Goal: Communication & Community: Answer question/provide support

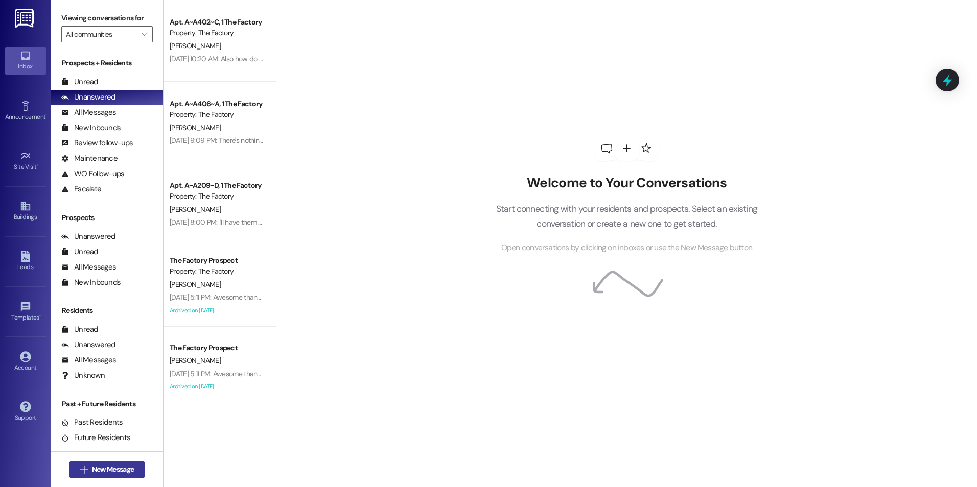
click at [117, 476] on button " New Message" at bounding box center [107, 470] width 76 height 16
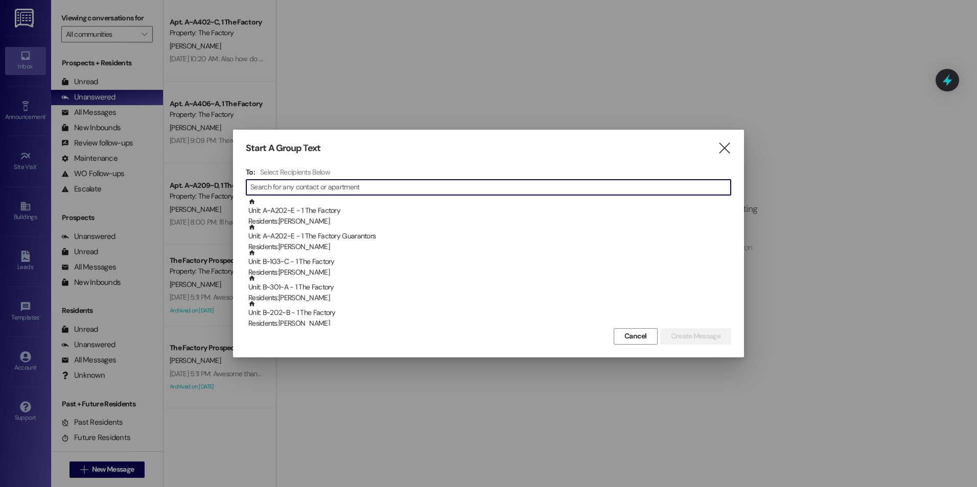
click at [371, 189] on input at bounding box center [490, 187] width 480 height 14
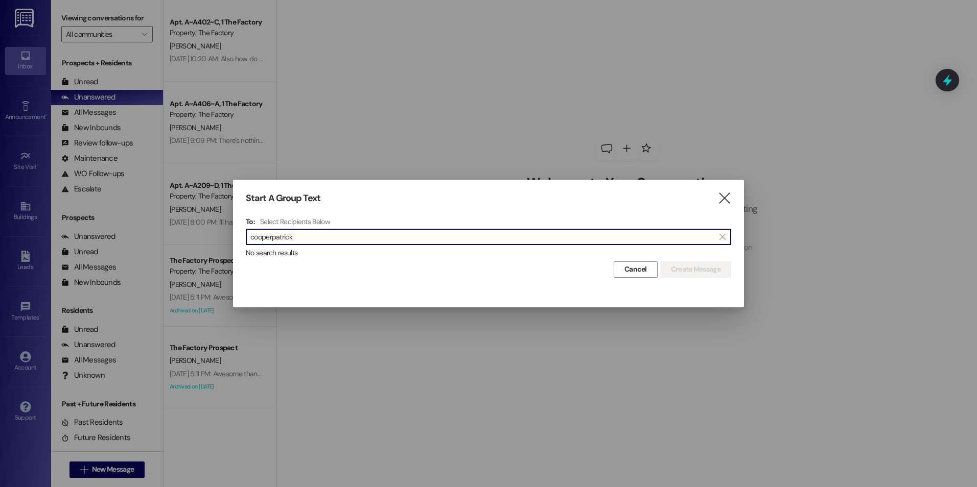
type input "[PERSON_NAME]"
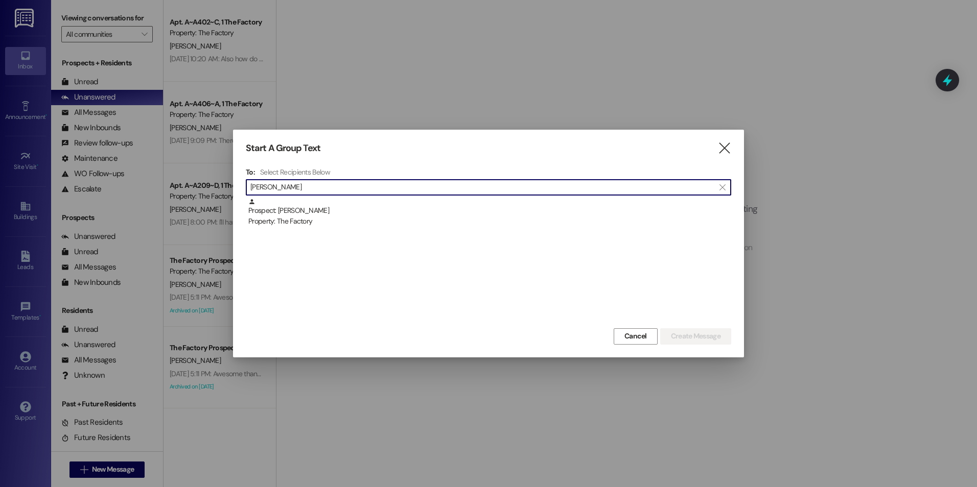
type input "[PERSON_NAME]"
click at [305, 217] on div "Property: The Factory" at bounding box center [489, 221] width 483 height 11
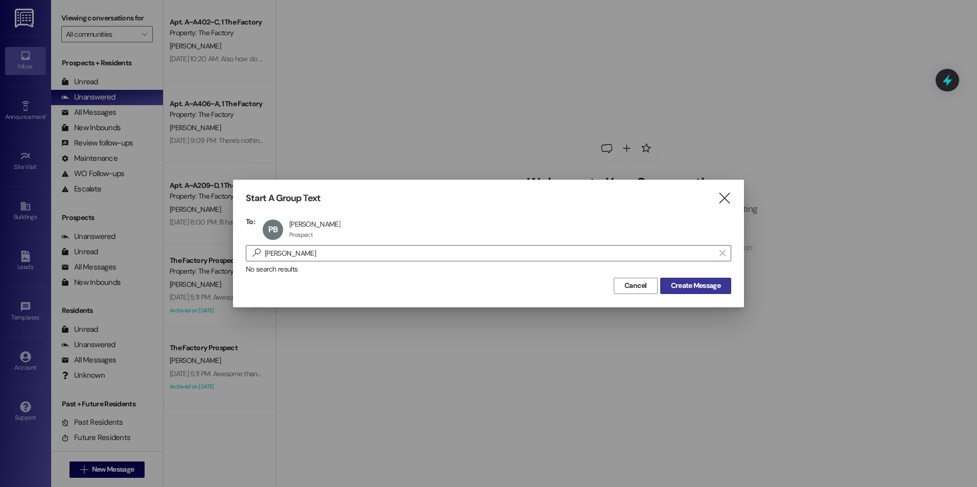
click at [717, 292] on button "Create Message" at bounding box center [695, 286] width 71 height 16
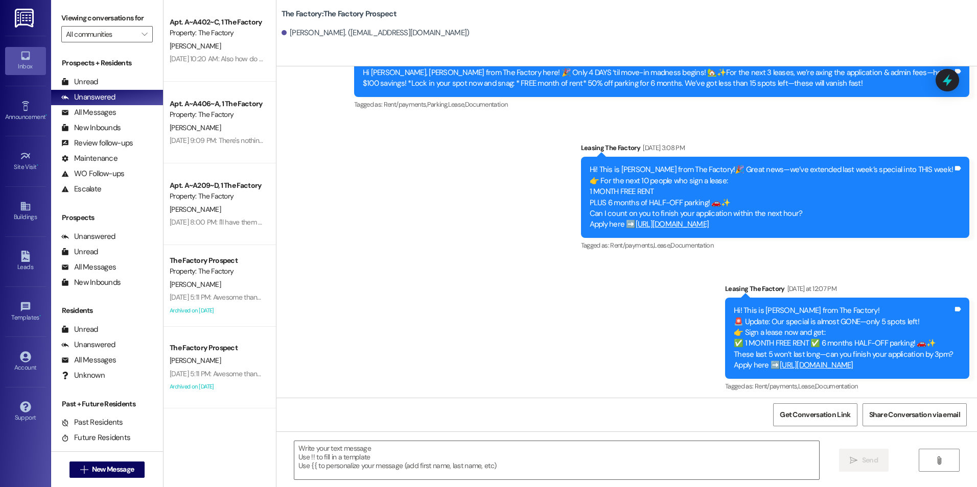
scroll to position [3354, 0]
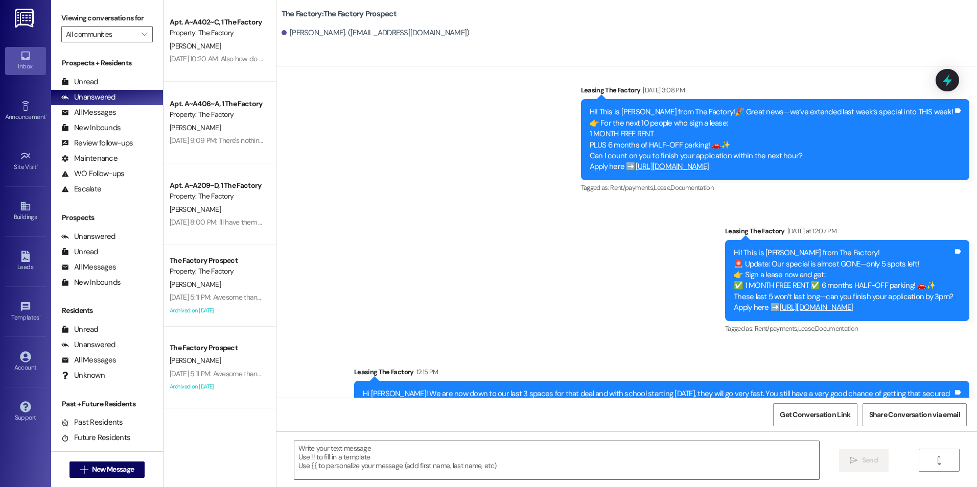
drag, startPoint x: 524, startPoint y: 292, endPoint x: 534, endPoint y: 434, distance: 142.4
click at [522, 469] on textarea at bounding box center [556, 460] width 524 height 38
paste textarea "[PERSON_NAME] here! {{first_name}}, you're ALMOST THERE. By doing the last litt…"
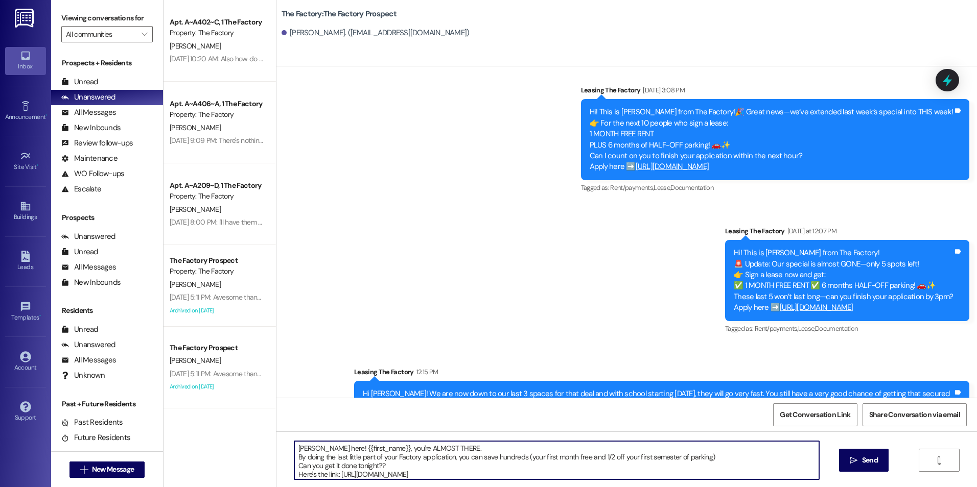
scroll to position [3, 0]
type textarea "[PERSON_NAME] here! {{first_name}}, you're ALMOST THERE. By doing the last litt…"
click at [844, 464] on button " Send" at bounding box center [864, 460] width 50 height 23
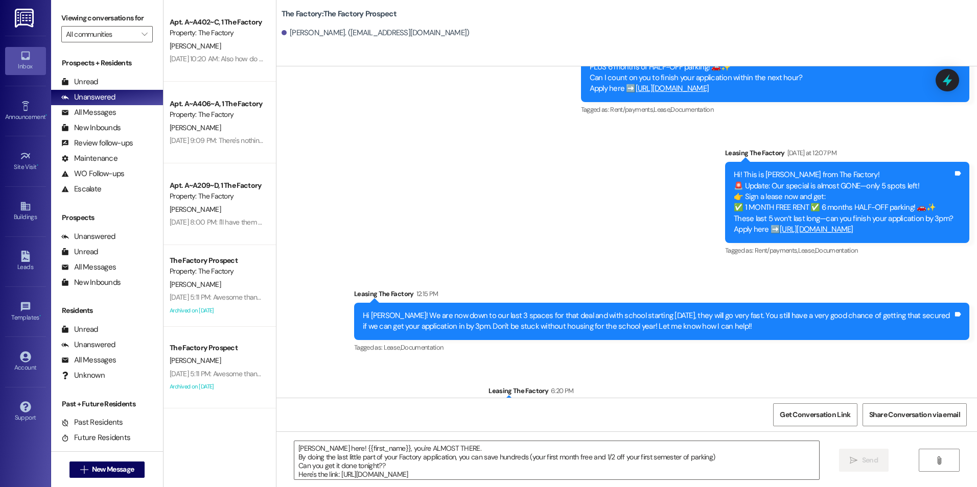
scroll to position [3458, 0]
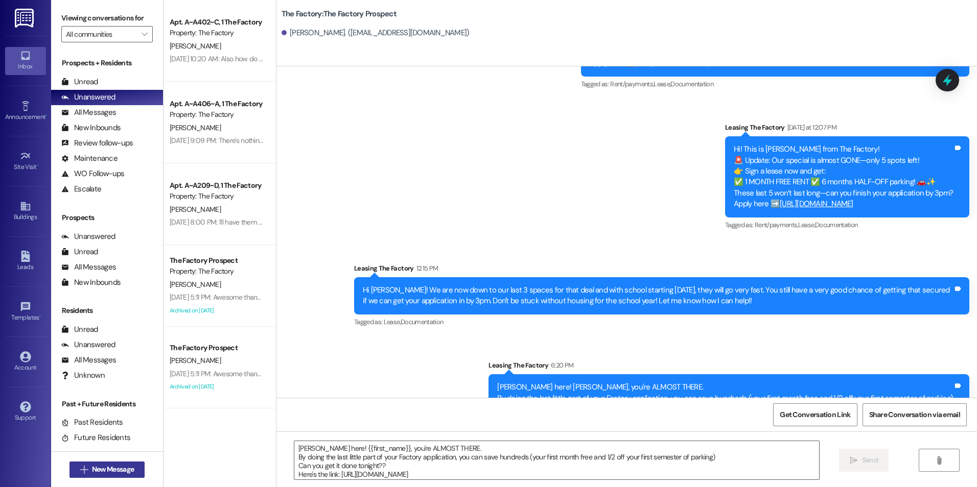
click at [103, 475] on span "New Message" at bounding box center [113, 469] width 42 height 11
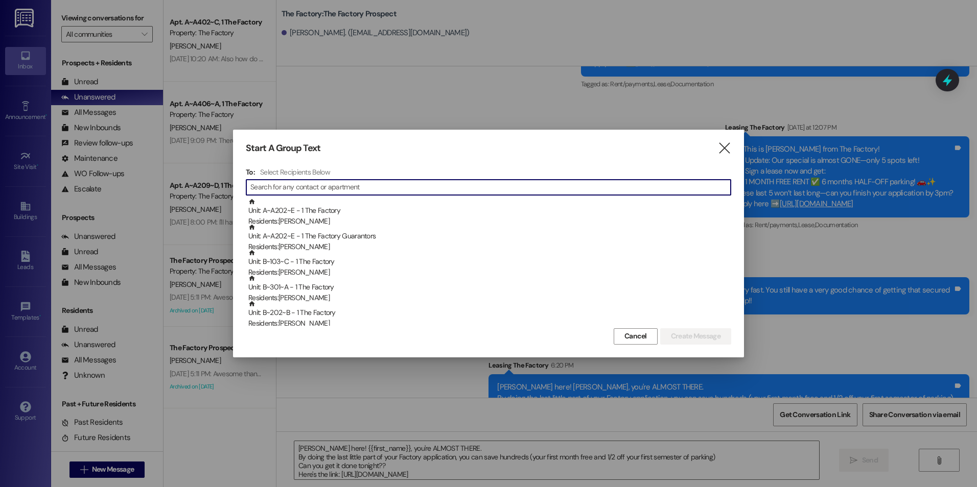
click at [381, 183] on input at bounding box center [490, 187] width 480 height 14
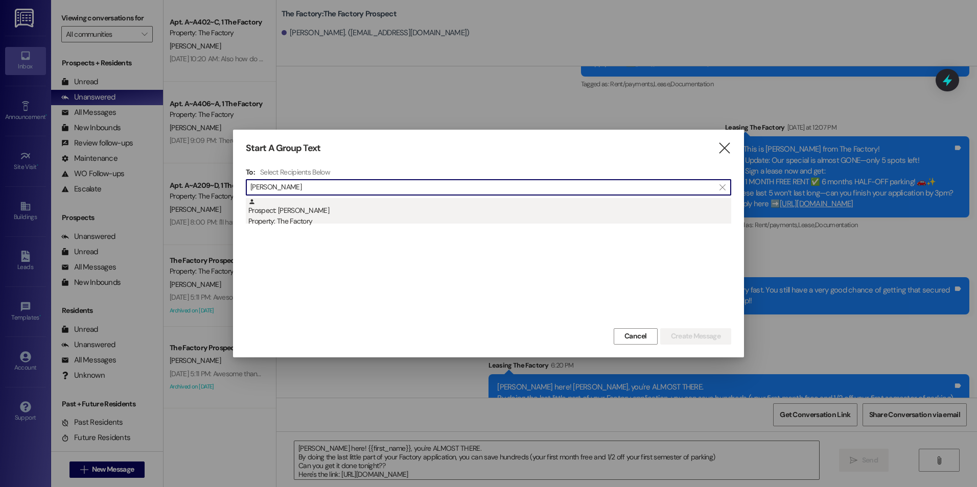
type input "[PERSON_NAME]"
click at [312, 226] on div "Property: The Factory" at bounding box center [489, 221] width 483 height 11
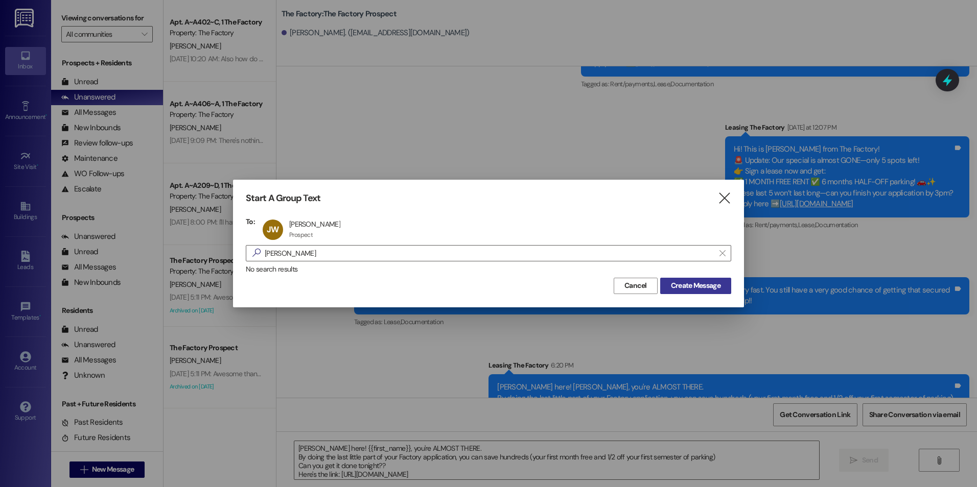
click at [708, 282] on span "Create Message" at bounding box center [696, 285] width 50 height 11
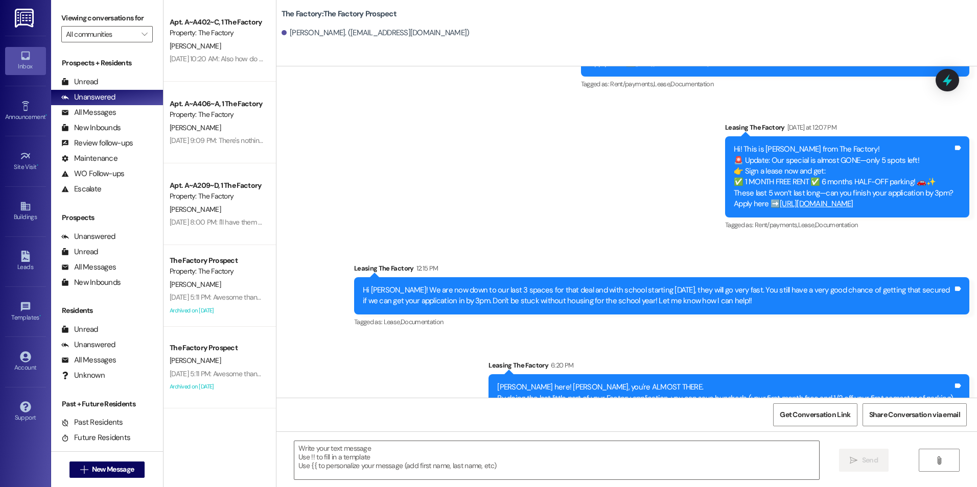
scroll to position [2278, 0]
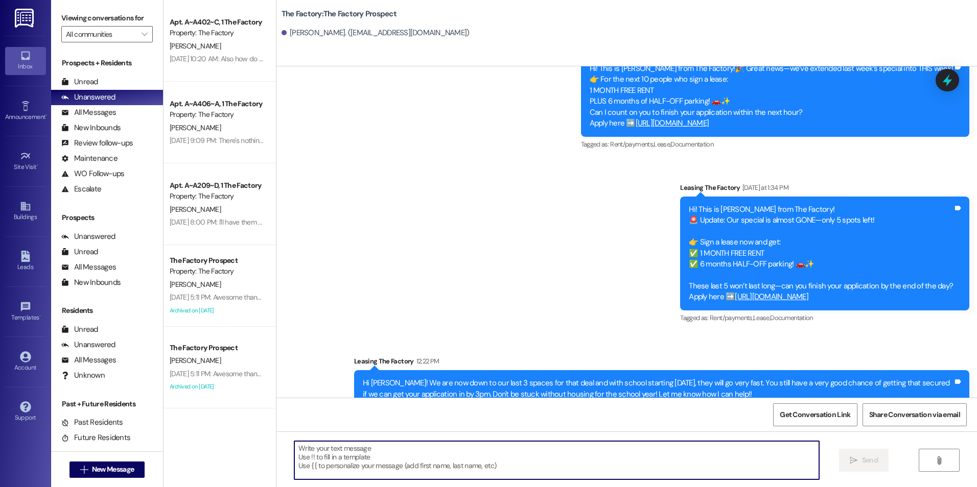
click at [462, 458] on textarea at bounding box center [556, 460] width 524 height 38
paste textarea "[PERSON_NAME] here! {{first_name}}, you're ALMOST THERE. By doing the last litt…"
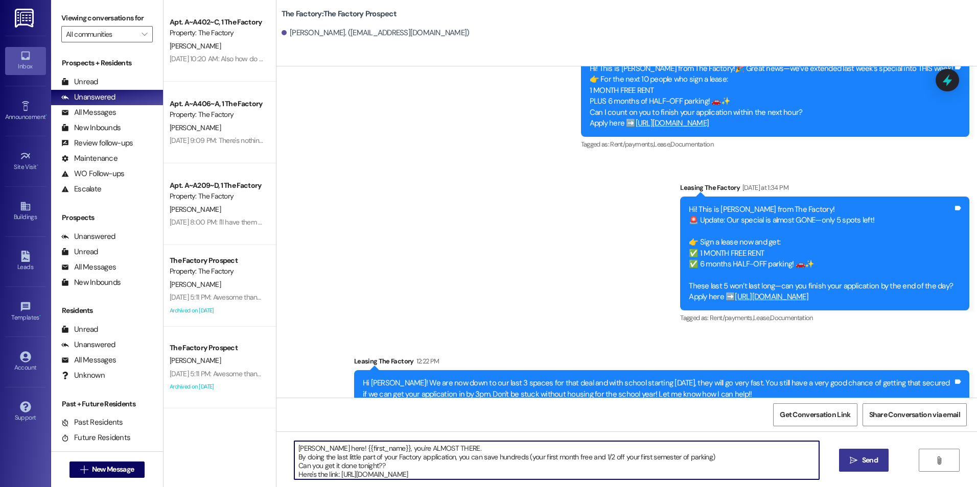
type textarea "[PERSON_NAME] here! {{first_name}}, you're ALMOST THERE. By doing the last litt…"
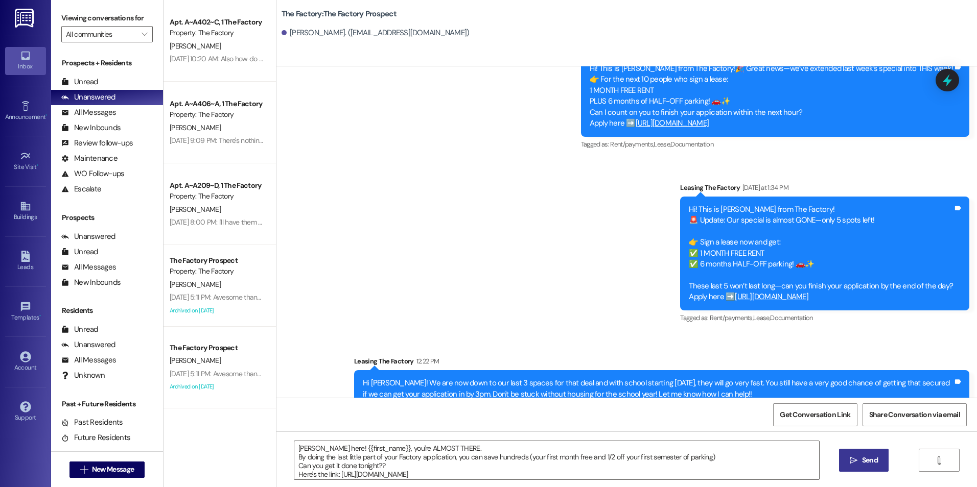
click at [868, 468] on button " Send" at bounding box center [864, 460] width 50 height 23
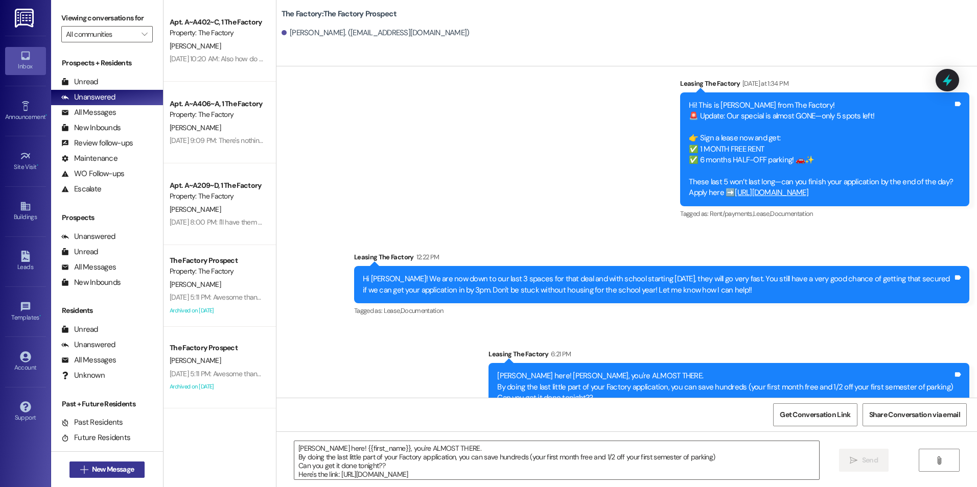
click at [111, 472] on span "New Message" at bounding box center [113, 469] width 42 height 11
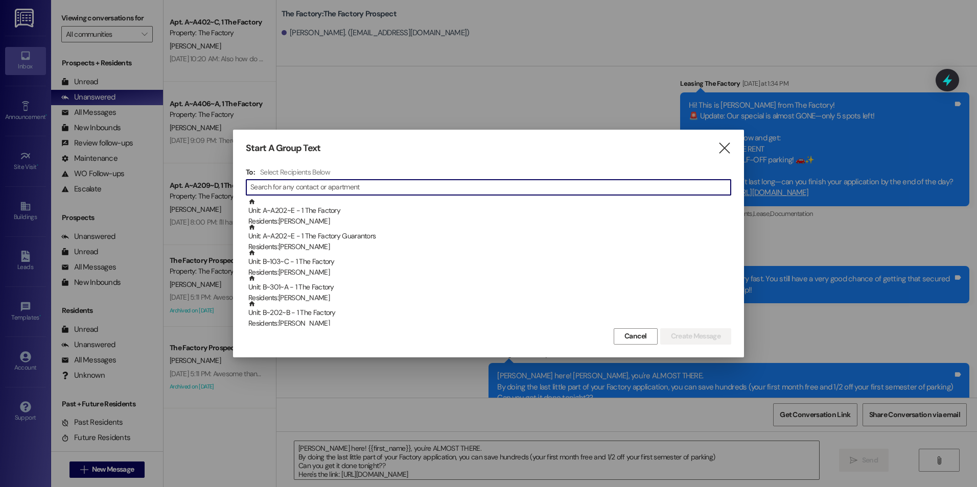
click at [285, 192] on input at bounding box center [490, 187] width 480 height 14
click at [725, 146] on icon "" at bounding box center [724, 148] width 14 height 11
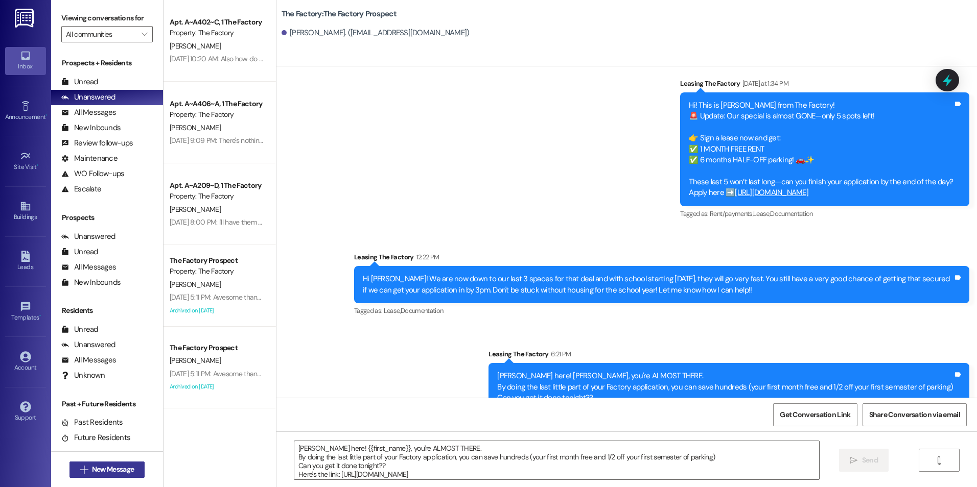
click at [109, 473] on span "New Message" at bounding box center [113, 469] width 42 height 11
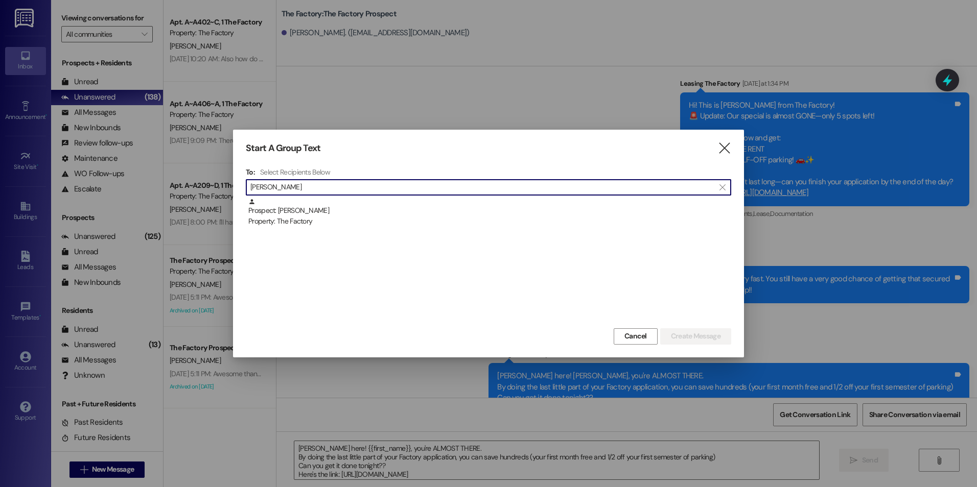
type input "[PERSON_NAME]"
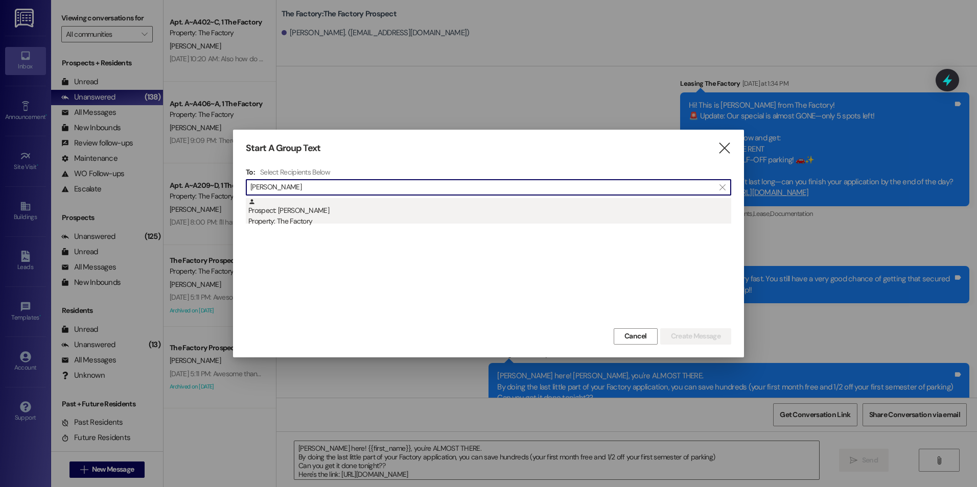
click at [284, 215] on div "Prospect: [PERSON_NAME] Property: The Factory" at bounding box center [489, 212] width 483 height 29
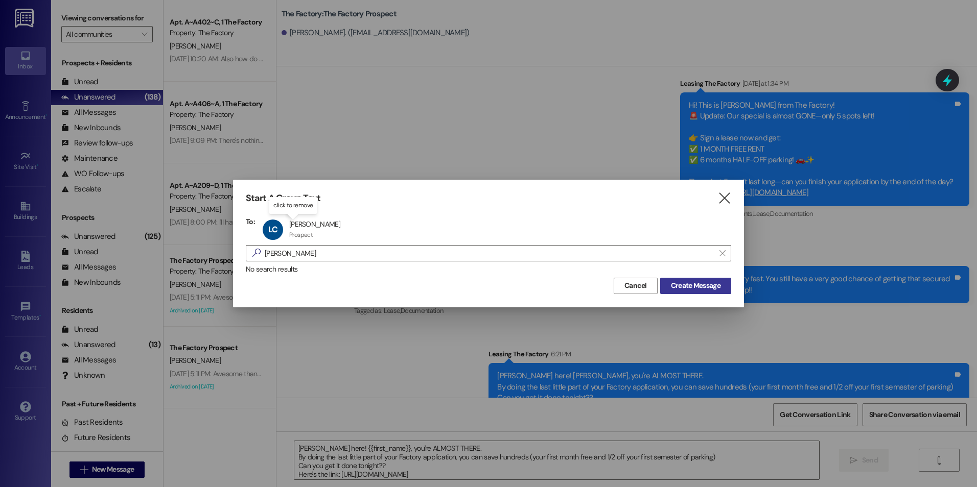
click at [673, 291] on span "Create Message" at bounding box center [696, 285] width 50 height 11
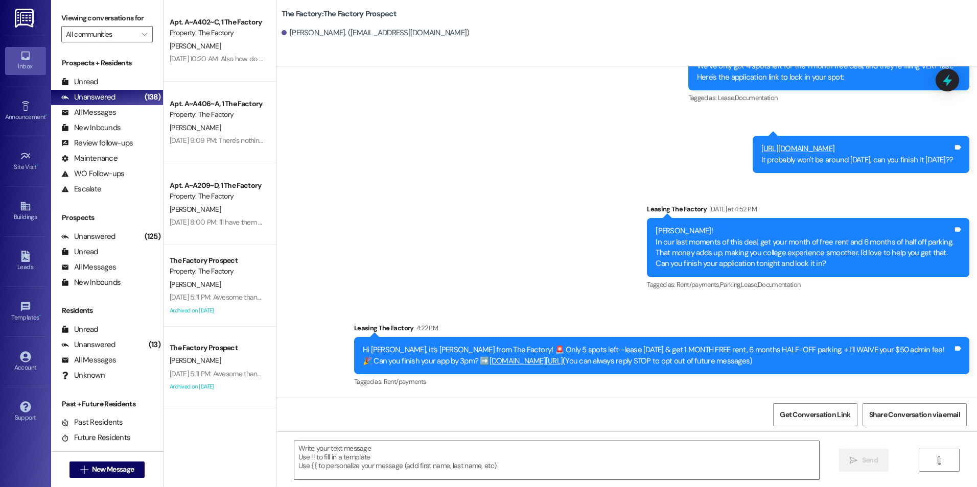
scroll to position [687, 0]
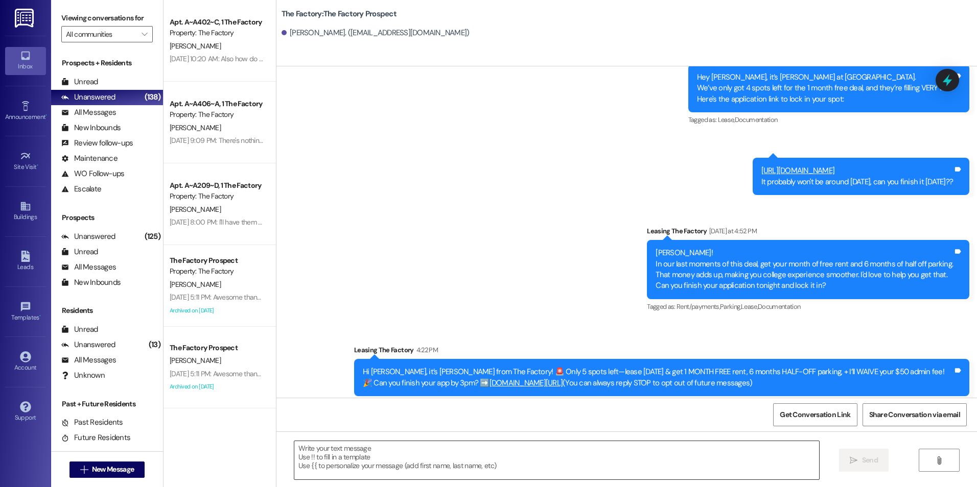
click at [410, 467] on textarea at bounding box center [556, 460] width 524 height 38
paste textarea "[PERSON_NAME] here! {{first_name}}, you're ALMOST THERE. By doing the last litt…"
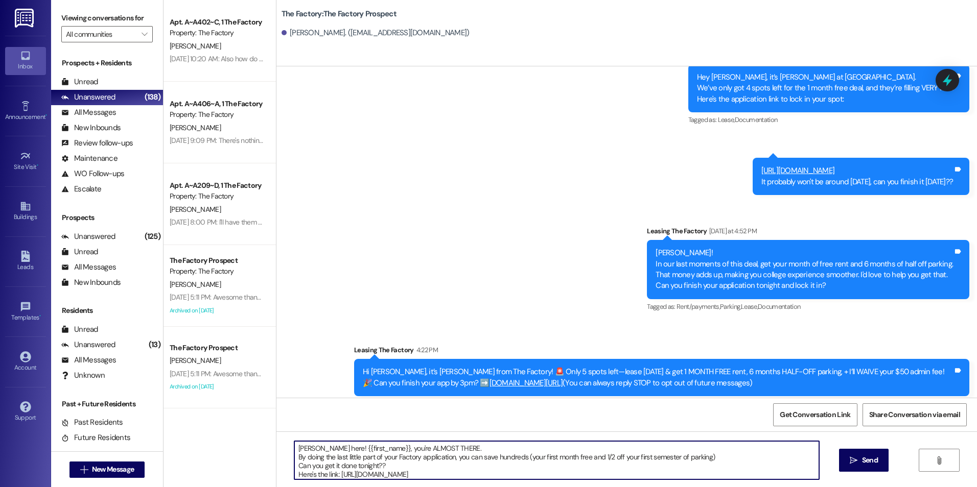
type textarea "[PERSON_NAME] here! {{first_name}}, you're ALMOST THERE. By doing the last litt…"
click at [873, 473] on div "[PERSON_NAME] here! {{first_name}}, you're ALMOST THERE. By doing the last litt…" at bounding box center [626, 470] width 700 height 77
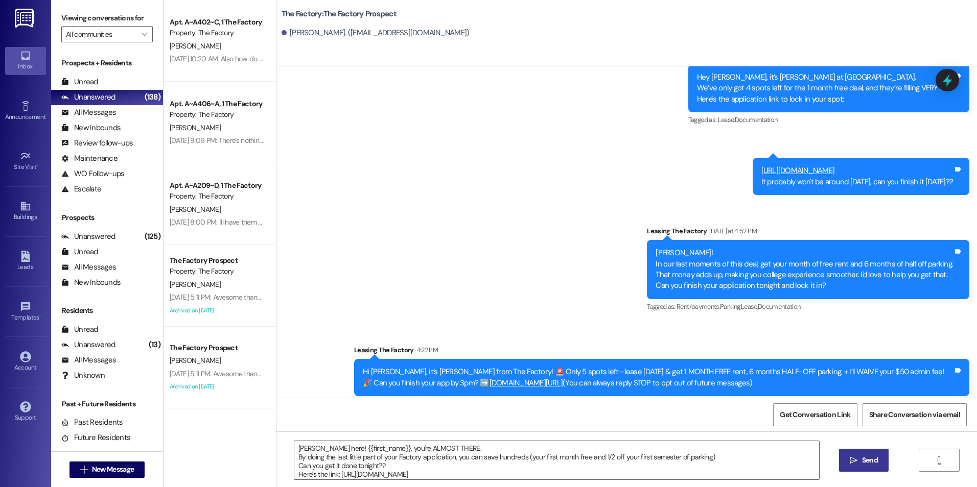
click at [866, 465] on span "Send" at bounding box center [870, 460] width 16 height 11
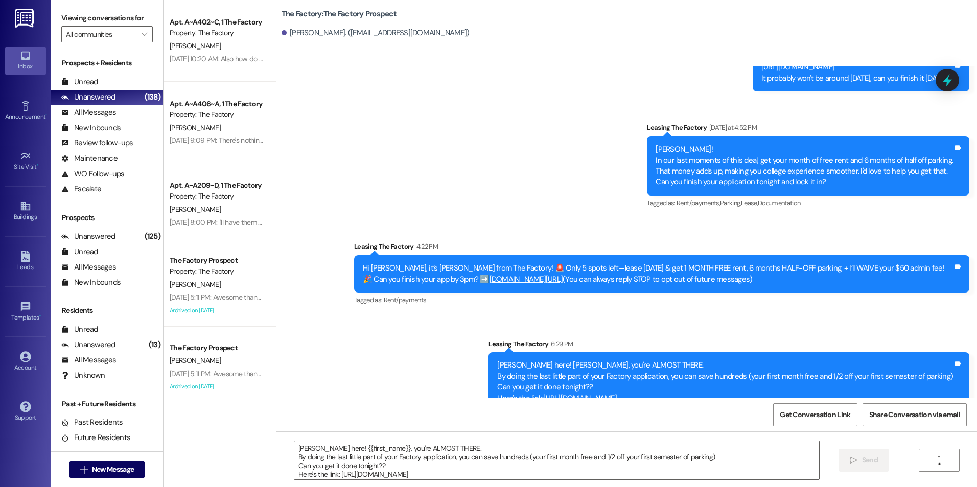
click at [120, 460] on div " New Message" at bounding box center [107, 470] width 76 height 26
click at [119, 466] on span "New Message" at bounding box center [113, 469] width 42 height 11
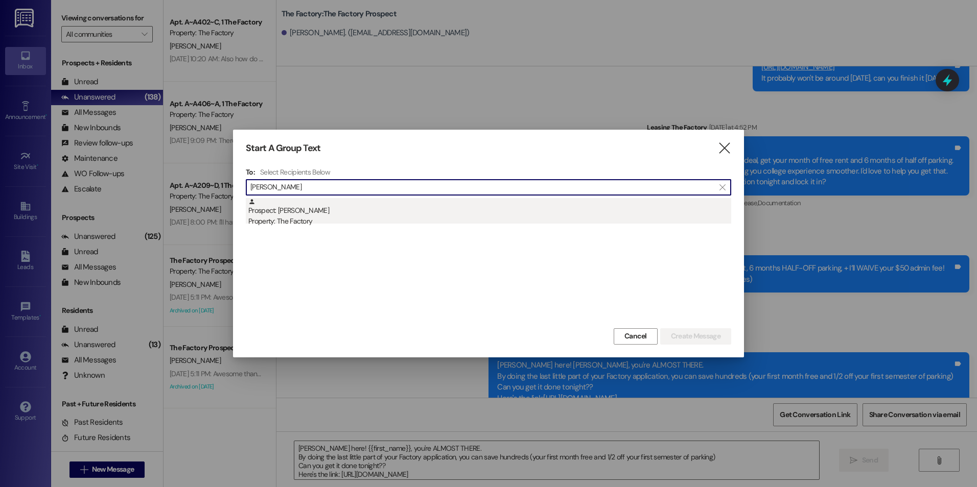
type input "[PERSON_NAME]"
click at [269, 221] on div "Property: The Factory" at bounding box center [489, 221] width 483 height 11
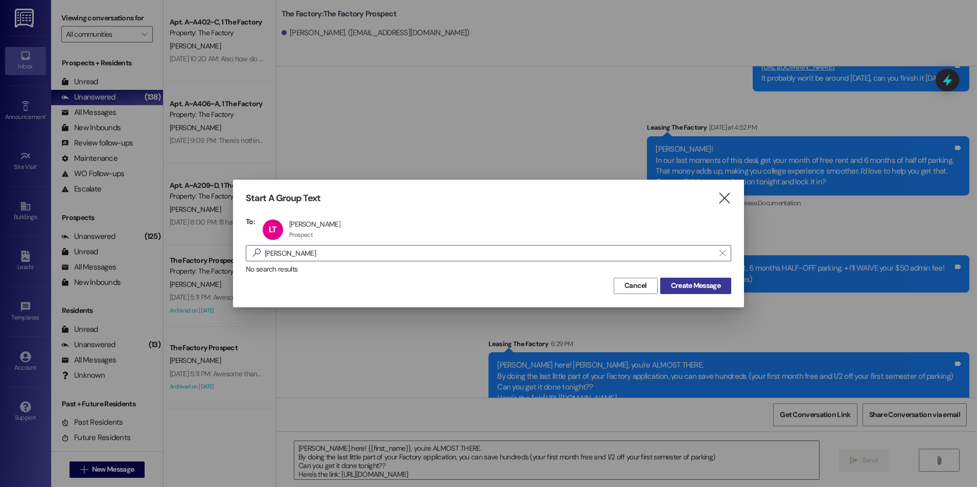
click at [703, 286] on span "Create Message" at bounding box center [696, 285] width 50 height 11
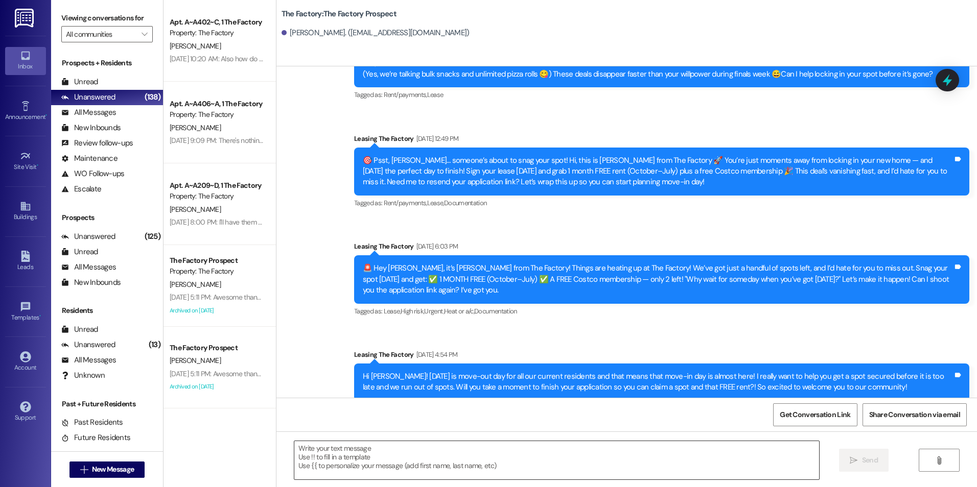
click at [469, 474] on textarea at bounding box center [556, 460] width 524 height 38
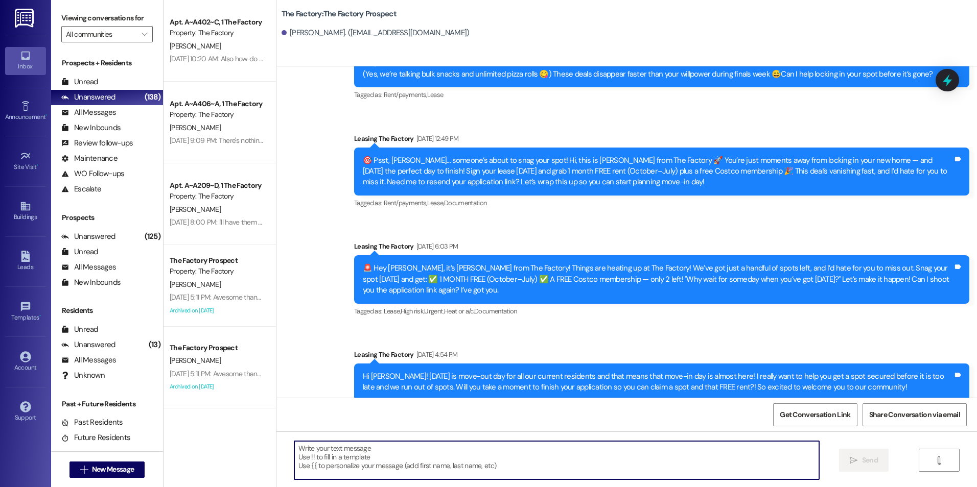
paste textarea "[PERSON_NAME] here! {{first_name}}, you're ALMOST THERE. By doing the last litt…"
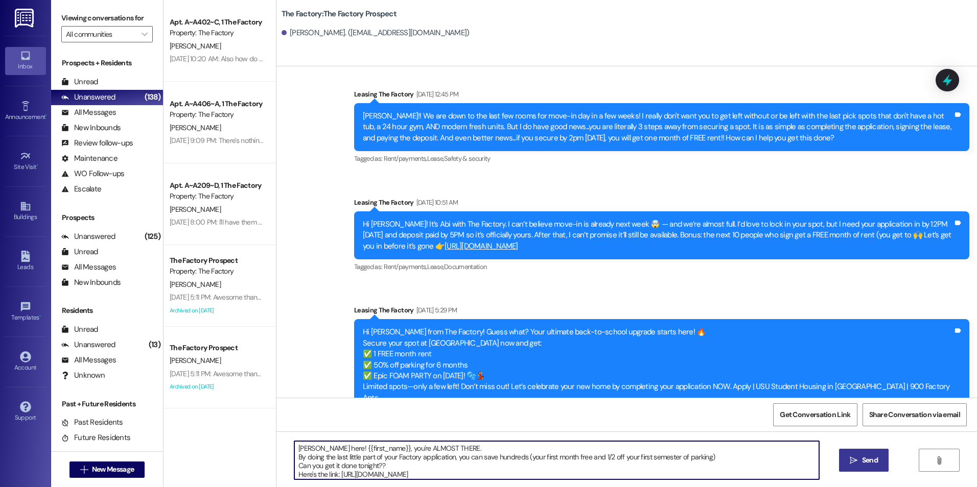
type textarea "[PERSON_NAME] here! {{first_name}}, you're ALMOST THERE. By doing the last litt…"
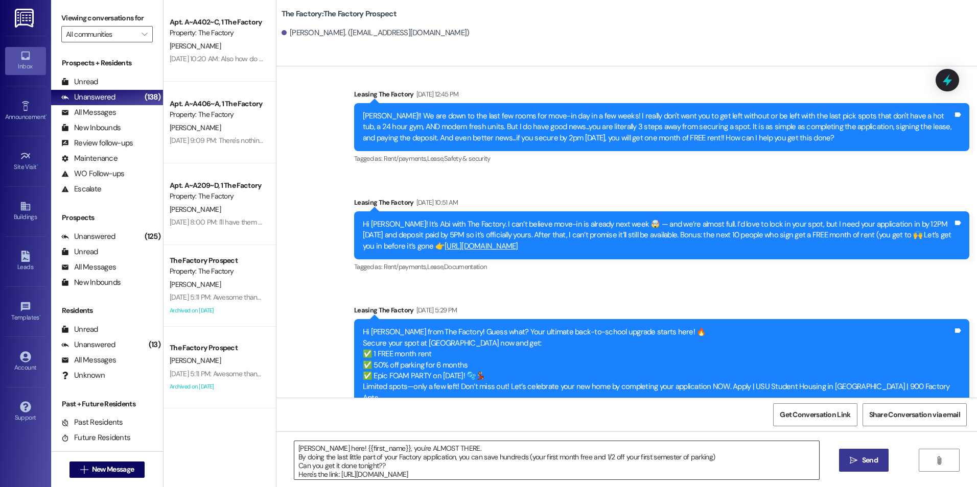
scroll to position [1476, 0]
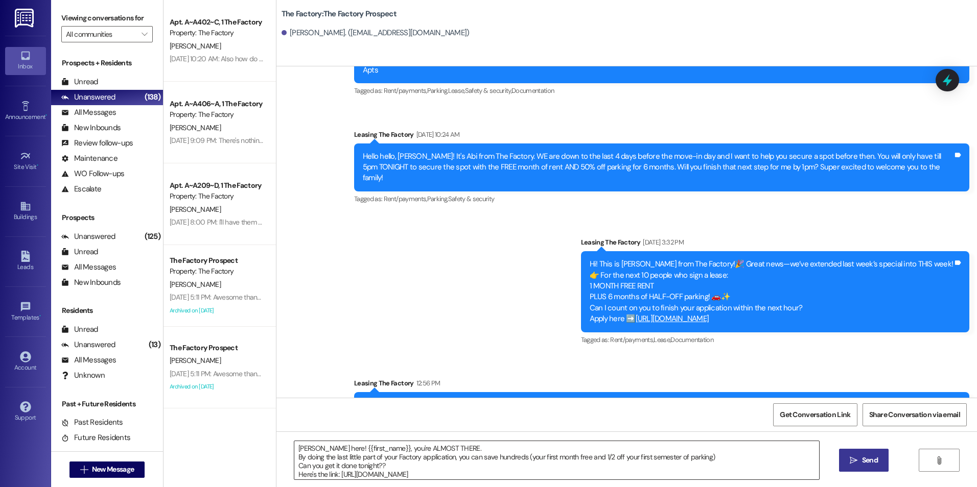
drag, startPoint x: 406, startPoint y: 348, endPoint x: 402, endPoint y: 448, distance: 100.2
click at [860, 462] on span "Send" at bounding box center [870, 460] width 20 height 11
click at [92, 472] on span "New Message" at bounding box center [113, 469] width 42 height 11
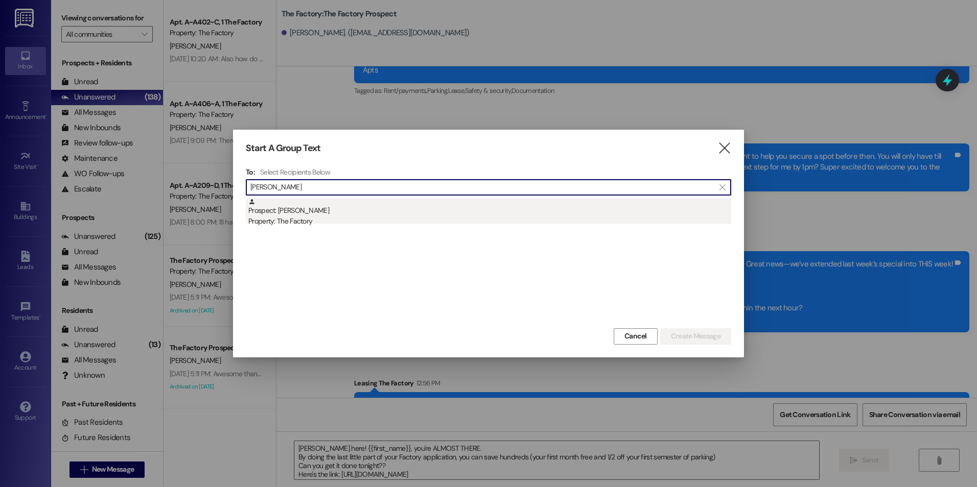
type input "[PERSON_NAME]"
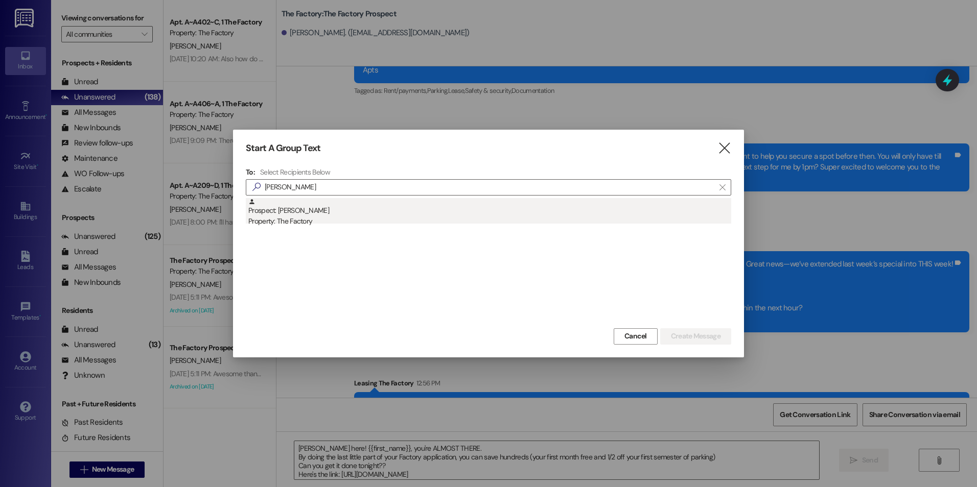
click at [300, 224] on div "Property: The Factory" at bounding box center [489, 221] width 483 height 11
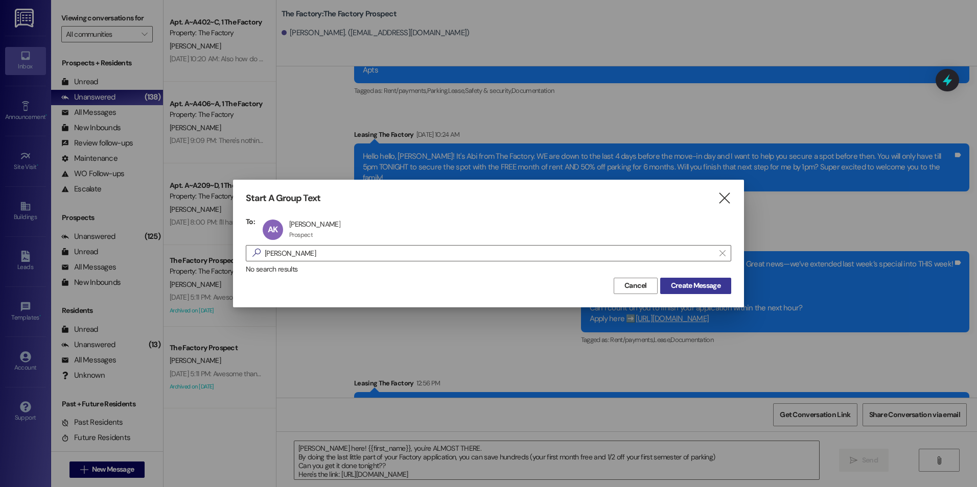
click at [693, 278] on div "Cancel Create Message" at bounding box center [488, 284] width 485 height 19
click at [693, 282] on span "Create Message" at bounding box center [696, 285] width 50 height 11
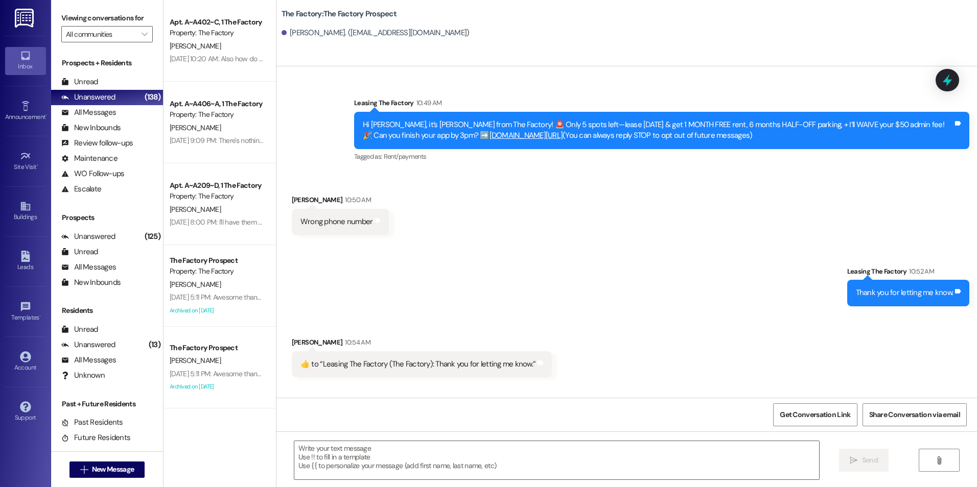
scroll to position [0, 0]
drag, startPoint x: 527, startPoint y: 276, endPoint x: 548, endPoint y: 342, distance: 68.7
click at [548, 316] on div "Received via SMS [PERSON_NAME] 10:54 AM  ​👍​ to “ Leasing The Factory (The Fact…" at bounding box center [626, 349] width 700 height 71
click at [113, 474] on span "New Message" at bounding box center [113, 469] width 42 height 11
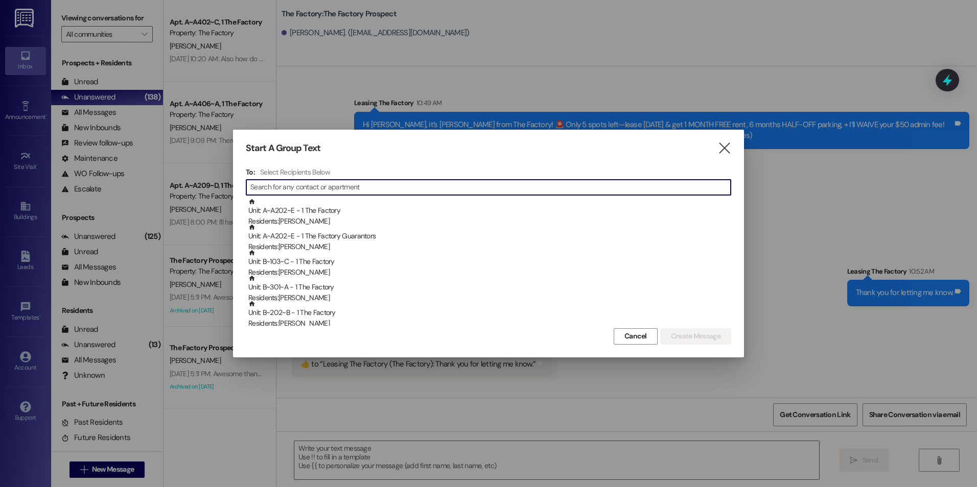
click at [277, 185] on input at bounding box center [490, 187] width 480 height 14
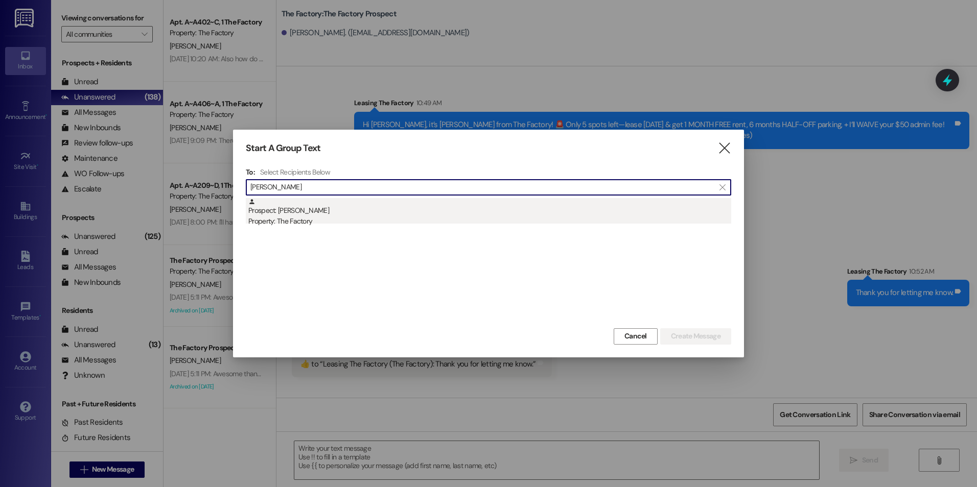
type input "[PERSON_NAME]"
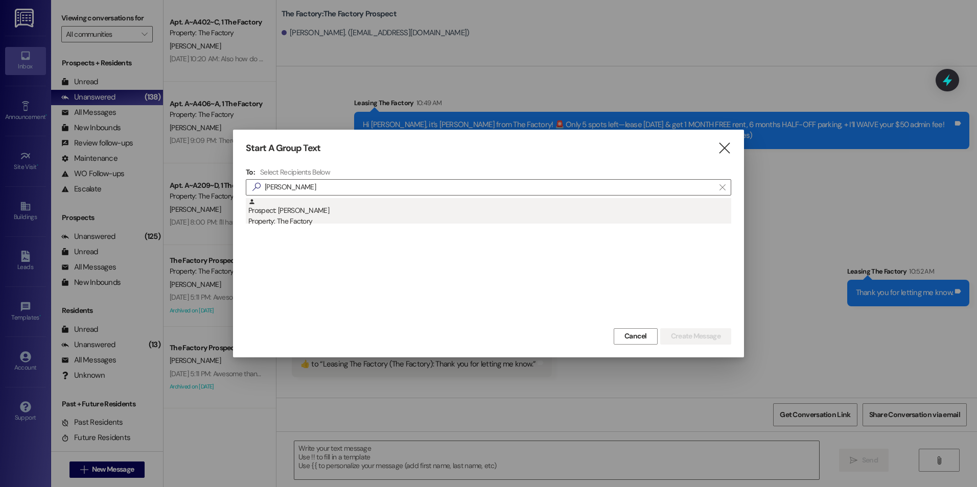
click at [297, 220] on div "Property: The Factory" at bounding box center [489, 221] width 483 height 11
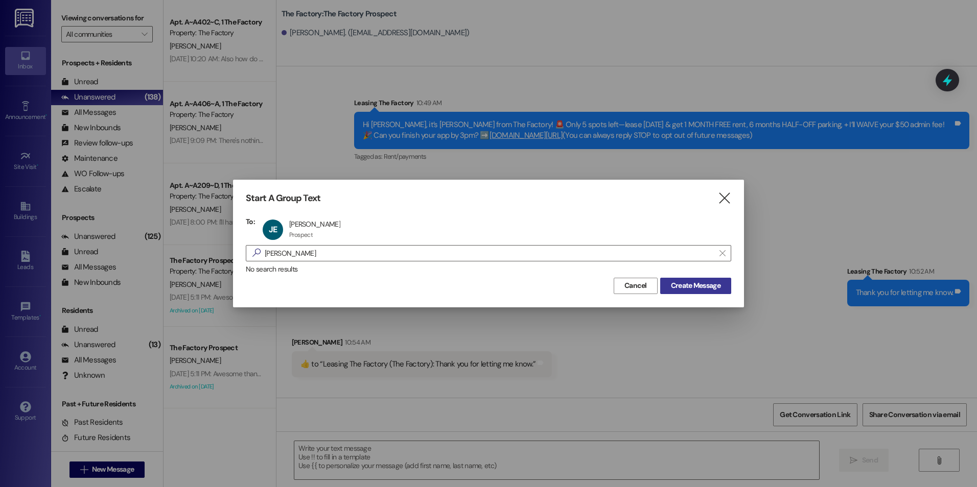
click at [674, 287] on span "Create Message" at bounding box center [696, 285] width 50 height 11
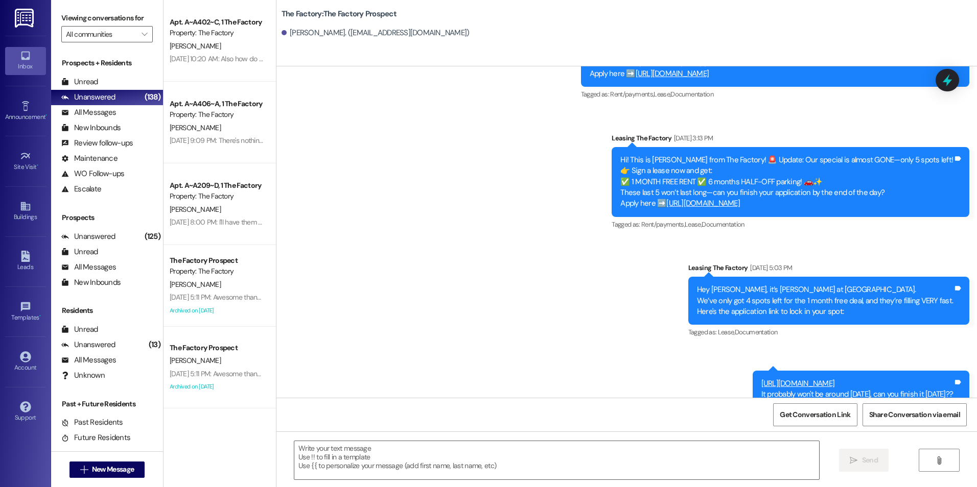
scroll to position [1445, 0]
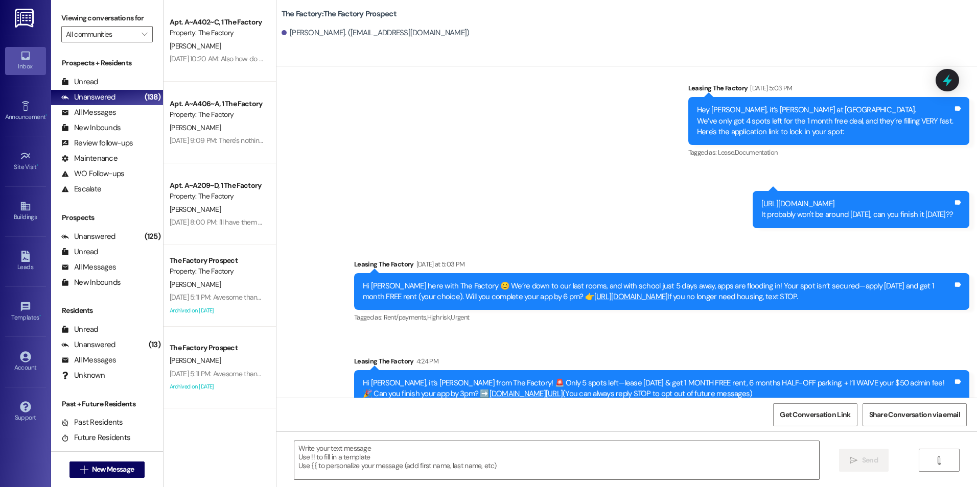
drag, startPoint x: 461, startPoint y: 320, endPoint x: 449, endPoint y: 430, distance: 110.5
click at [439, 466] on textarea at bounding box center [556, 460] width 524 height 38
paste textarea "[PERSON_NAME] here! {{first_name}}, you're ALMOST THERE. By doing the last litt…"
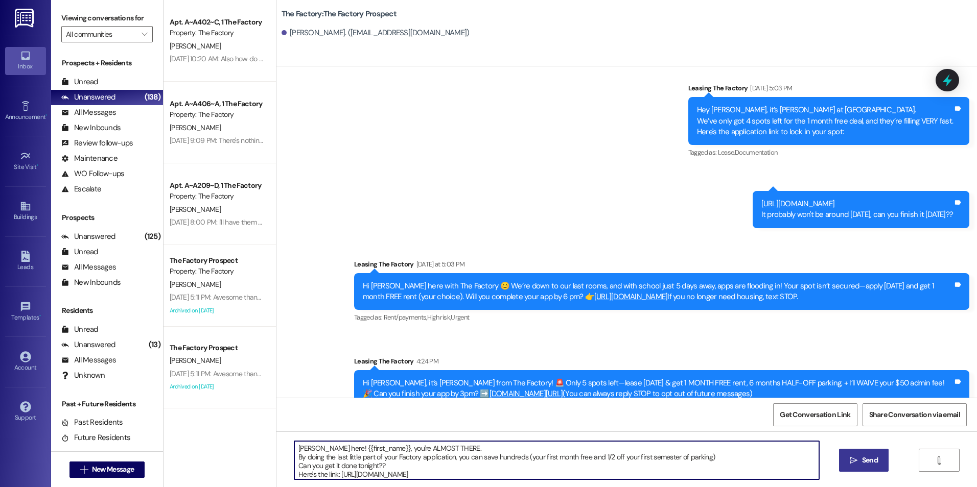
type textarea "[PERSON_NAME] here! {{first_name}}, you're ALMOST THERE. By doing the last litt…"
drag, startPoint x: 883, startPoint y: 468, endPoint x: 874, endPoint y: 467, distance: 9.7
click at [882, 468] on button " Send" at bounding box center [864, 460] width 50 height 23
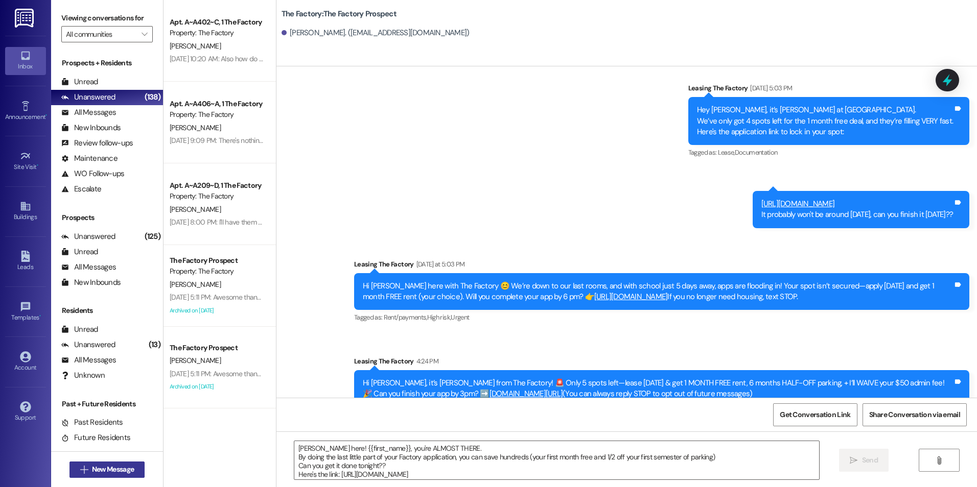
click at [127, 470] on span "New Message" at bounding box center [113, 469] width 42 height 11
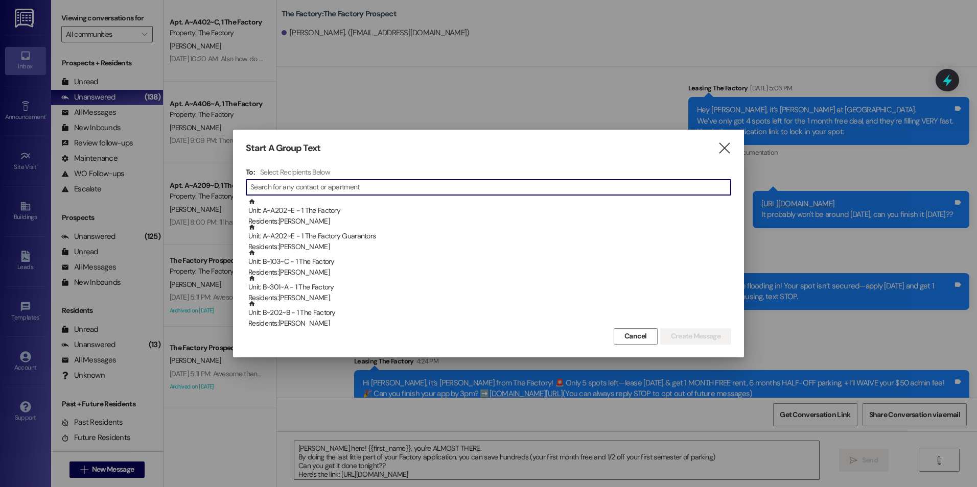
click at [310, 187] on input at bounding box center [490, 187] width 480 height 14
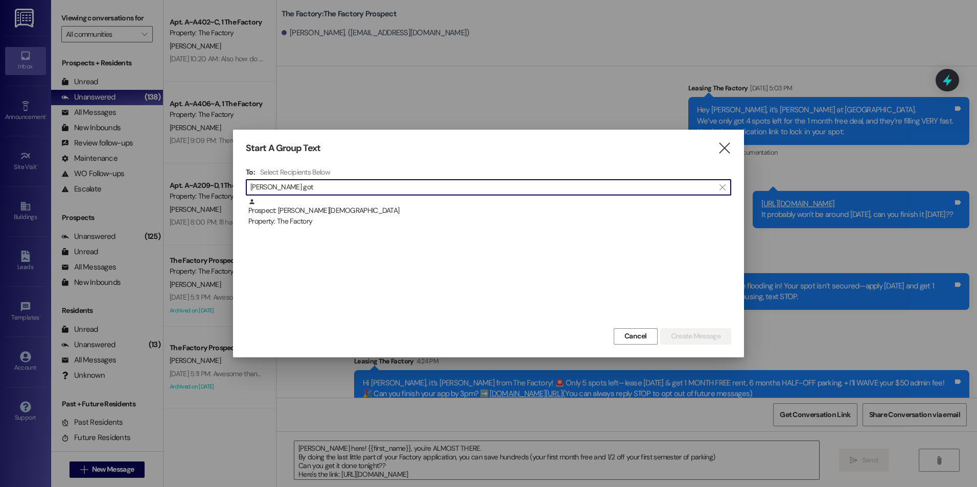
type input "[PERSON_NAME] got"
click at [323, 209] on div "Prospect: [PERSON_NAME] Property: The Factory" at bounding box center [489, 212] width 483 height 29
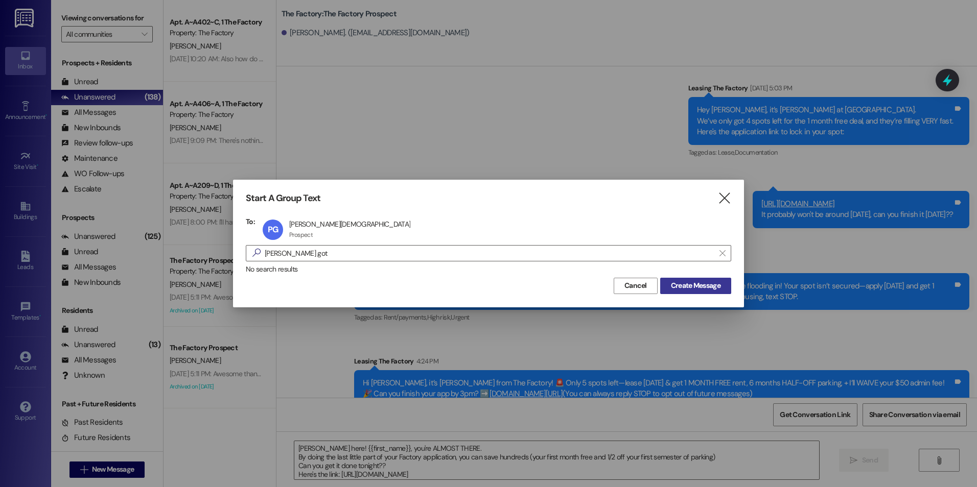
click at [680, 287] on span "Create Message" at bounding box center [696, 285] width 50 height 11
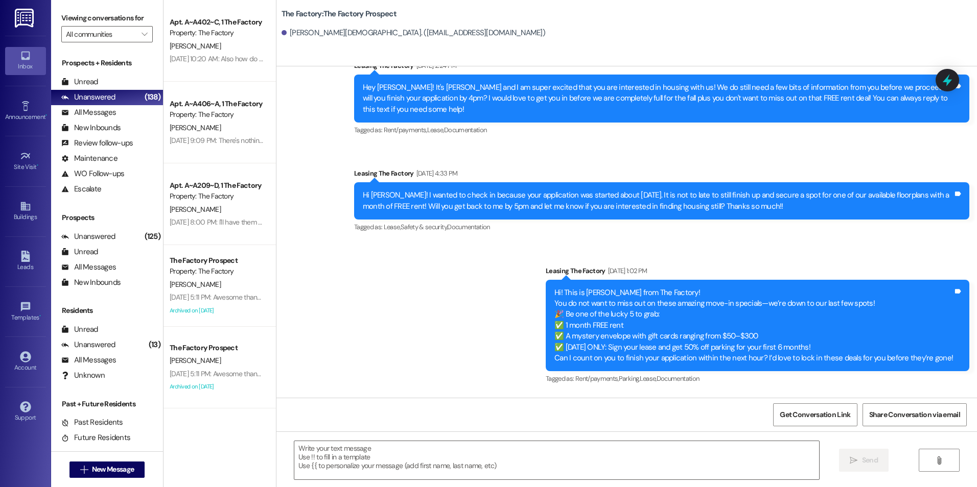
scroll to position [2489, 0]
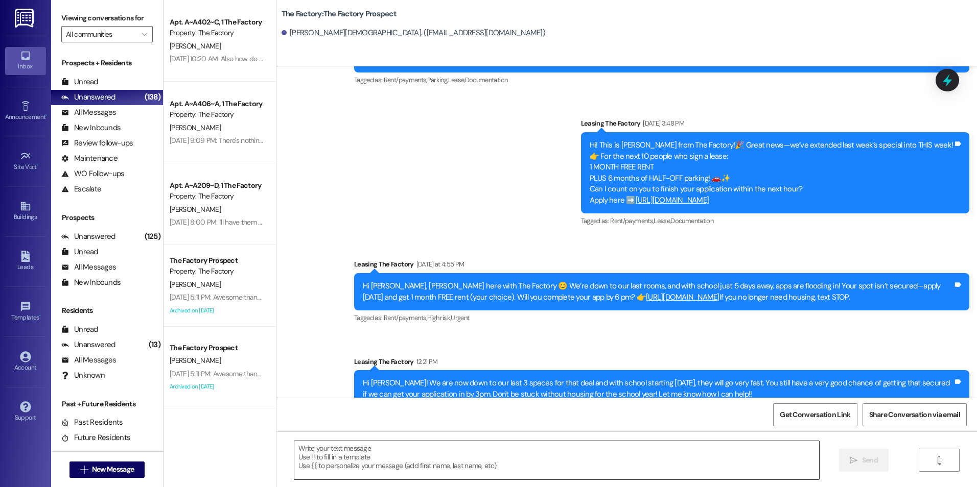
drag, startPoint x: 486, startPoint y: 265, endPoint x: 484, endPoint y: 454, distance: 189.0
click at [485, 455] on textarea at bounding box center [556, 460] width 524 height 38
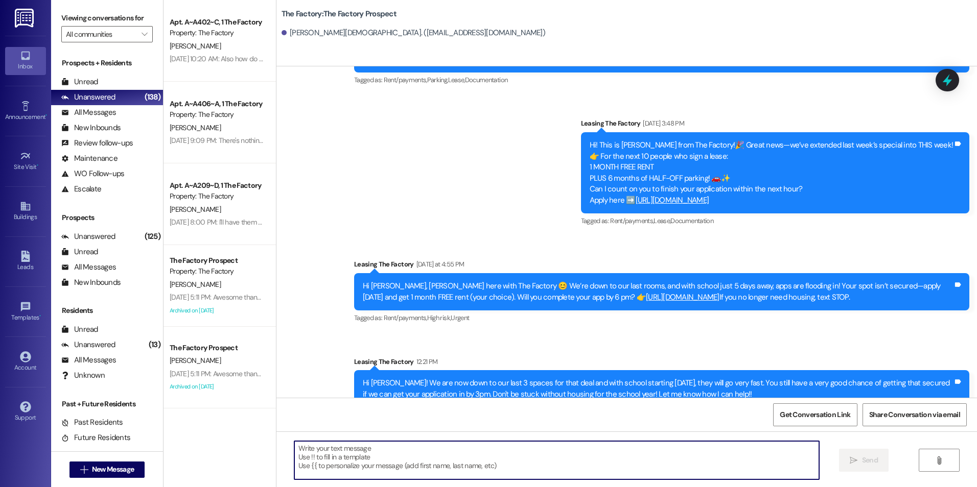
paste textarea "[PERSON_NAME] here! {{first_name}}, you're ALMOST THERE. By doing the last litt…"
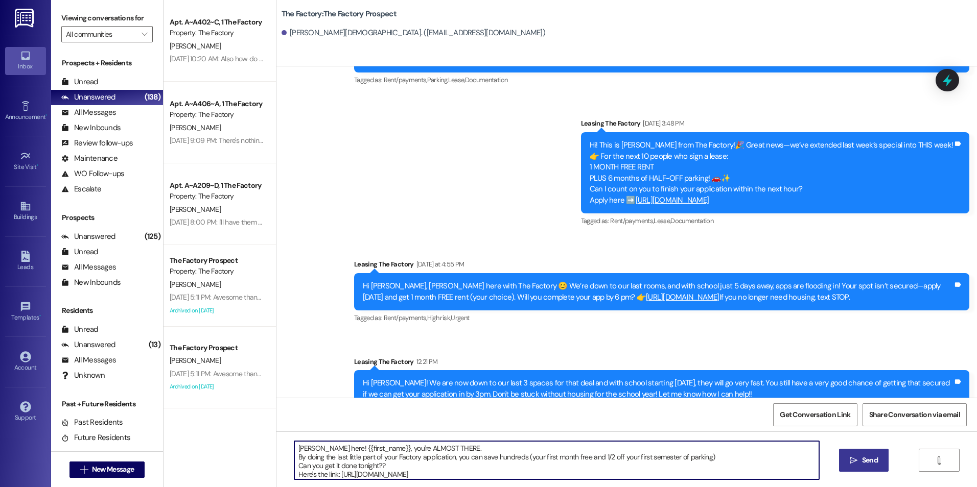
type textarea "[PERSON_NAME] here! {{first_name}}, you're ALMOST THERE. By doing the last litt…"
click at [883, 471] on button " Send" at bounding box center [864, 460] width 50 height 23
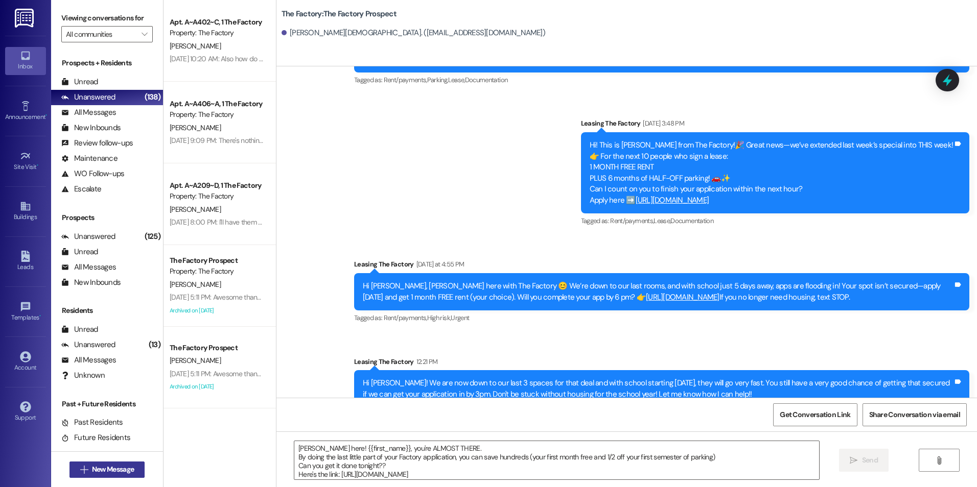
click at [116, 466] on span "New Message" at bounding box center [113, 469] width 42 height 11
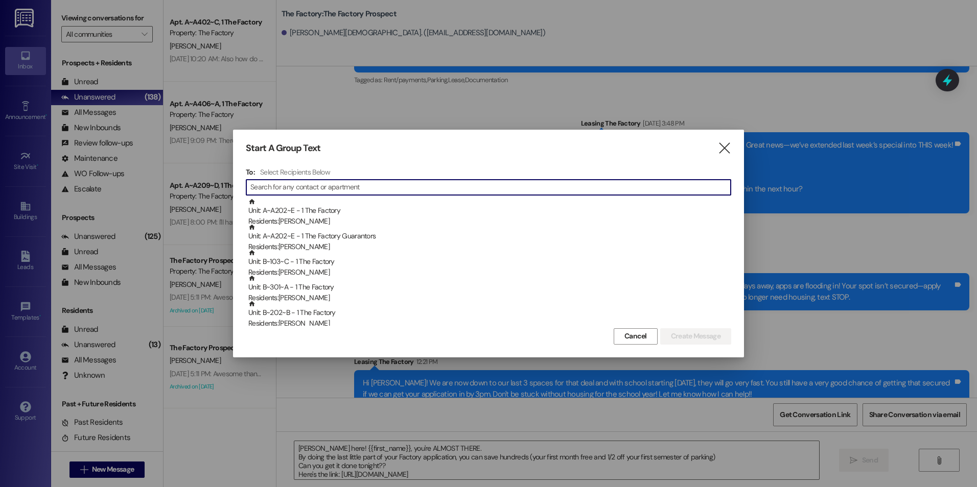
click at [313, 185] on input at bounding box center [490, 187] width 480 height 14
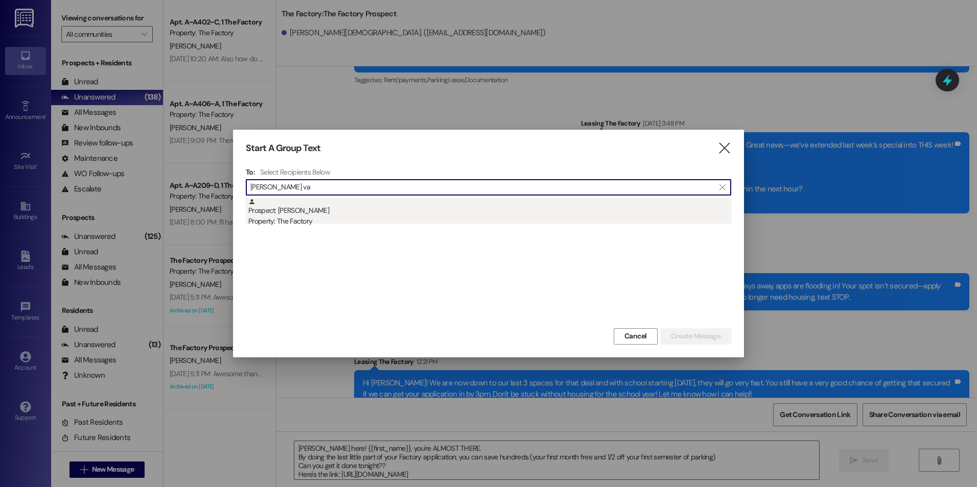
type input "[PERSON_NAME] va"
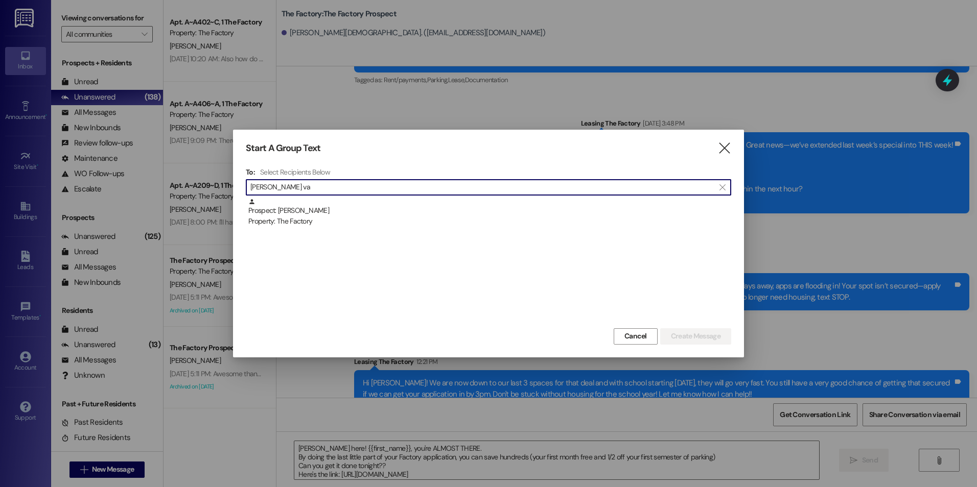
click at [304, 211] on div "Prospect: [PERSON_NAME] Property: The Factory" at bounding box center [489, 212] width 483 height 29
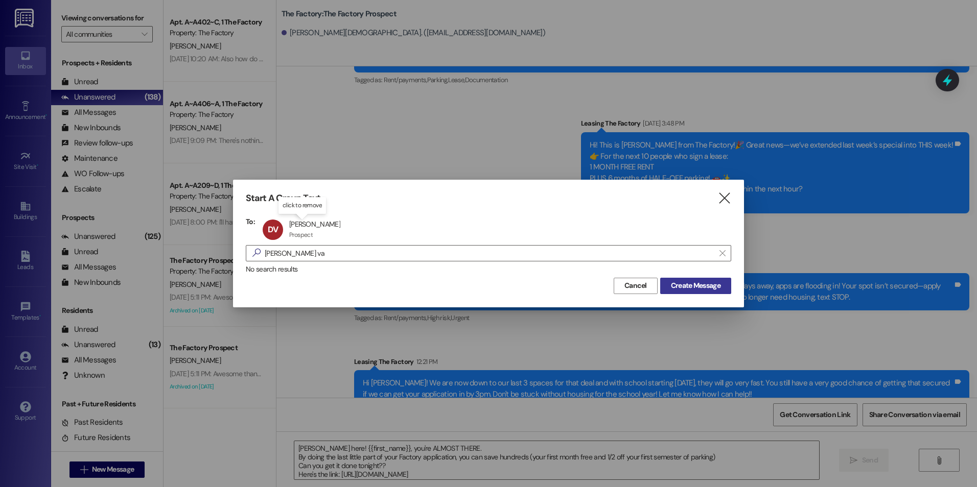
click at [678, 280] on span "Create Message" at bounding box center [696, 285] width 50 height 11
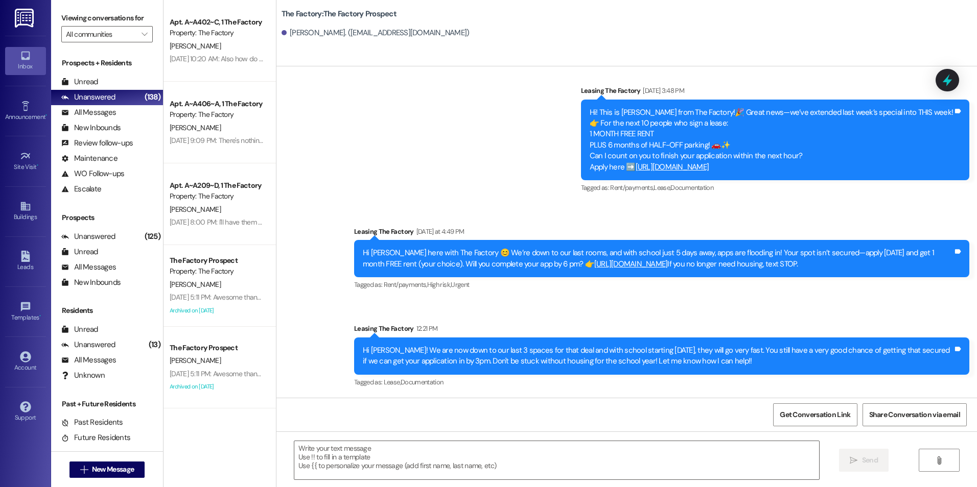
scroll to position [2374, 0]
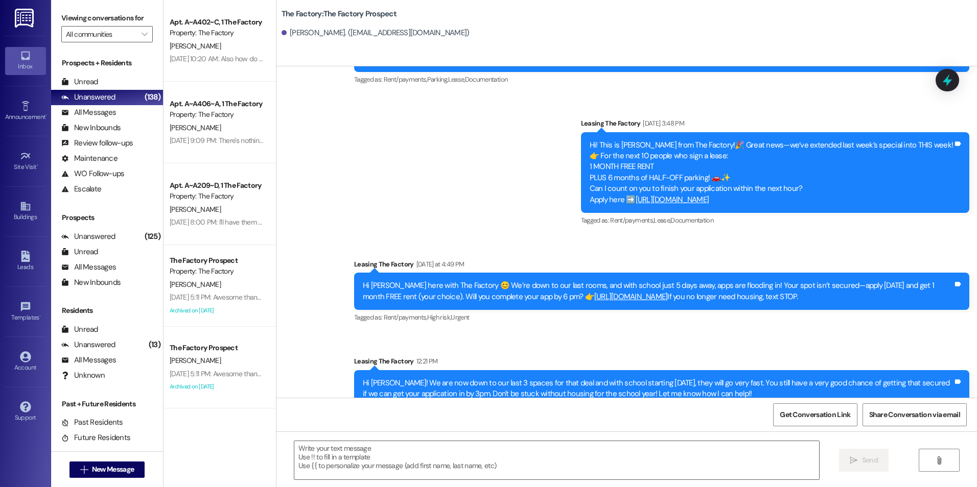
drag, startPoint x: 430, startPoint y: 211, endPoint x: 440, endPoint y: 377, distance: 166.3
drag, startPoint x: 441, startPoint y: 484, endPoint x: 439, endPoint y: 470, distance: 13.9
click at [440, 479] on div " Send " at bounding box center [626, 470] width 700 height 77
click at [439, 467] on textarea at bounding box center [556, 460] width 524 height 38
paste textarea "[PERSON_NAME] here! {{first_name}}, you're ALMOST THERE. By doing the last litt…"
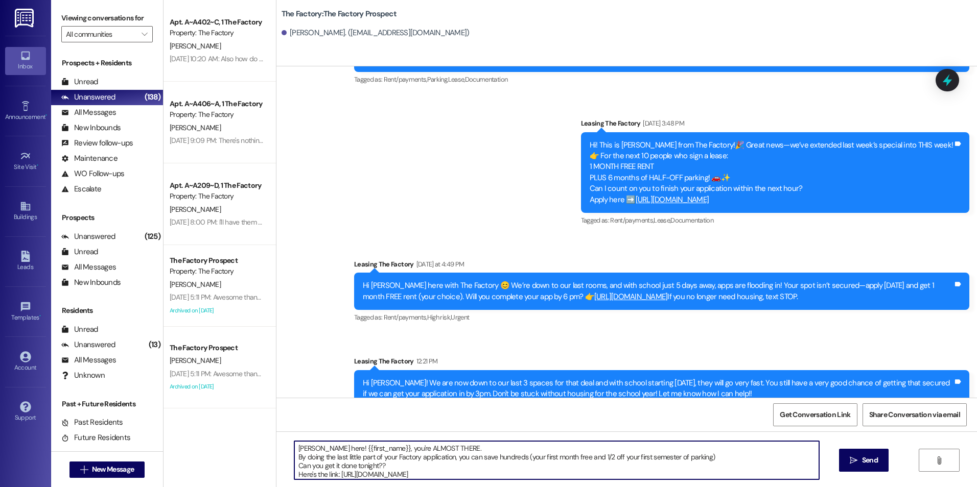
type textarea "[PERSON_NAME] here! {{first_name}}, you're ALMOST THERE. By doing the last litt…"
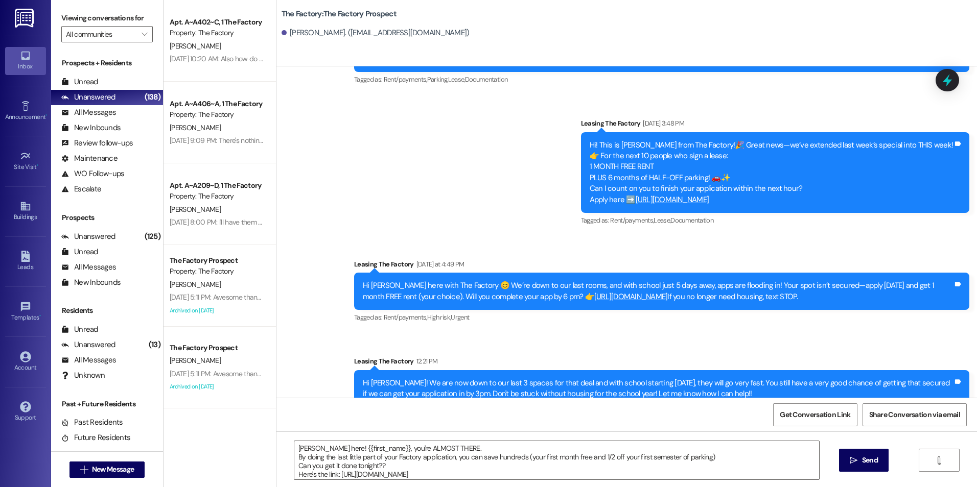
drag, startPoint x: 533, startPoint y: 332, endPoint x: 458, endPoint y: 742, distance: 417.5
drag, startPoint x: 554, startPoint y: 277, endPoint x: 550, endPoint y: 386, distance: 108.9
click at [860, 461] on span "Send" at bounding box center [870, 460] width 20 height 11
click at [100, 468] on span "New Message" at bounding box center [113, 469] width 42 height 11
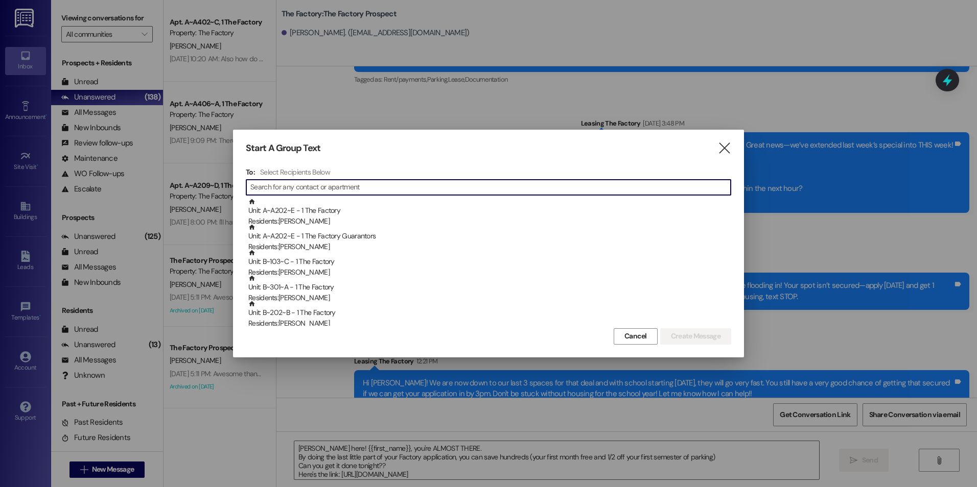
click at [305, 187] on input at bounding box center [490, 187] width 480 height 14
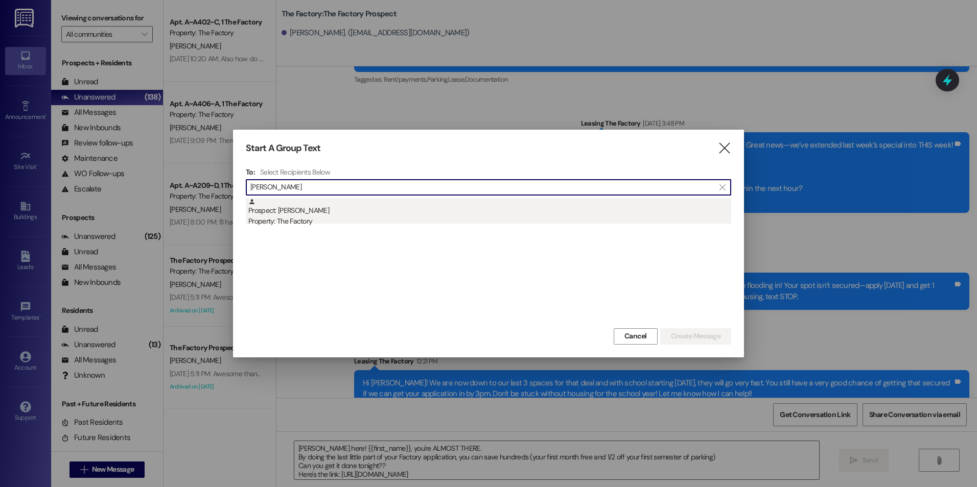
type input "[PERSON_NAME]"
click at [303, 205] on div "Prospect: [PERSON_NAME] Property: The Factory" at bounding box center [489, 212] width 483 height 29
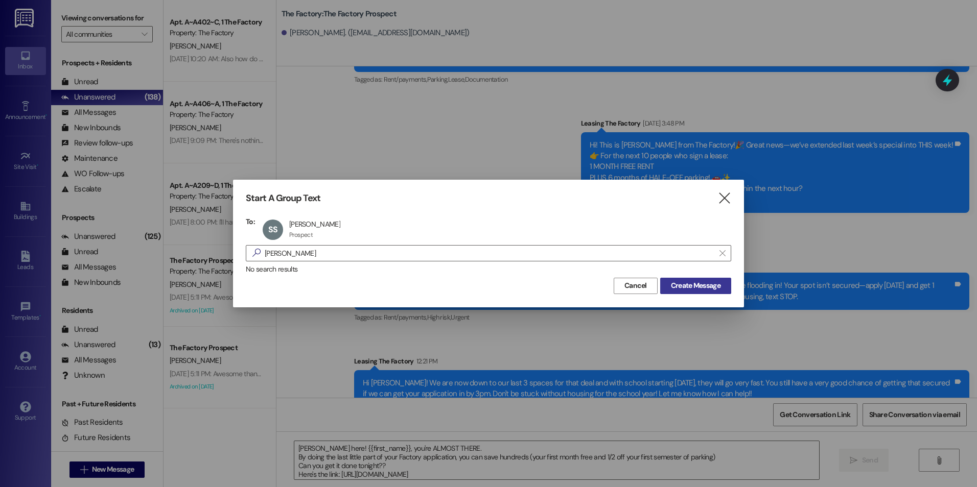
click at [704, 282] on span "Create Message" at bounding box center [696, 285] width 50 height 11
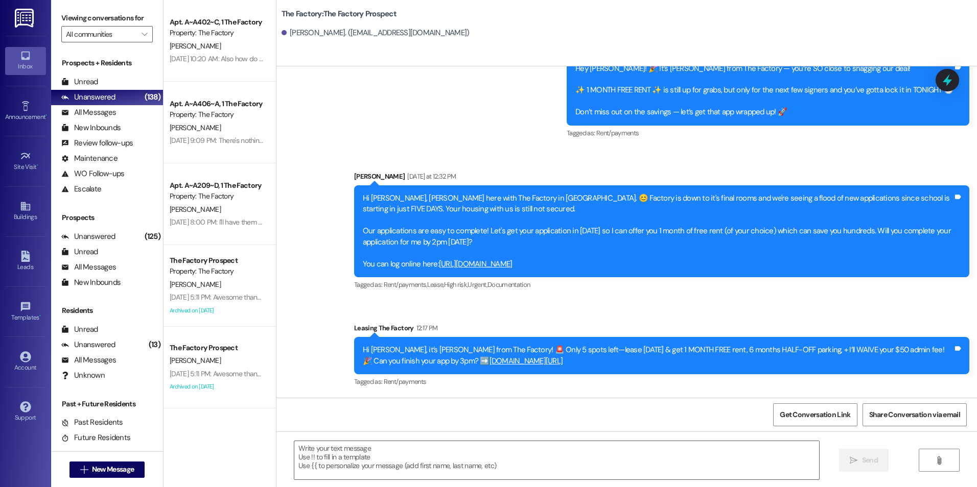
scroll to position [164, 0]
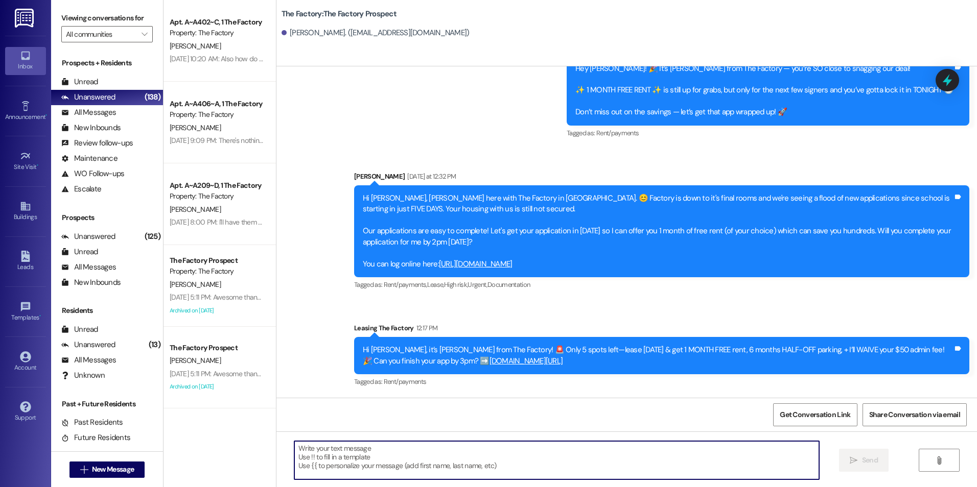
click at [423, 465] on textarea at bounding box center [556, 460] width 524 height 38
paste textarea "[PERSON_NAME] here! {{first_name}}, you're ALMOST THERE. By doing the last litt…"
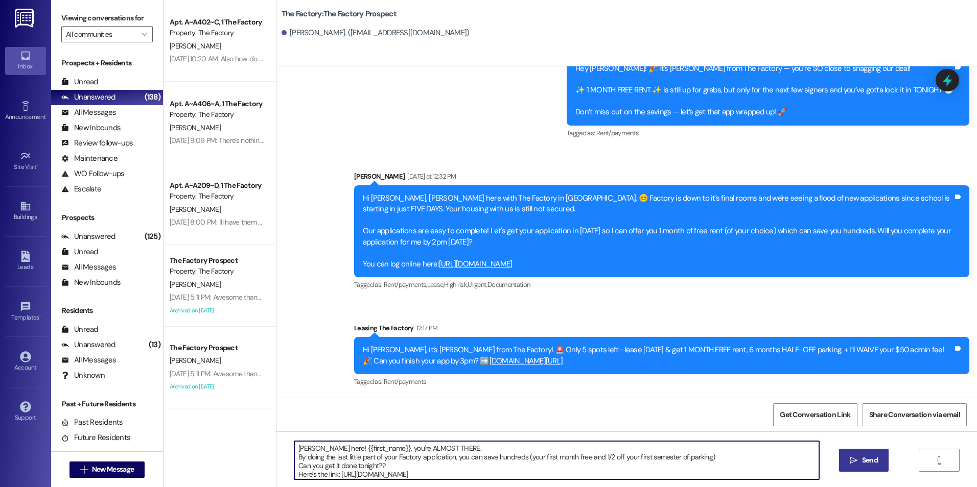
type textarea "[PERSON_NAME] here! {{first_name}}, you're ALMOST THERE. By doing the last litt…"
drag, startPoint x: 852, startPoint y: 469, endPoint x: 757, endPoint y: 467, distance: 95.0
click at [852, 468] on button " Send" at bounding box center [864, 460] width 50 height 23
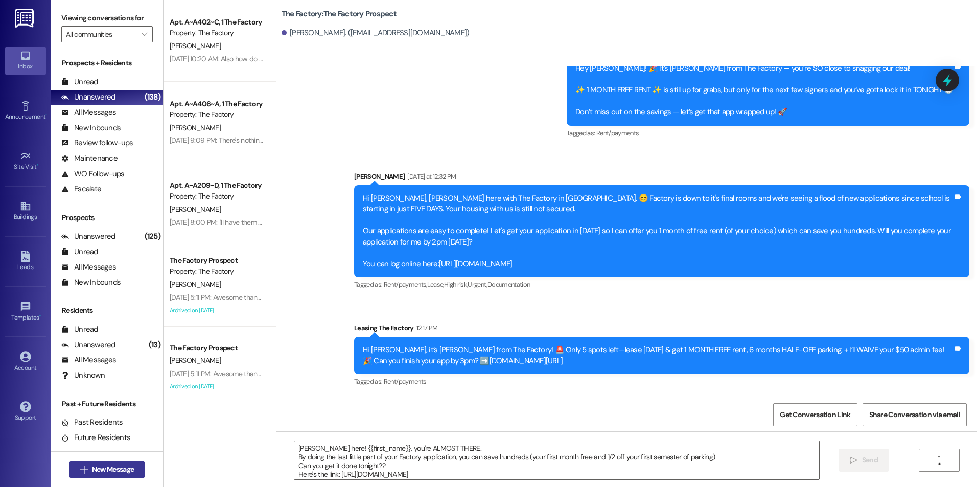
scroll to position [268, 0]
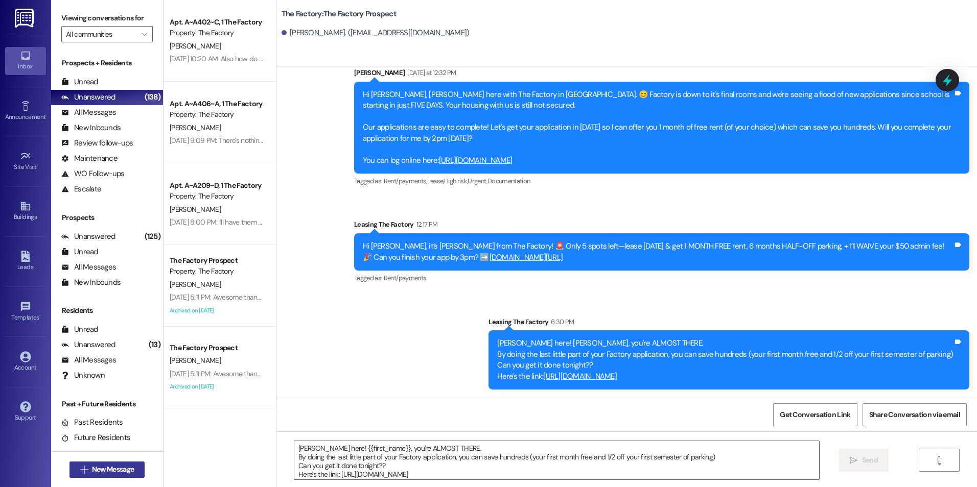
click at [114, 468] on span "New Message" at bounding box center [113, 469] width 42 height 11
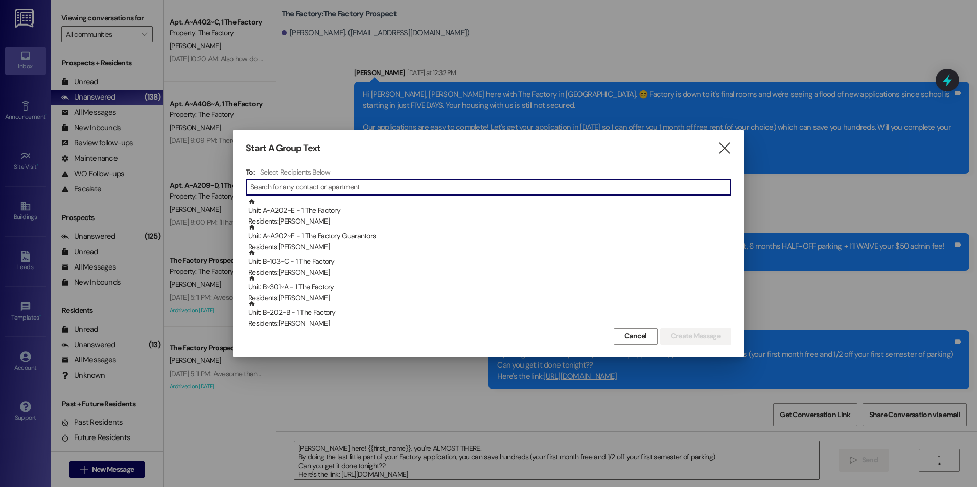
click at [366, 185] on input at bounding box center [490, 187] width 480 height 14
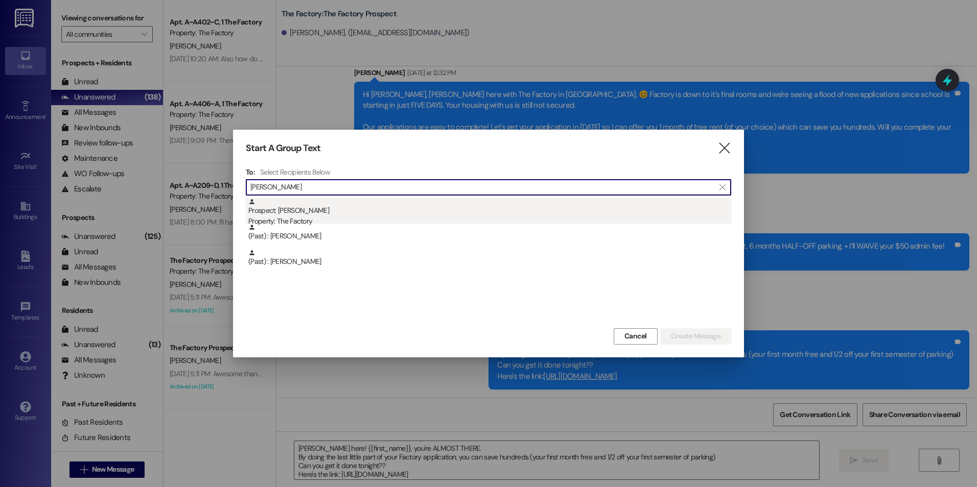
type input "[PERSON_NAME]"
click at [351, 214] on div "Prospect: [PERSON_NAME] Property: The Factory" at bounding box center [489, 212] width 483 height 29
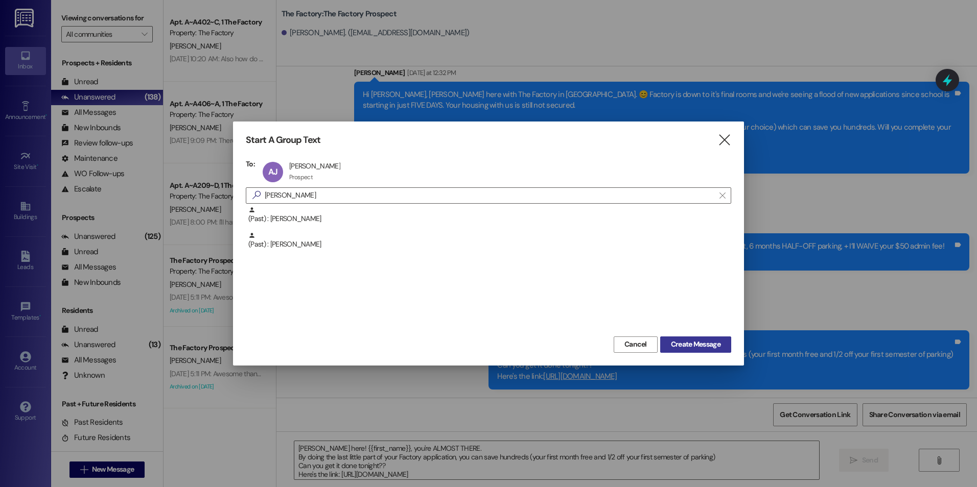
click at [699, 350] on button "Create Message" at bounding box center [695, 345] width 71 height 16
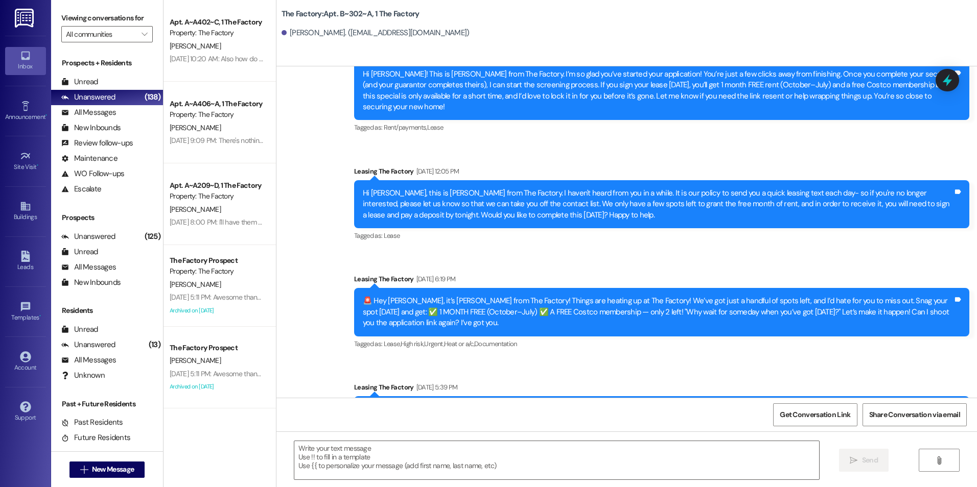
scroll to position [2140, 0]
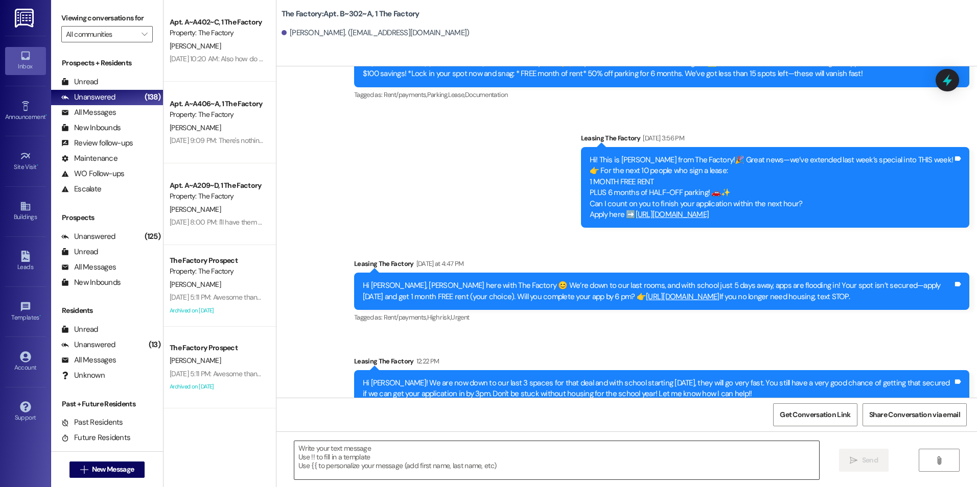
drag, startPoint x: 585, startPoint y: 239, endPoint x: 537, endPoint y: 441, distance: 207.5
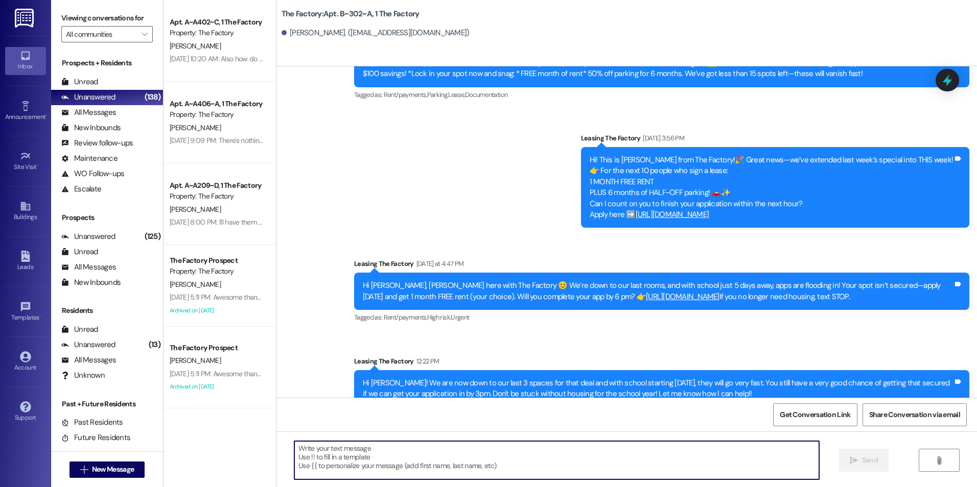
click at [529, 443] on textarea at bounding box center [556, 460] width 524 height 38
paste textarea "[PERSON_NAME] here! {{first_name}}, you're ALMOST THERE. By doing the last litt…"
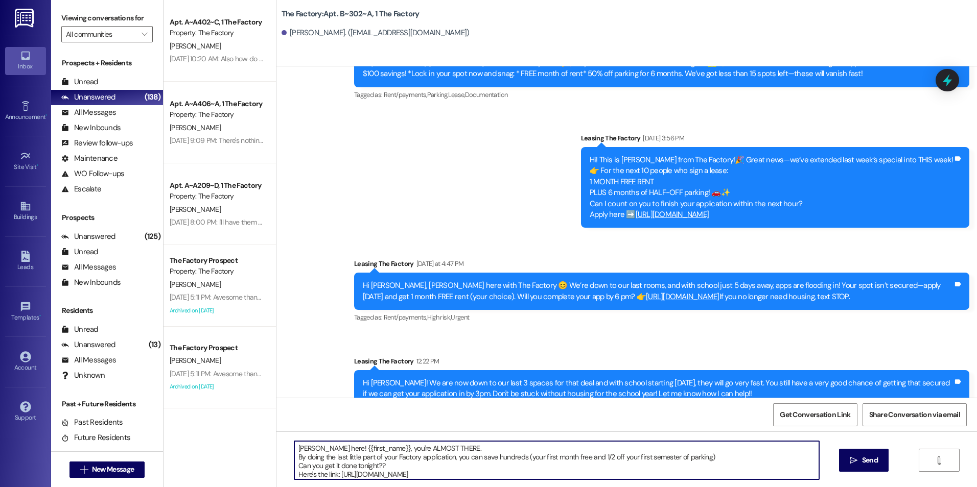
type textarea "[PERSON_NAME] here! {{first_name}}, you're ALMOST THERE. By doing the last litt…"
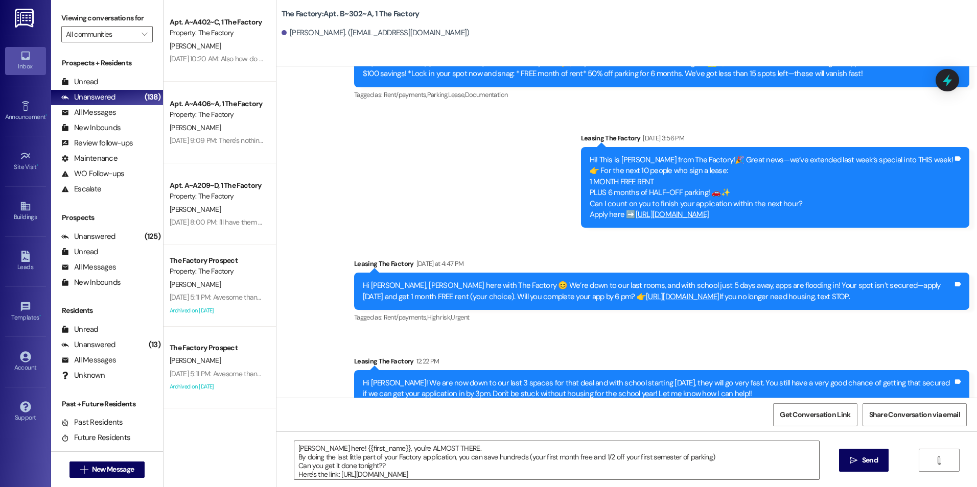
click at [863, 465] on span "Send" at bounding box center [870, 460] width 16 height 11
click at [122, 467] on span "New Message" at bounding box center [113, 469] width 42 height 11
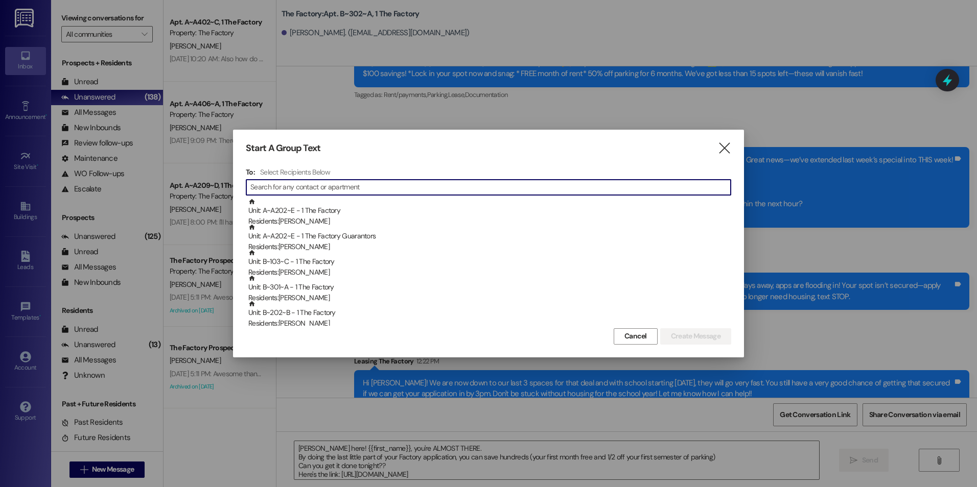
click at [318, 185] on input at bounding box center [490, 187] width 480 height 14
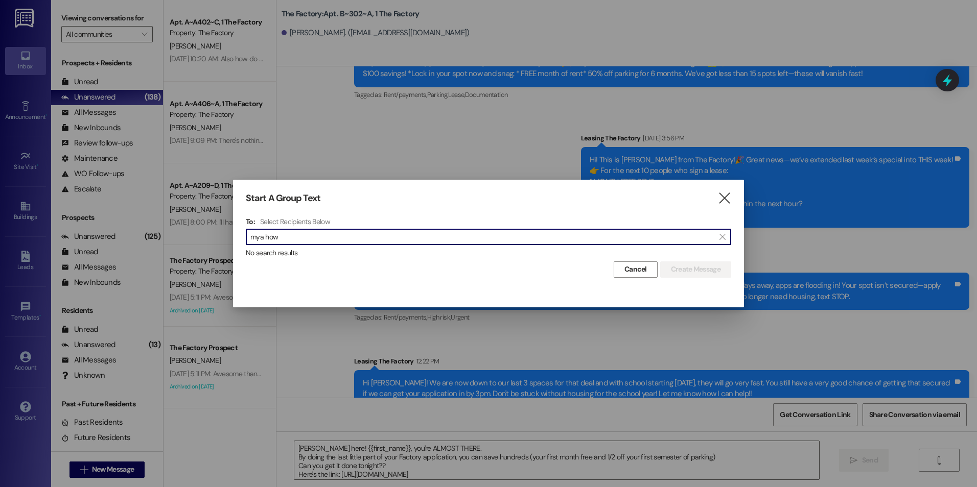
type input "[PERSON_NAME]"
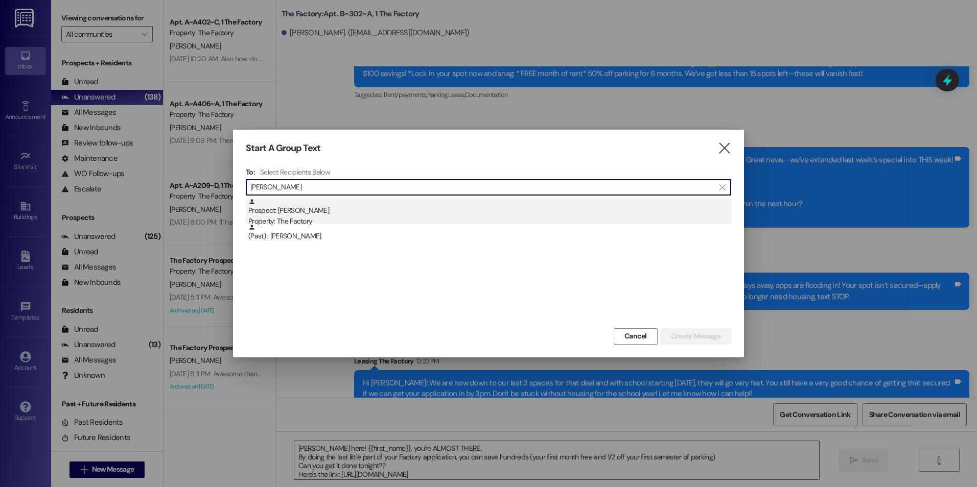
type input "[PERSON_NAME]"
click at [324, 207] on div "Prospect: [PERSON_NAME] Property: The Factory" at bounding box center [489, 212] width 483 height 29
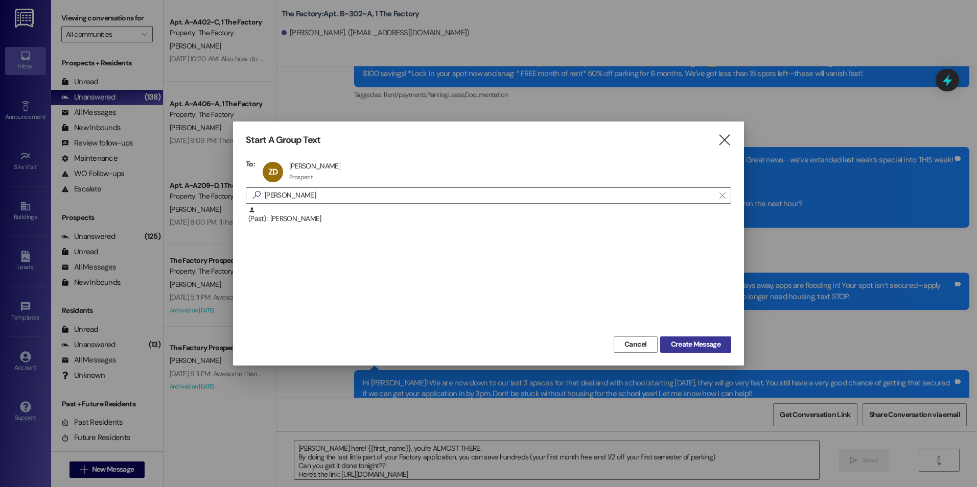
click at [704, 345] on span "Create Message" at bounding box center [696, 344] width 50 height 11
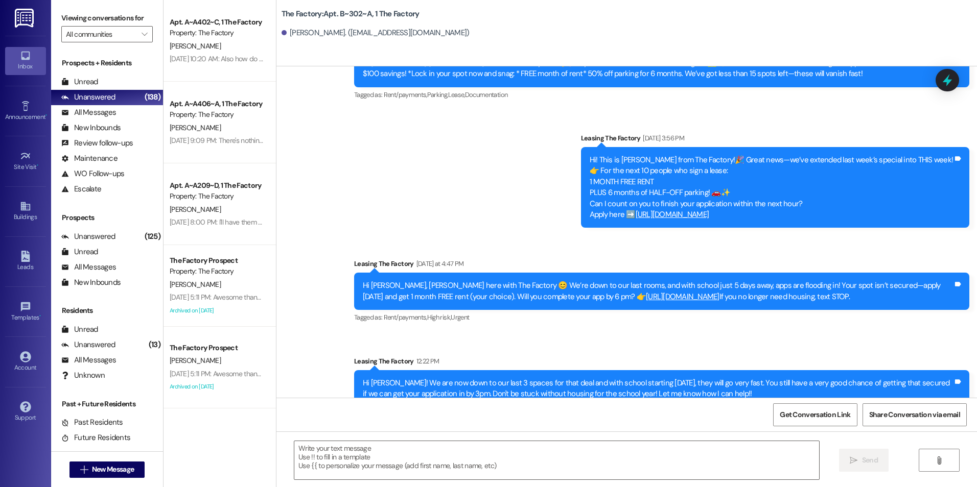
scroll to position [510, 0]
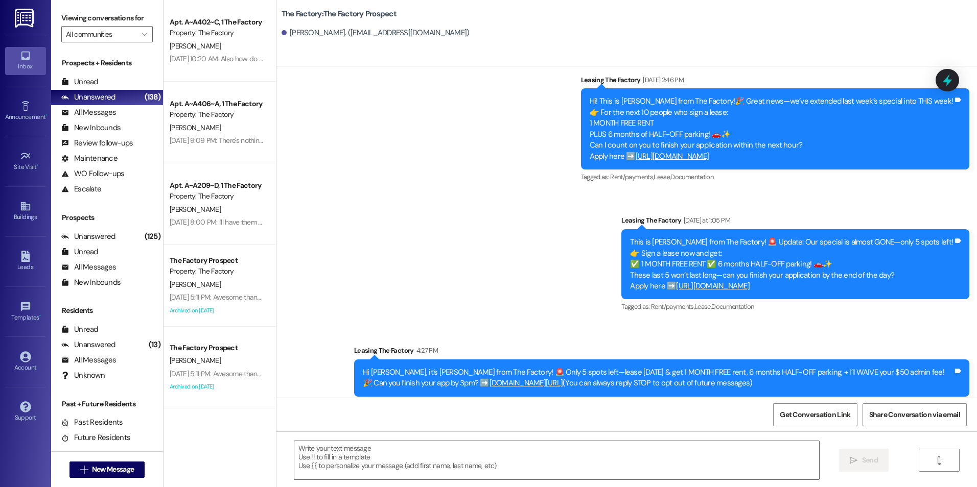
drag, startPoint x: 479, startPoint y: 208, endPoint x: 470, endPoint y: 402, distance: 193.3
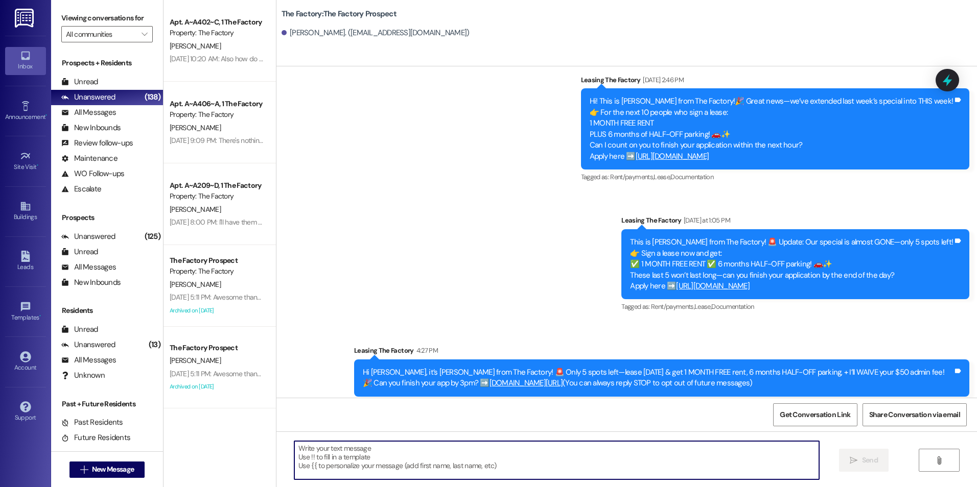
click at [438, 453] on textarea at bounding box center [556, 460] width 524 height 38
paste textarea "[PERSON_NAME] here! {{first_name}}, you're ALMOST THERE. By doing the last litt…"
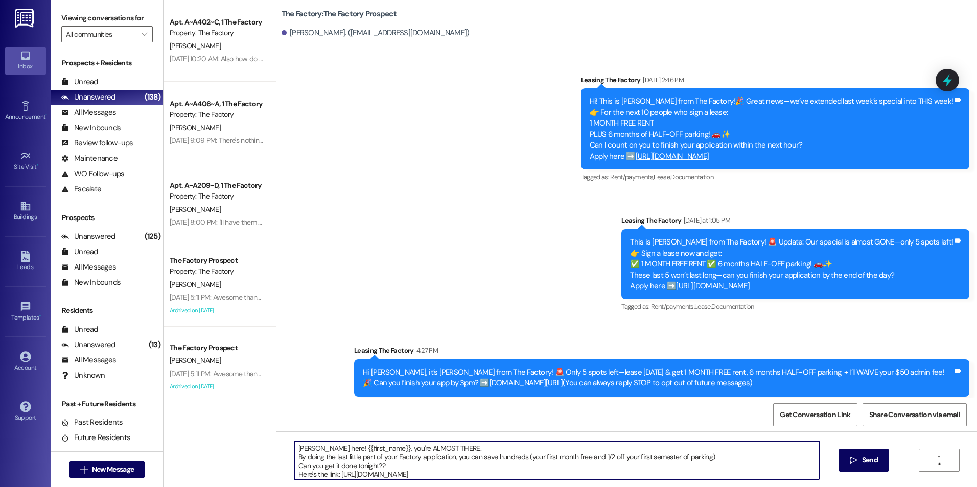
type textarea "[PERSON_NAME] here! {{first_name}}, you're ALMOST THERE. By doing the last litt…"
click at [860, 463] on span "Send" at bounding box center [870, 460] width 20 height 11
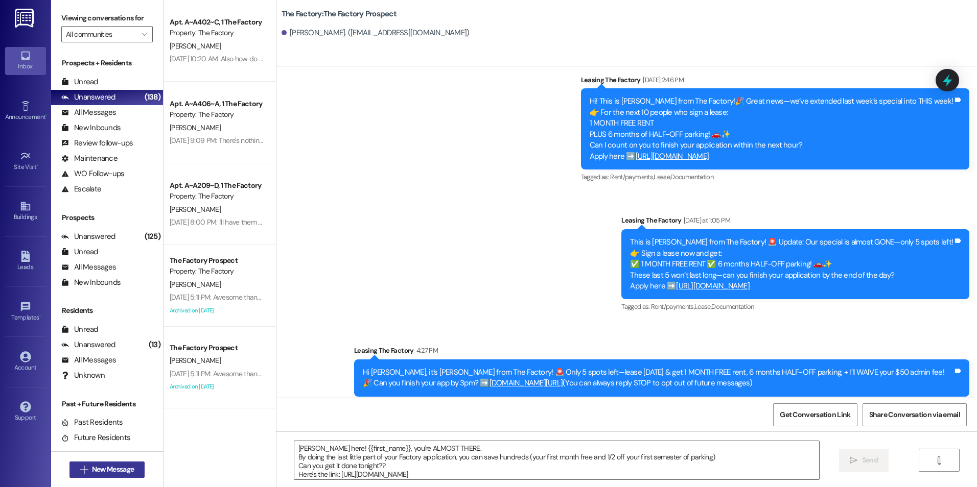
click at [116, 466] on span "New Message" at bounding box center [113, 469] width 42 height 11
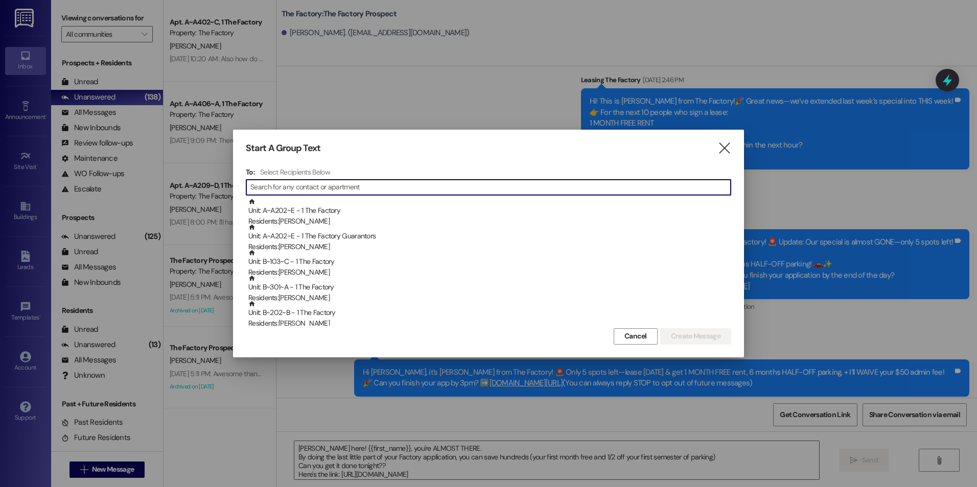
click at [263, 192] on input at bounding box center [490, 187] width 480 height 14
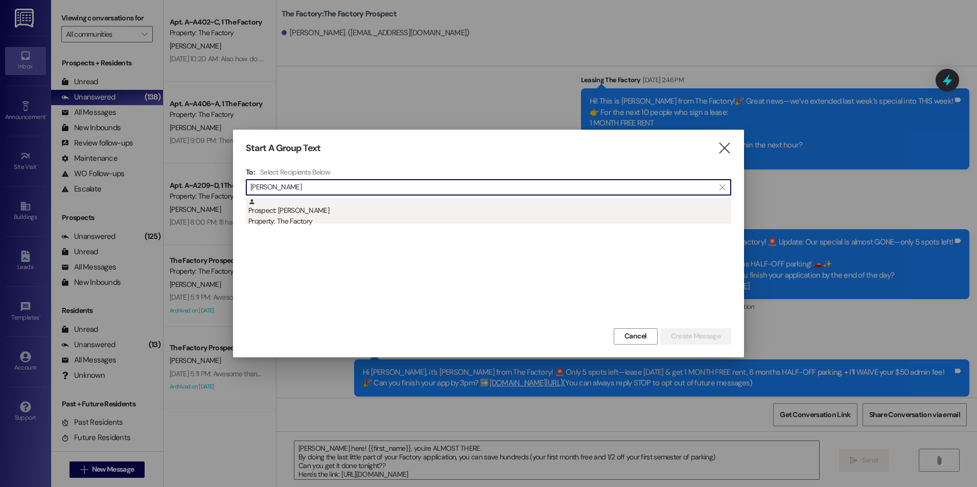
type input "[PERSON_NAME]"
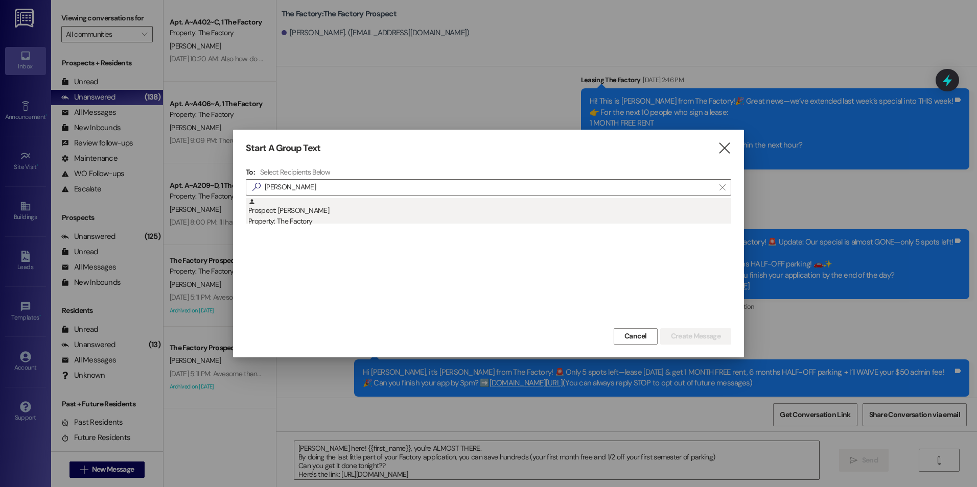
click at [270, 205] on div "Prospect: [PERSON_NAME] Property: The Factory" at bounding box center [489, 212] width 483 height 29
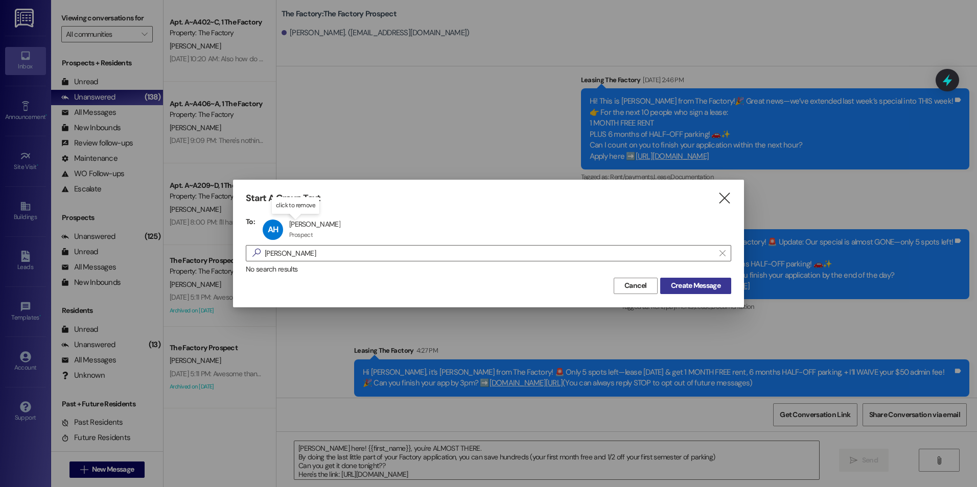
click at [722, 286] on span "Create Message" at bounding box center [696, 285] width 54 height 11
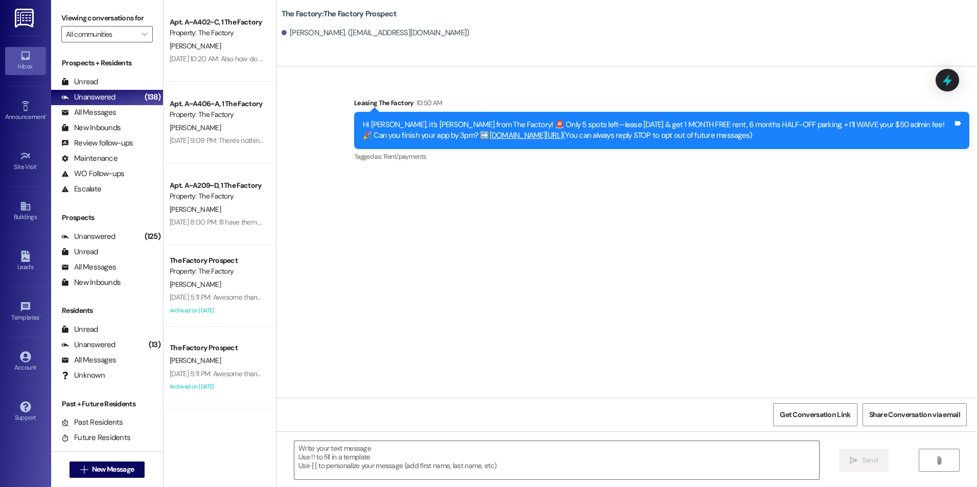
scroll to position [0, 0]
drag, startPoint x: 461, startPoint y: 449, endPoint x: 461, endPoint y: 459, distance: 9.7
click at [461, 451] on textarea at bounding box center [556, 460] width 524 height 38
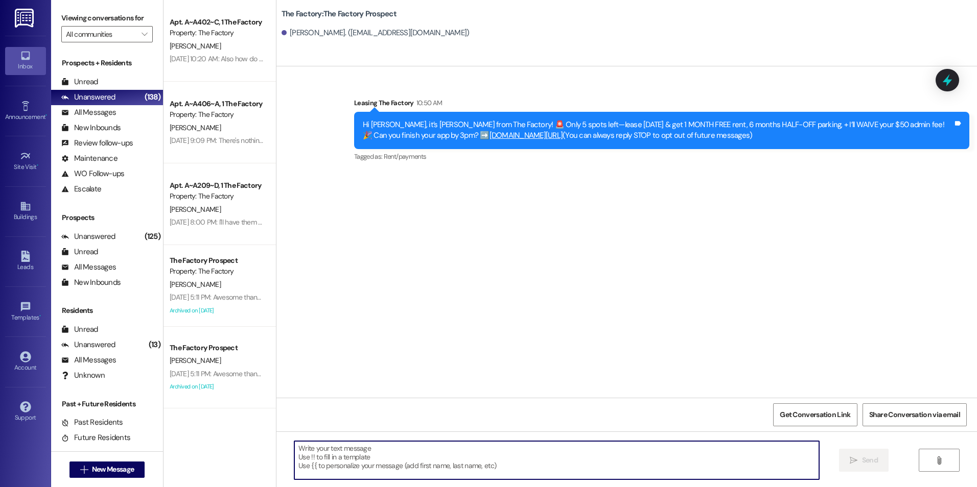
paste textarea "[PERSON_NAME] here! {{first_name}}, you're ALMOST THERE. By doing the last litt…"
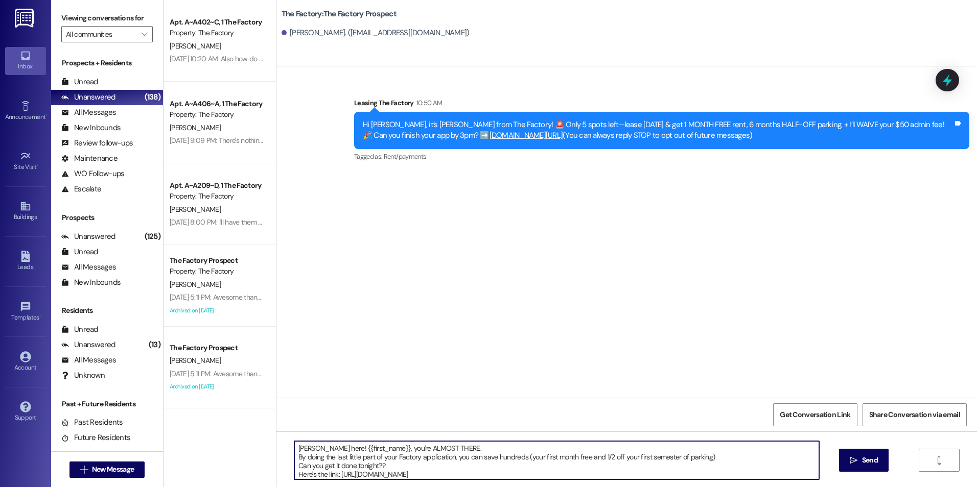
type textarea "[PERSON_NAME] here! {{first_name}}, you're ALMOST THERE. By doing the last litt…"
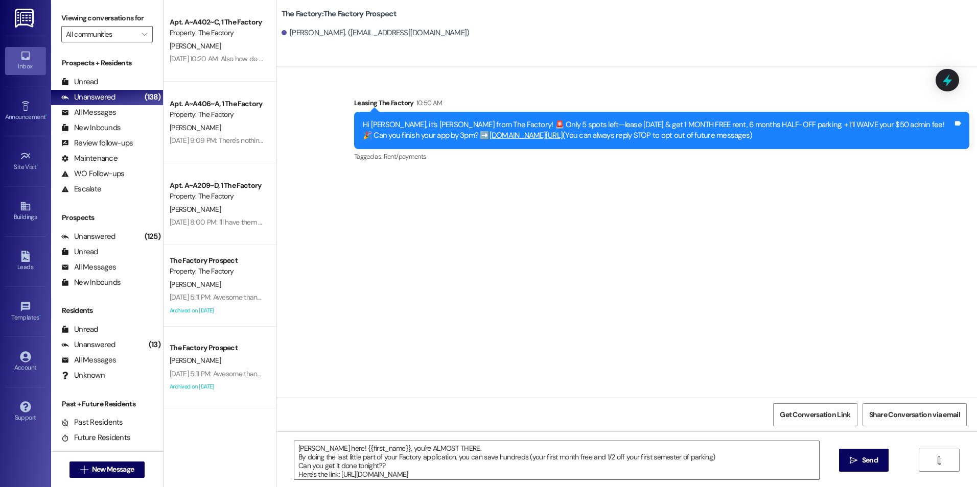
click at [850, 463] on icon "" at bounding box center [854, 461] width 8 height 8
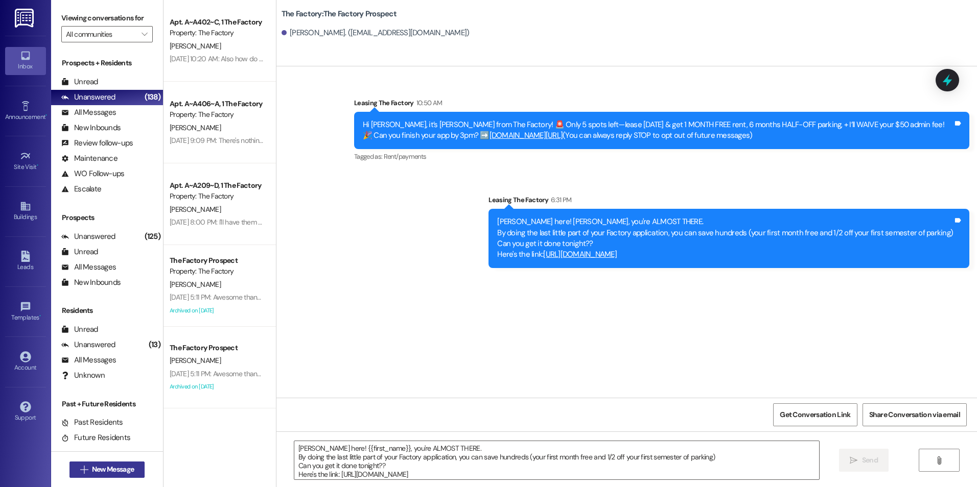
click at [100, 469] on span "New Message" at bounding box center [113, 469] width 42 height 11
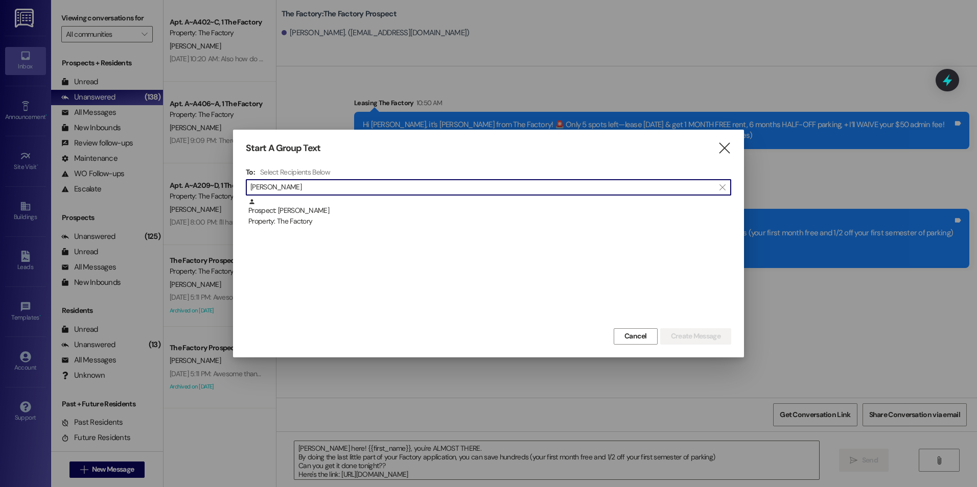
type input "[PERSON_NAME]"
click at [307, 214] on div "Prospect: [PERSON_NAME] Property: The Factory" at bounding box center [489, 212] width 483 height 29
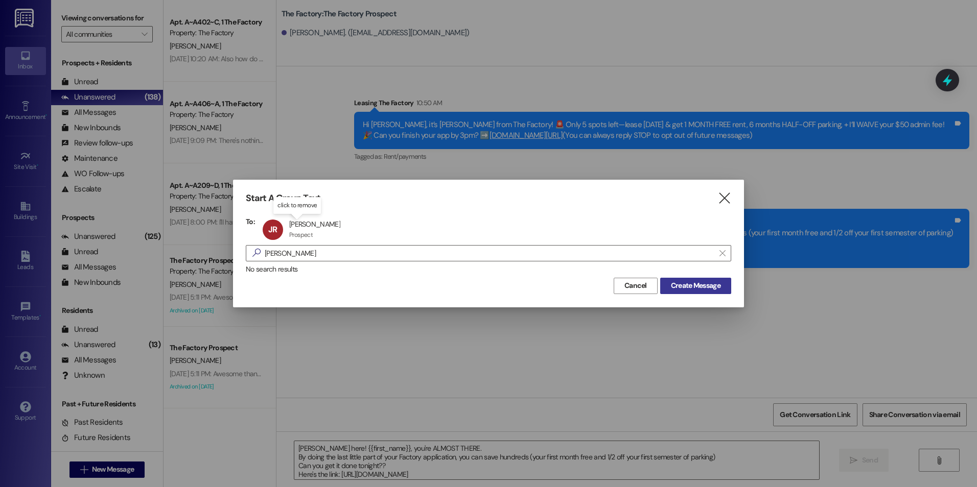
click at [680, 281] on span "Create Message" at bounding box center [696, 285] width 50 height 11
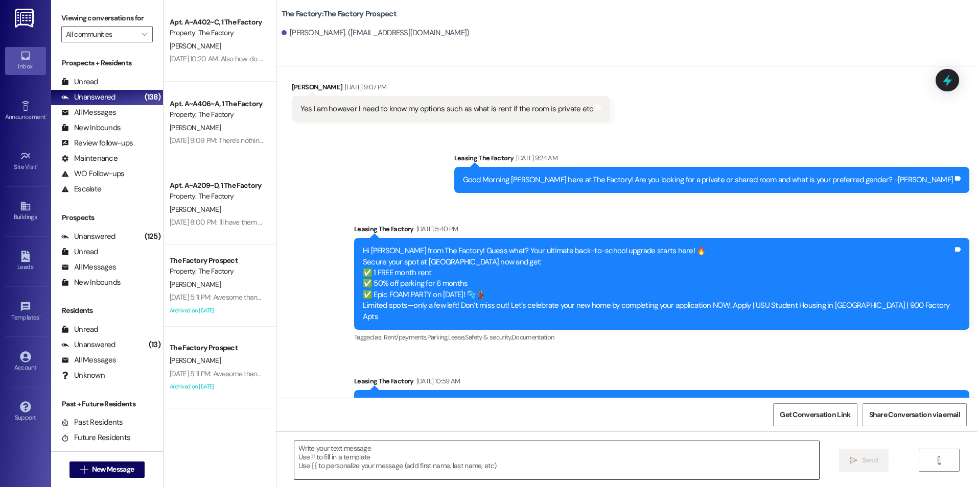
scroll to position [591, 0]
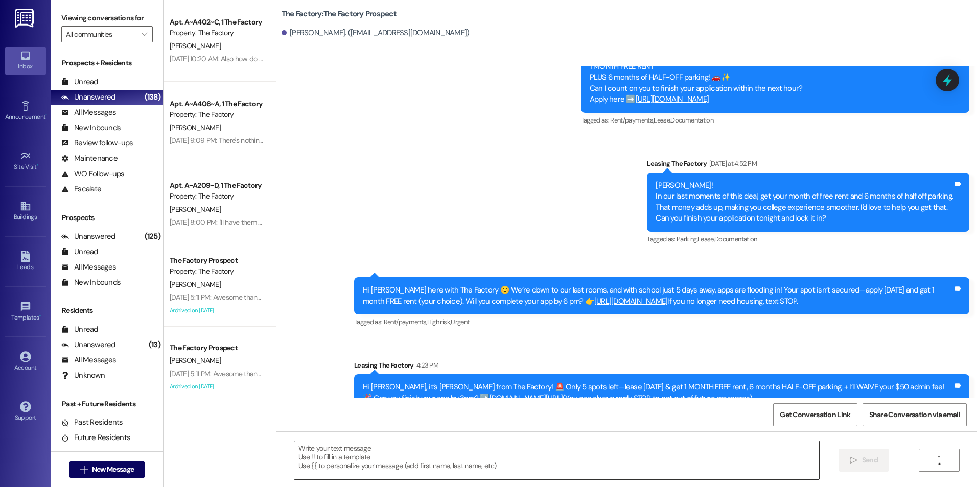
drag, startPoint x: 423, startPoint y: 301, endPoint x: 428, endPoint y: 457, distance: 155.9
click at [434, 473] on textarea at bounding box center [556, 460] width 524 height 38
paste textarea "[PERSON_NAME] here! {{first_name}}, you're ALMOST THERE. By doing the last litt…"
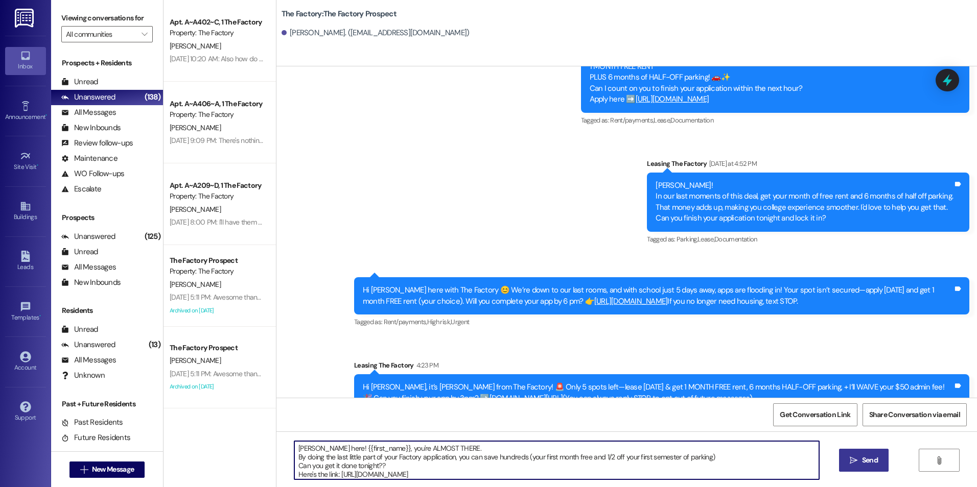
type textarea "[PERSON_NAME] here! {{first_name}}, you're ALMOST THERE. By doing the last litt…"
click at [862, 464] on span "Send" at bounding box center [870, 460] width 16 height 11
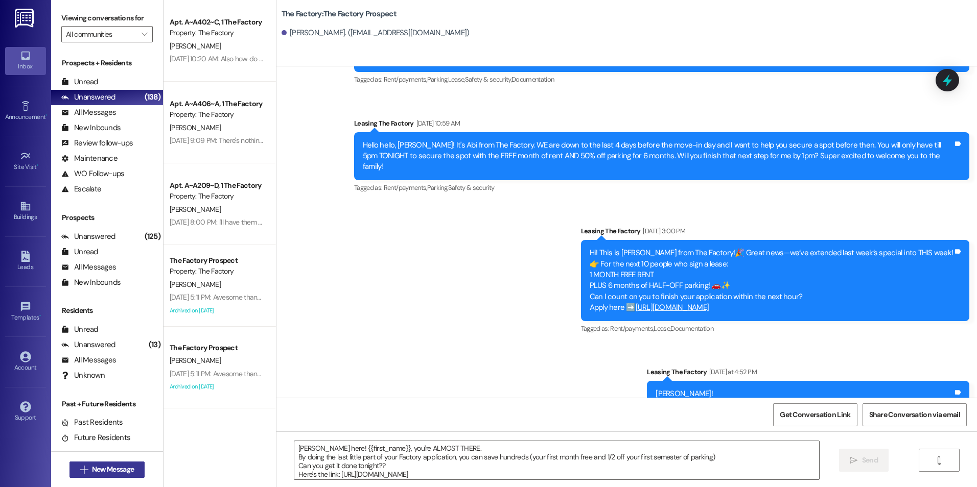
click at [119, 462] on button " New Message" at bounding box center [107, 470] width 76 height 16
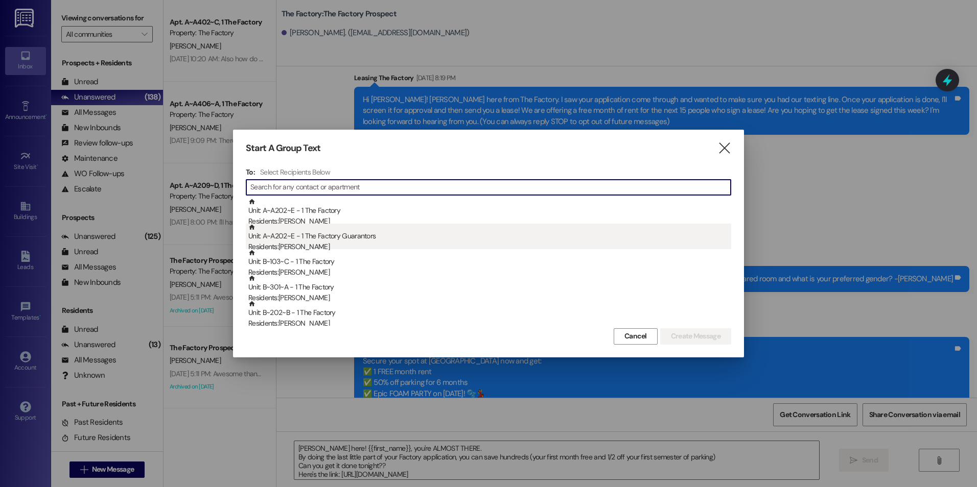
scroll to position [0, 0]
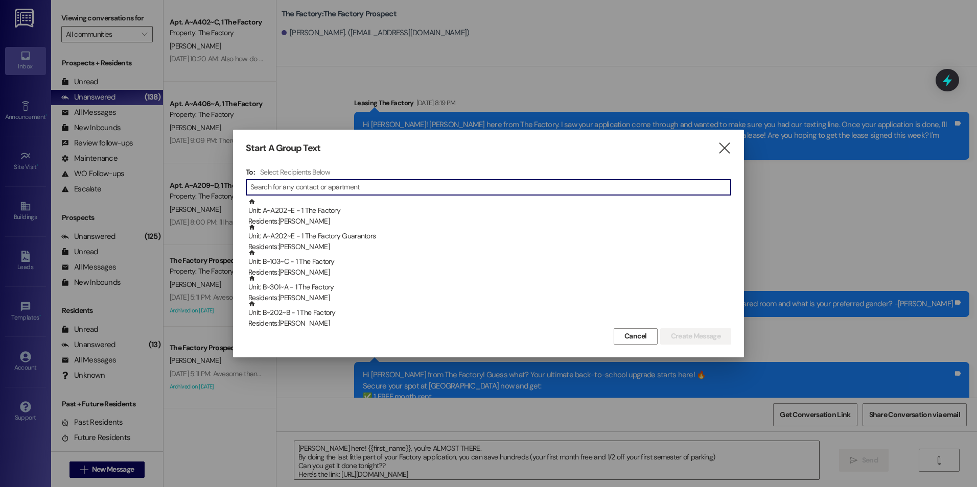
click at [319, 186] on input at bounding box center [490, 187] width 480 height 14
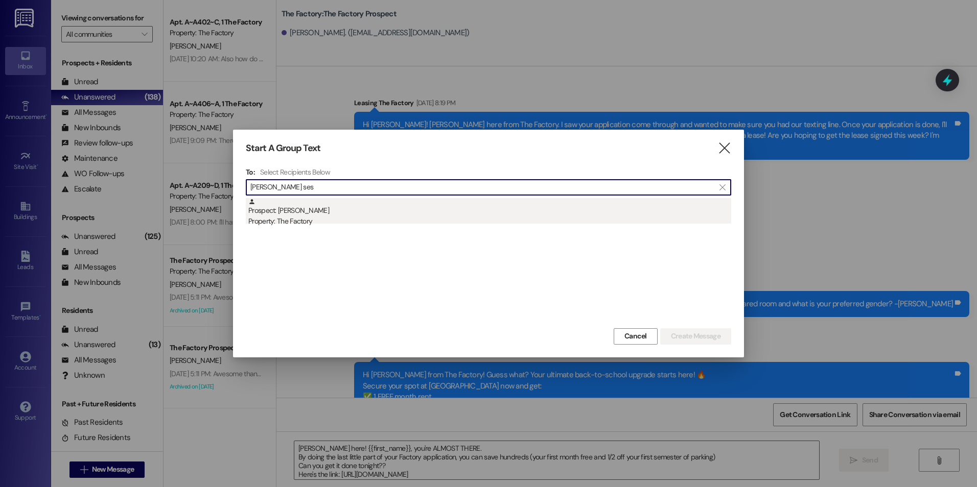
type input "[PERSON_NAME] ses"
click at [333, 205] on div "Prospect: [PERSON_NAME] Property: The Factory" at bounding box center [489, 212] width 483 height 29
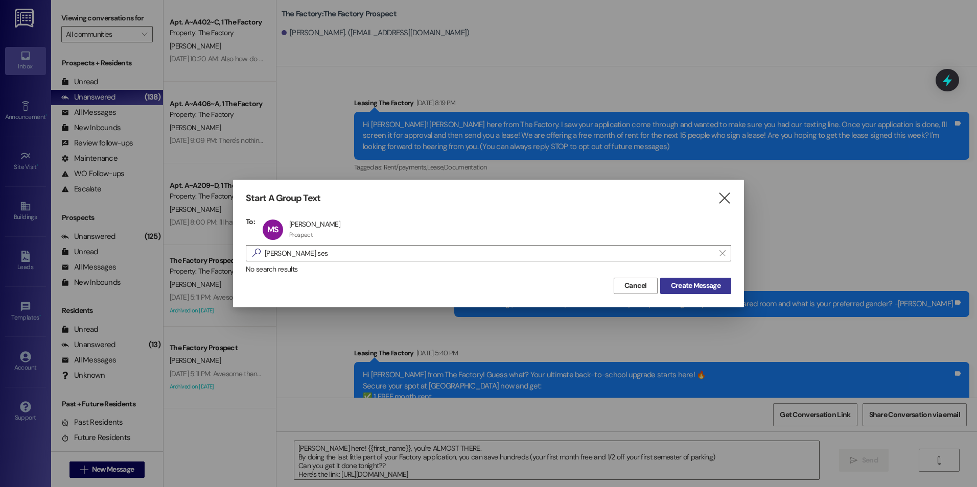
click at [698, 290] on span "Create Message" at bounding box center [696, 285] width 50 height 11
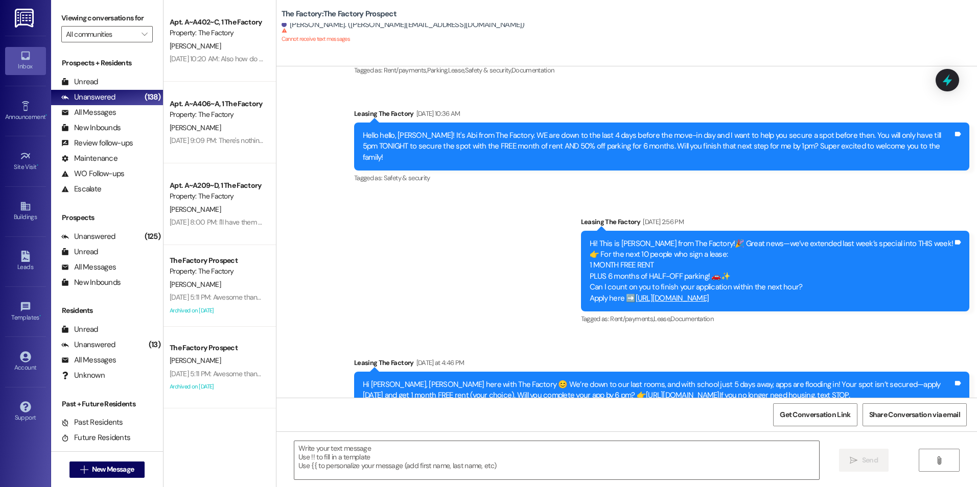
scroll to position [1120, 0]
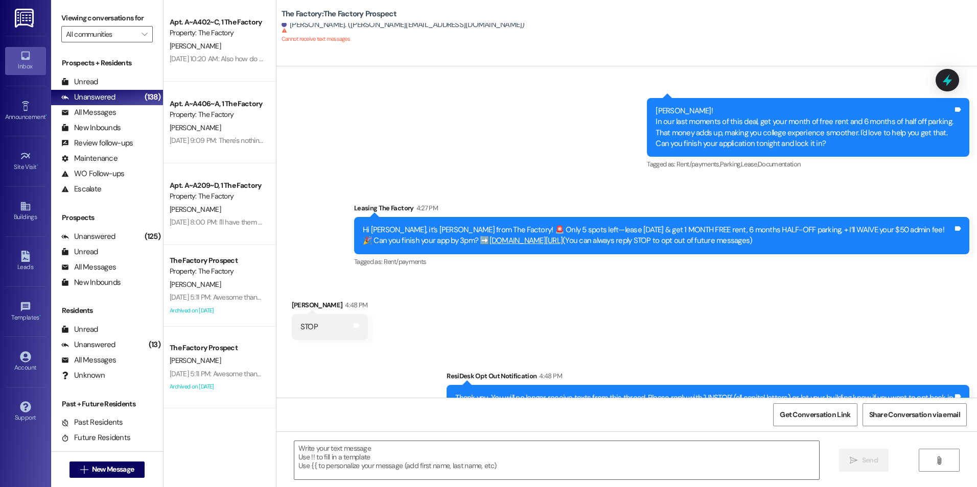
drag, startPoint x: 551, startPoint y: 276, endPoint x: 527, endPoint y: 396, distance: 122.9
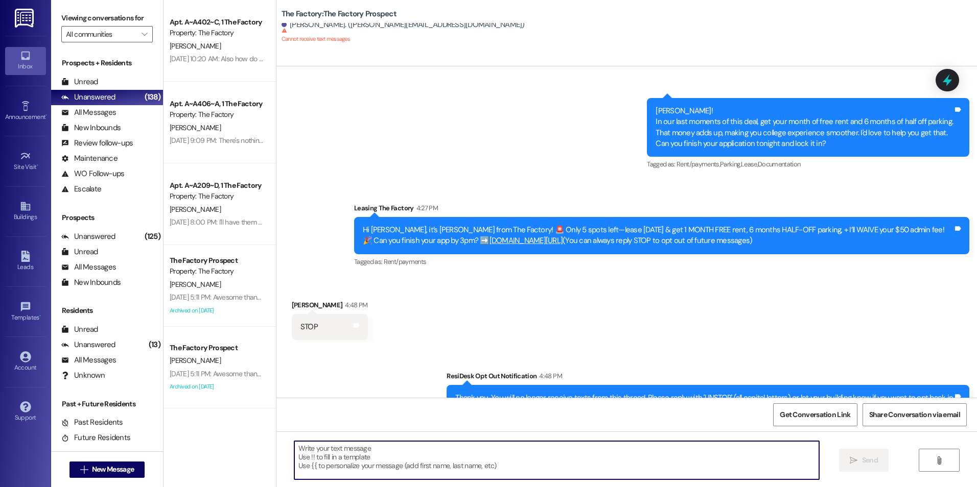
click at [482, 459] on textarea at bounding box center [556, 460] width 524 height 38
paste textarea "[PERSON_NAME] here! {{first_name}}, you're ALMOST THERE. By doing the last litt…"
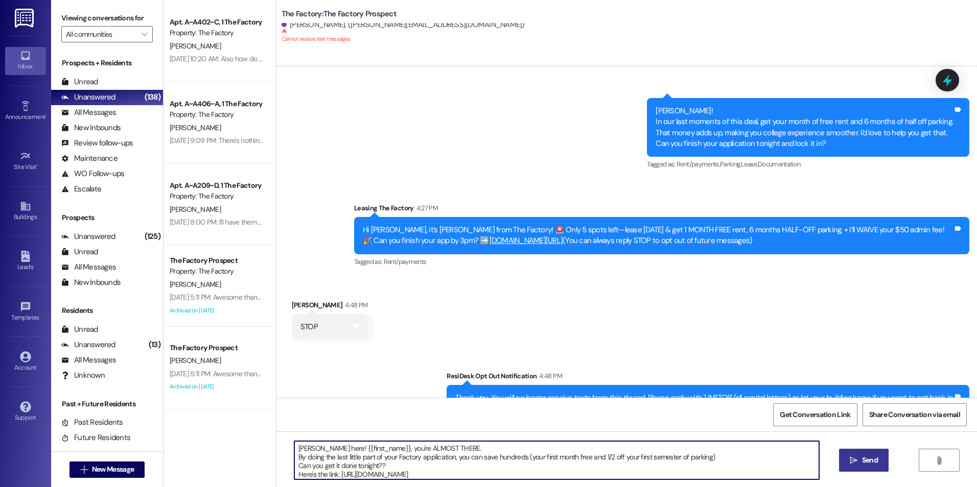
type textarea "[PERSON_NAME] here! {{first_name}}, you're ALMOST THERE. By doing the last litt…"
click at [875, 465] on span "Send" at bounding box center [870, 460] width 16 height 11
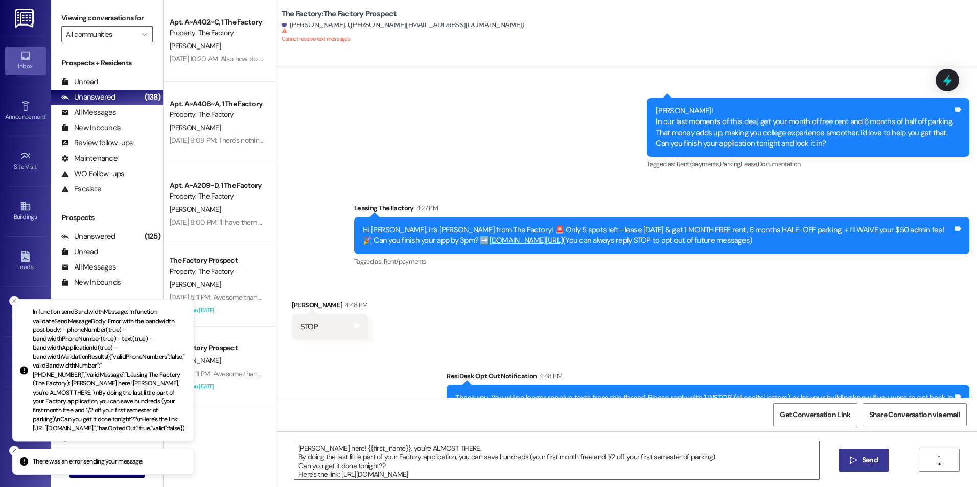
click at [132, 476] on li "There was an error sending your message." at bounding box center [103, 462] width 182 height 27
click at [132, 478] on button " New Message" at bounding box center [107, 470] width 76 height 16
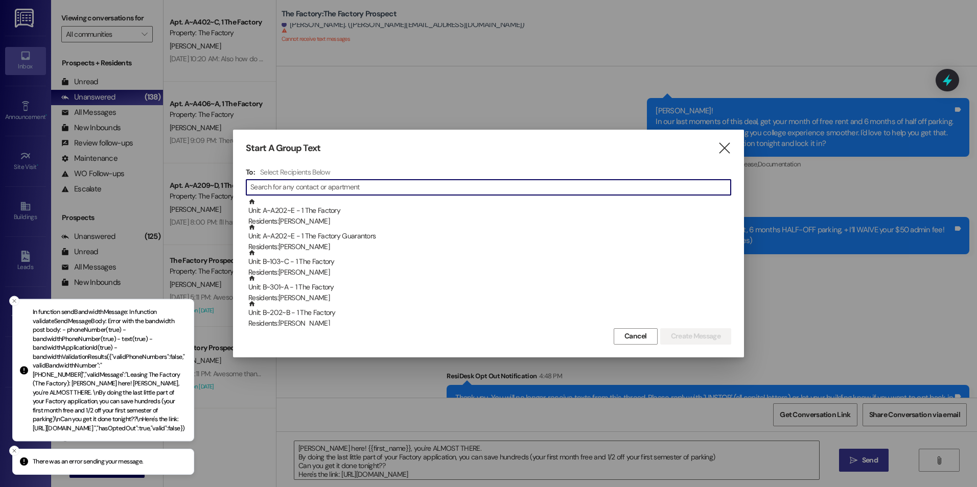
click at [277, 187] on input at bounding box center [490, 187] width 480 height 14
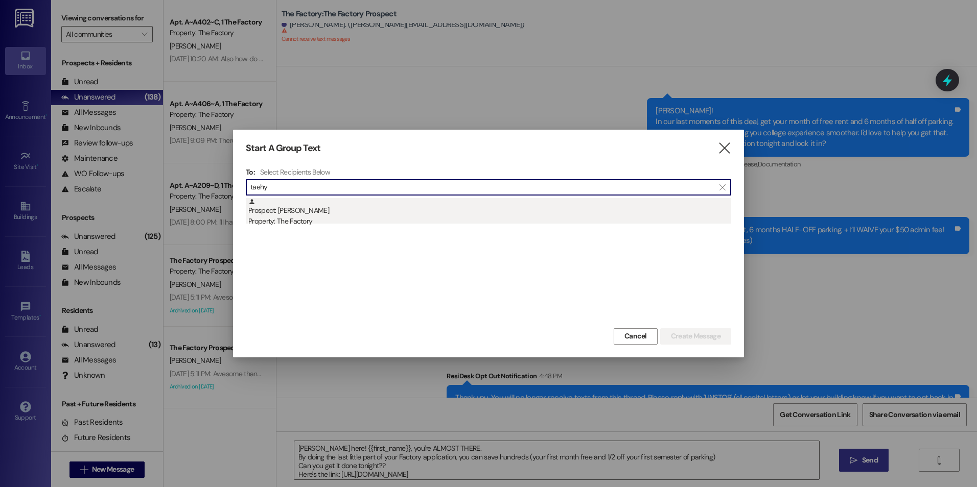
type input "taehy"
click at [321, 225] on div "Property: The Factory" at bounding box center [489, 221] width 483 height 11
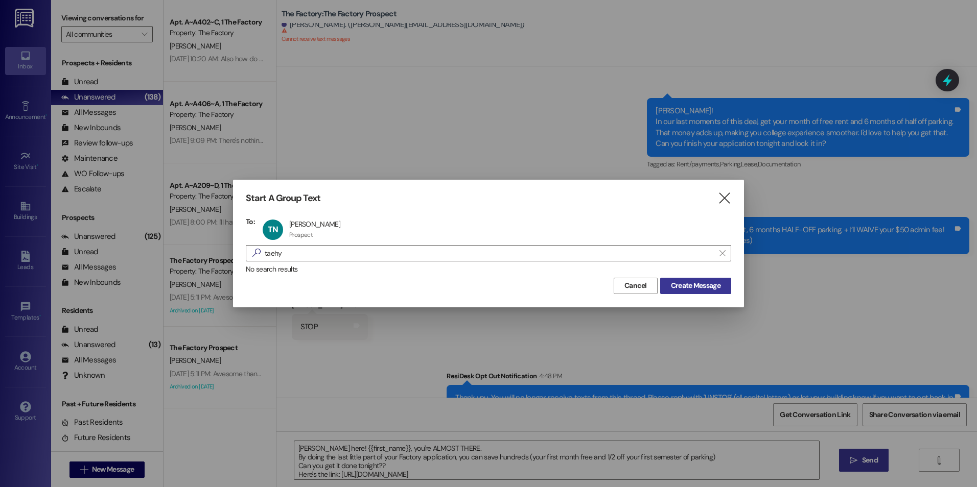
click at [688, 290] on span "Create Message" at bounding box center [696, 285] width 50 height 11
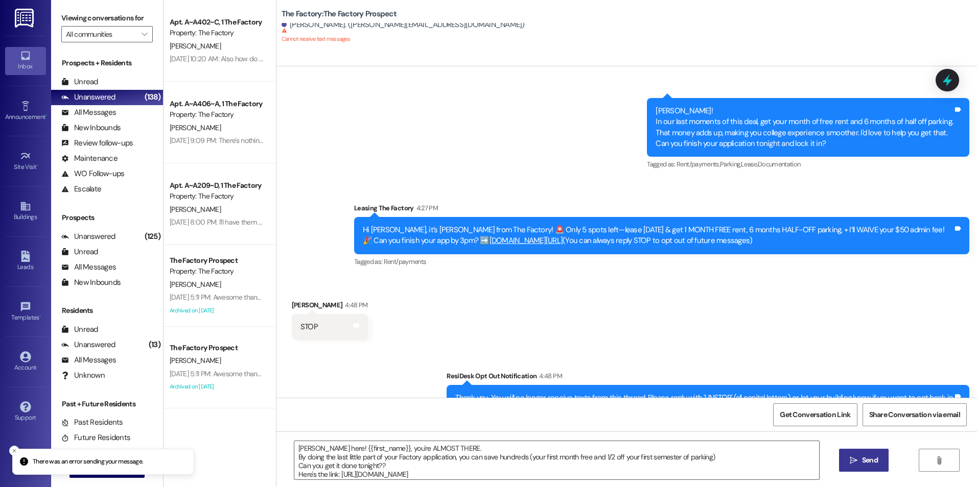
scroll to position [935, 0]
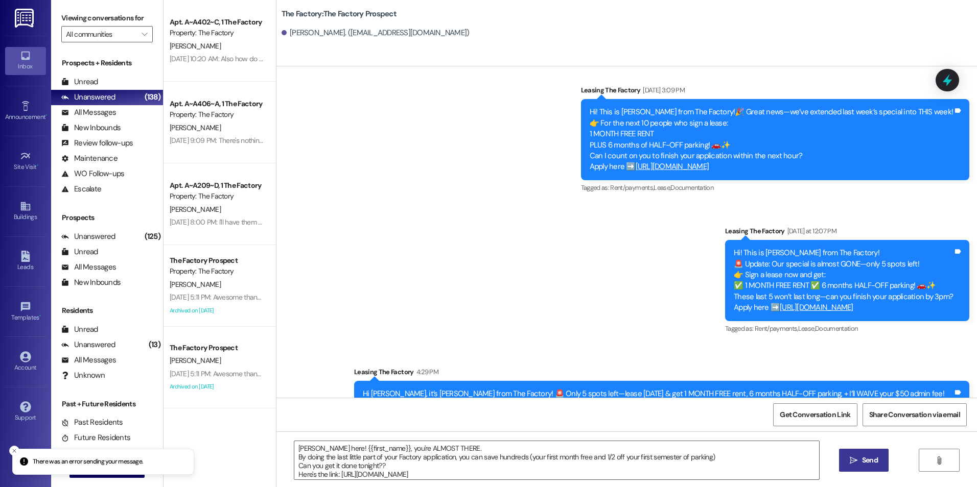
drag, startPoint x: 413, startPoint y: 183, endPoint x: 413, endPoint y: 435, distance: 252.4
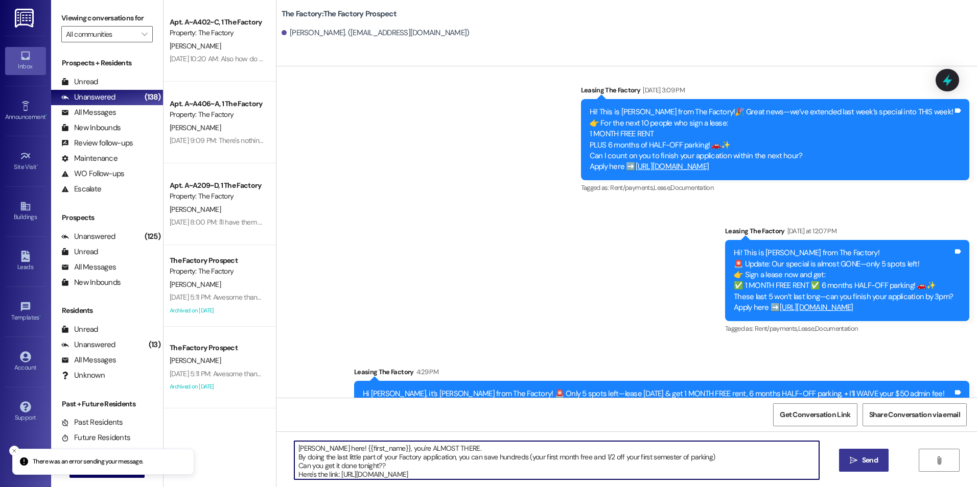
click at [415, 447] on textarea "[PERSON_NAME] here! {{first_name}}, you're ALMOST THERE. By doing the last litt…" at bounding box center [556, 460] width 524 height 38
click at [843, 461] on button " Send" at bounding box center [864, 460] width 50 height 23
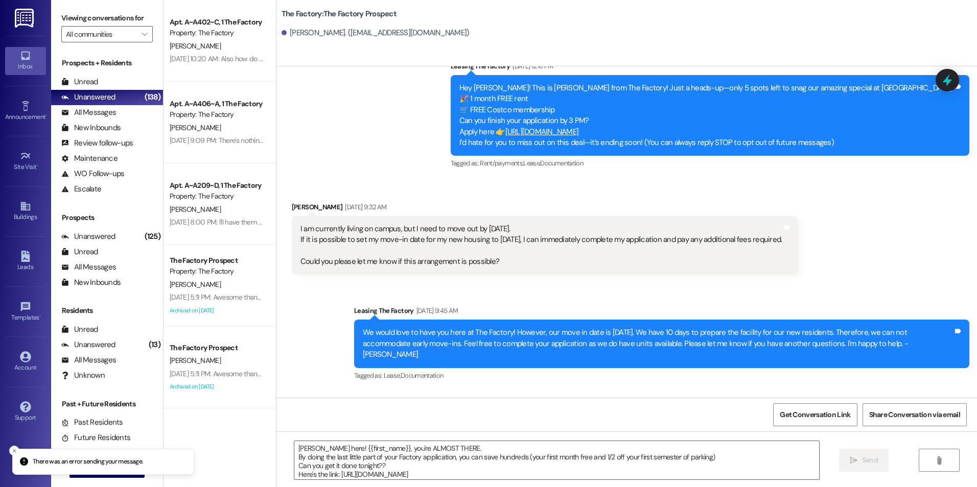
scroll to position [0, 0]
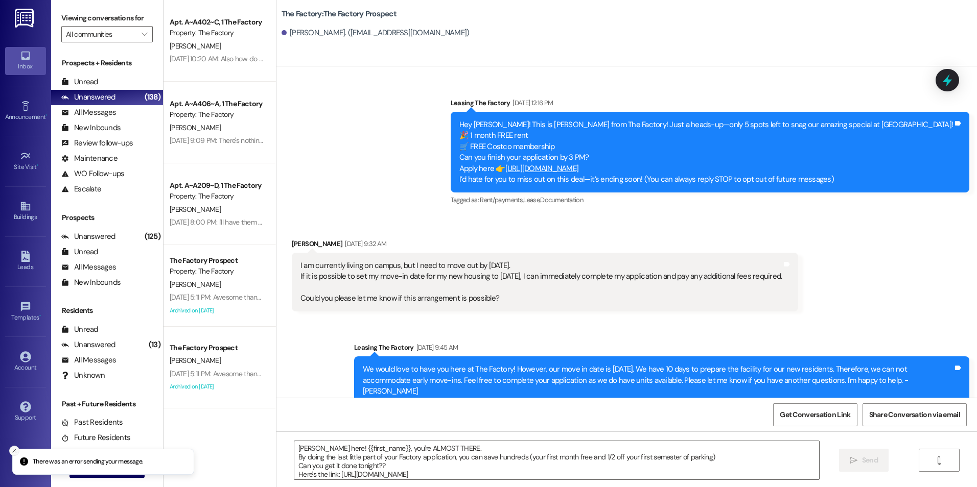
click at [16, 453] on button "Close toast" at bounding box center [14, 451] width 10 height 10
click at [93, 471] on span "New Message" at bounding box center [113, 469] width 42 height 11
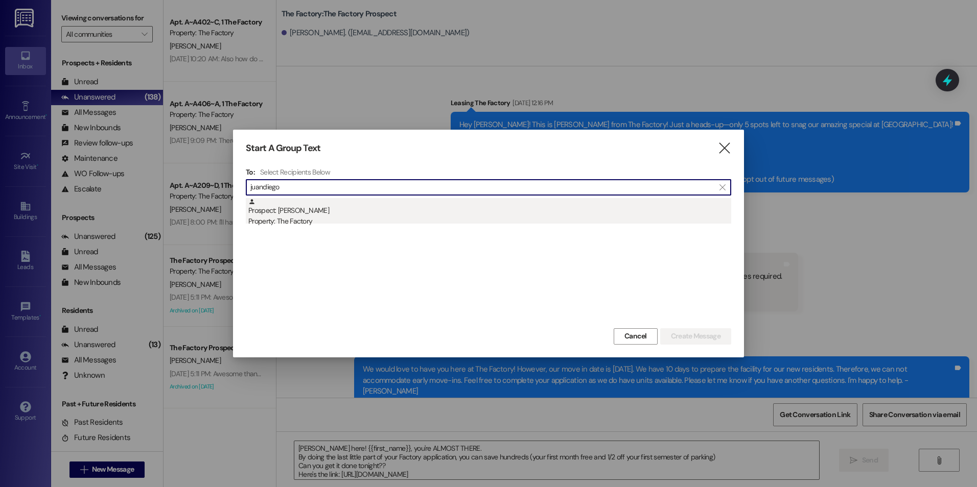
type input "juandiego"
click at [326, 208] on div "Prospect: [PERSON_NAME] Property: The Factory" at bounding box center [489, 212] width 483 height 29
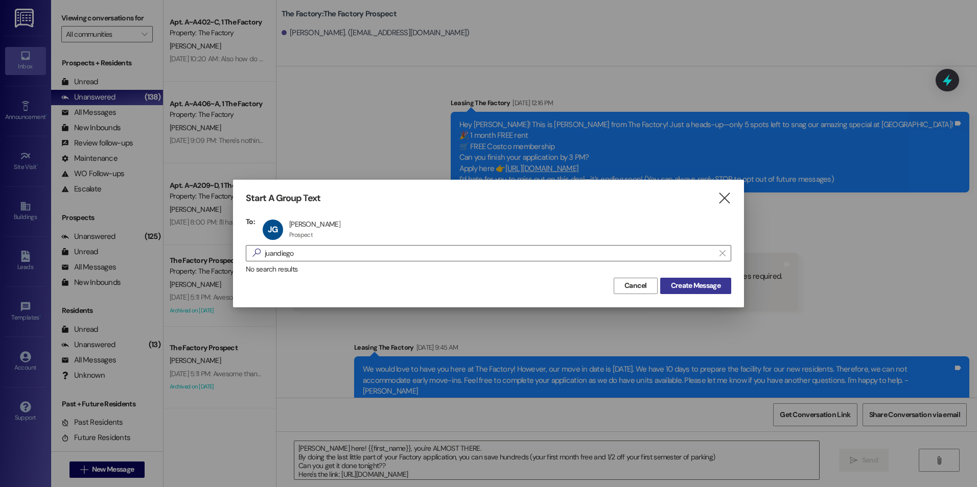
click at [726, 290] on button "Create Message" at bounding box center [695, 286] width 71 height 16
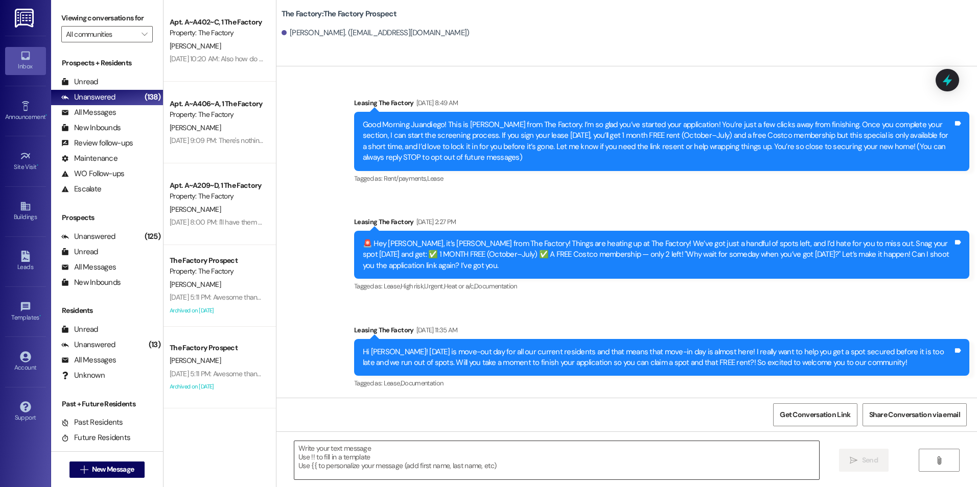
click at [355, 457] on textarea at bounding box center [556, 460] width 524 height 38
paste textarea "[PERSON_NAME] here! {{first_name}}, you're ALMOST THERE. By doing the last litt…"
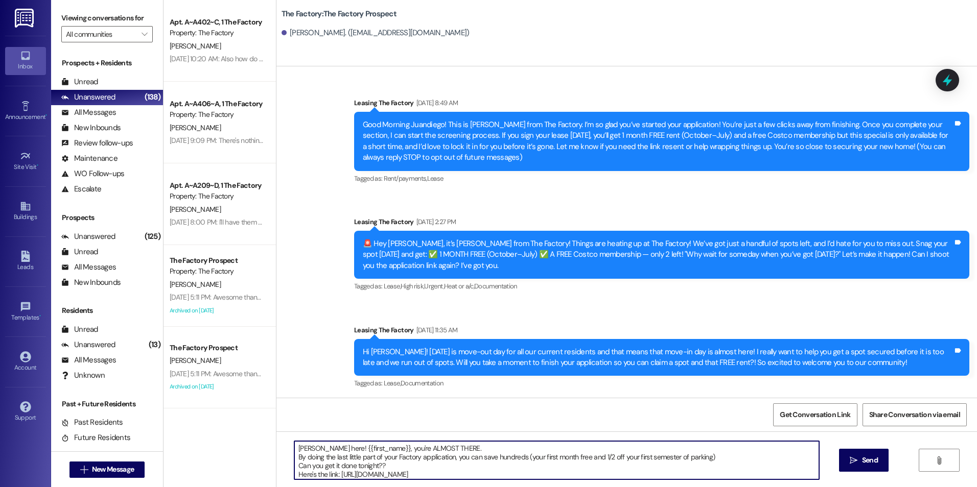
type textarea "[PERSON_NAME] here! {{first_name}}, you're ALMOST THERE. By doing the last litt…"
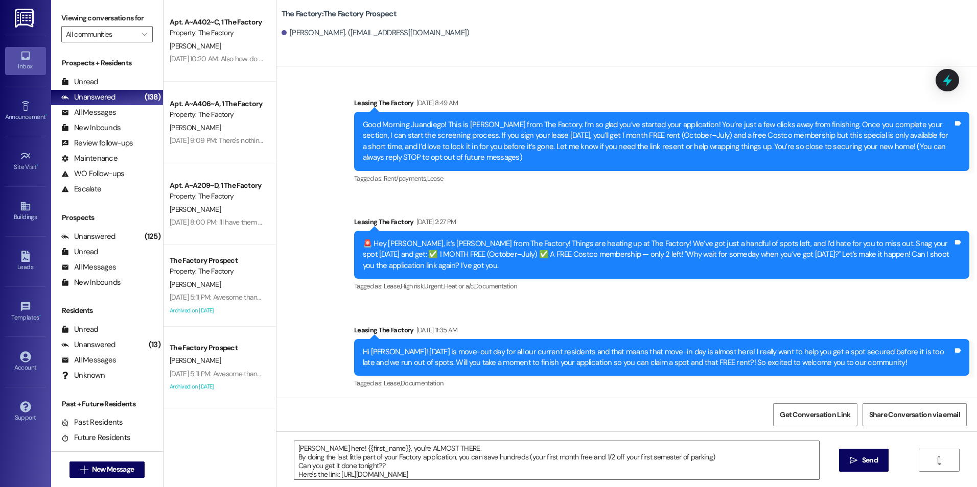
click at [848, 464] on span " Send" at bounding box center [863, 460] width 32 height 11
click at [93, 468] on span "New Message" at bounding box center [113, 469] width 42 height 11
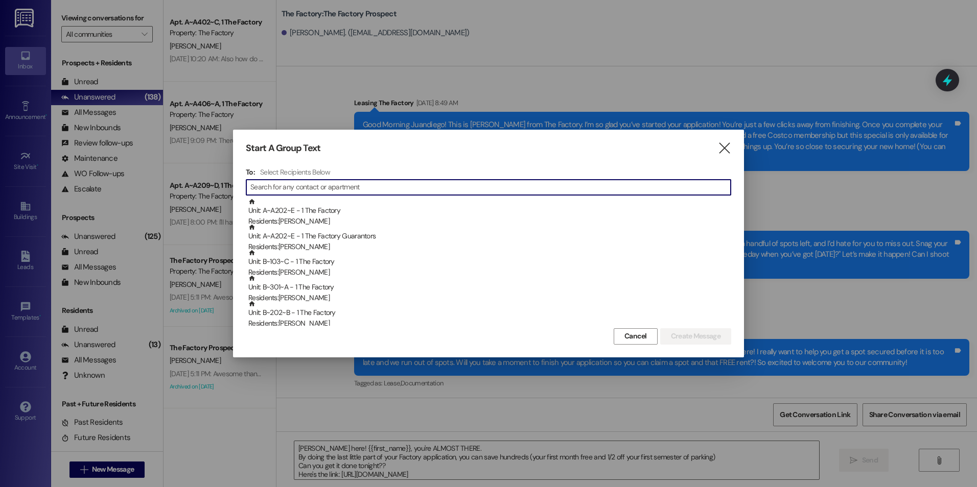
click at [292, 192] on input at bounding box center [490, 187] width 480 height 14
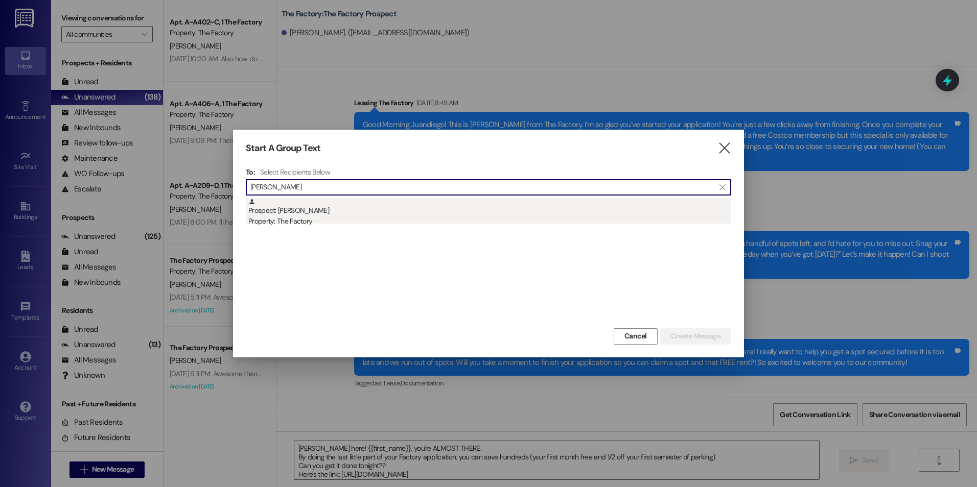
type input "[PERSON_NAME]"
click at [294, 210] on div "Prospect: [PERSON_NAME] Property: The Factory" at bounding box center [489, 212] width 483 height 29
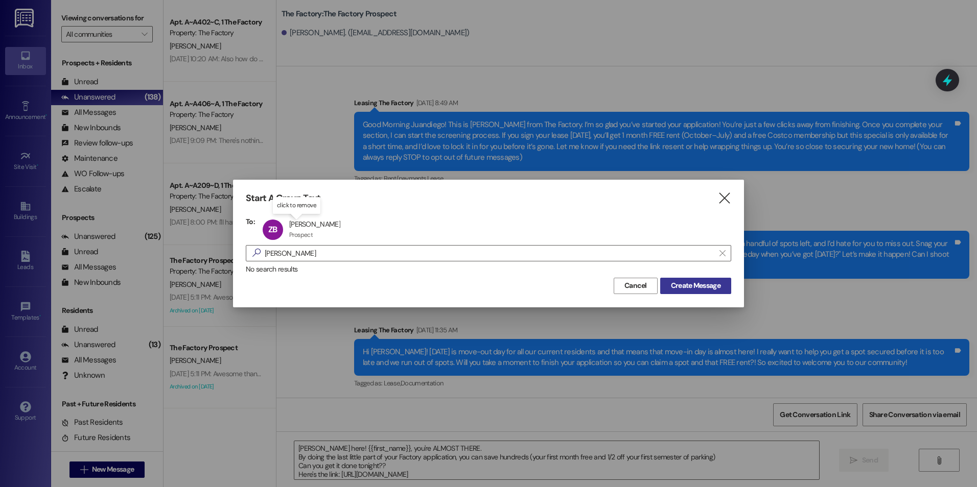
drag, startPoint x: 668, startPoint y: 281, endPoint x: 663, endPoint y: 290, distance: 9.6
click at [669, 281] on span "Create Message" at bounding box center [696, 285] width 54 height 11
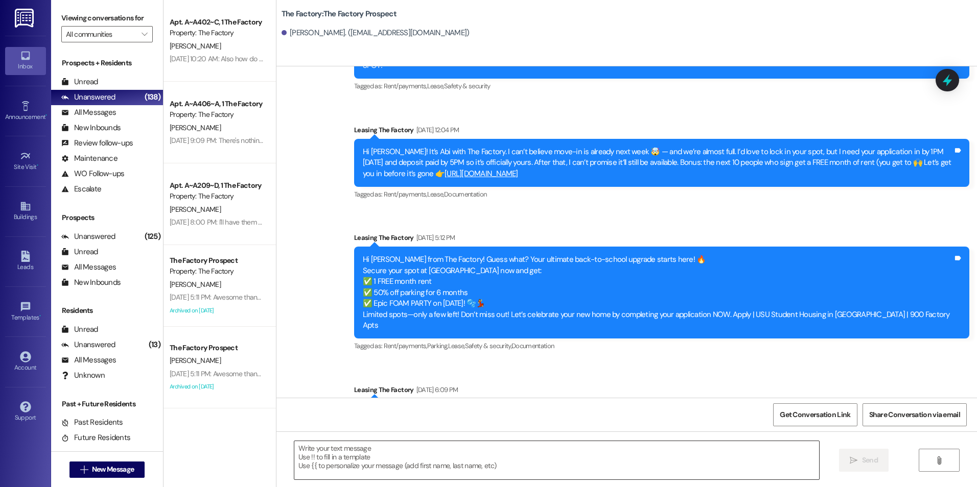
scroll to position [5780, 0]
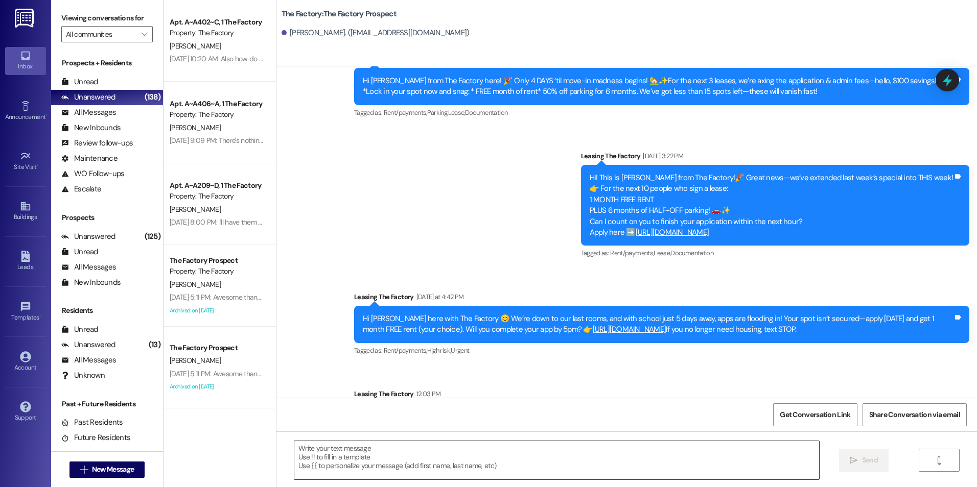
drag, startPoint x: 418, startPoint y: 291, endPoint x: 423, endPoint y: 451, distance: 160.0
click at [422, 469] on textarea at bounding box center [556, 460] width 524 height 38
paste textarea "[PERSON_NAME] here! {{first_name}}, you're ALMOST THERE. By doing the last litt…"
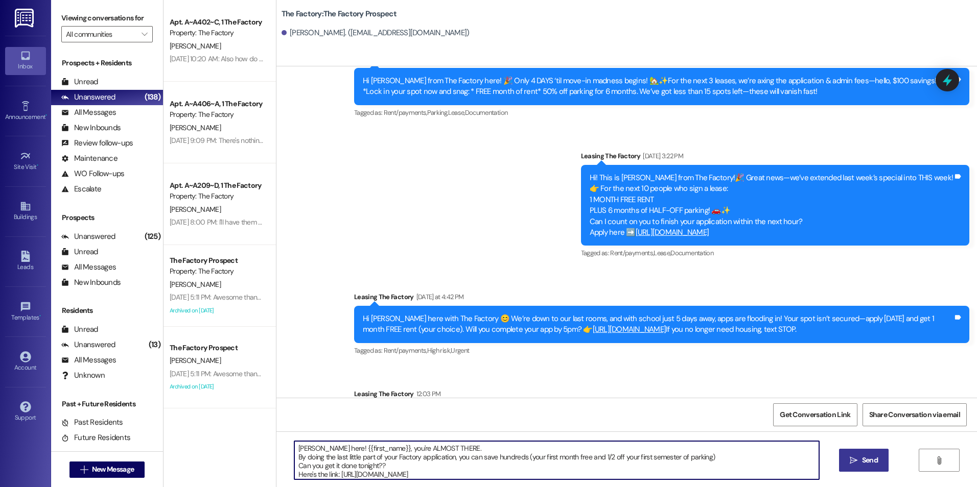
type textarea "[PERSON_NAME] here! {{first_name}}, you're ALMOST THERE. By doing the last litt…"
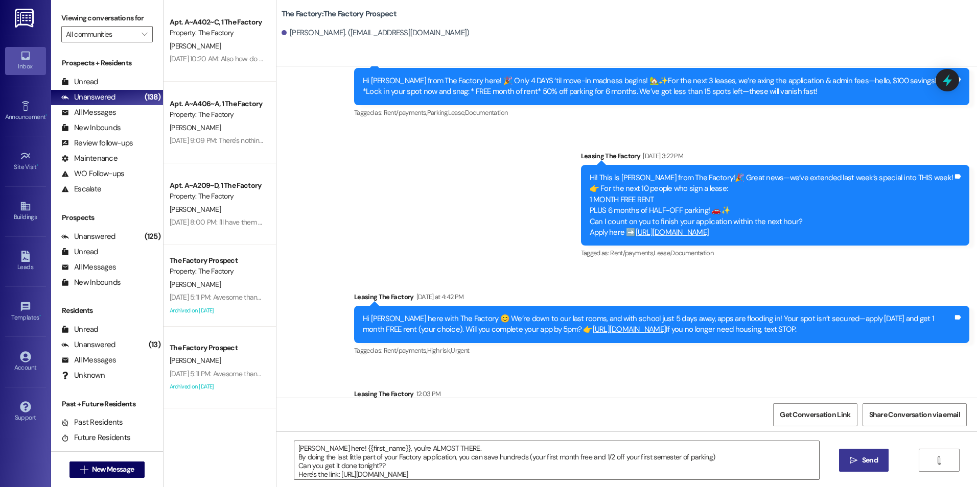
click at [850, 464] on icon "" at bounding box center [854, 461] width 8 height 8
click at [124, 470] on span "New Message" at bounding box center [113, 469] width 42 height 11
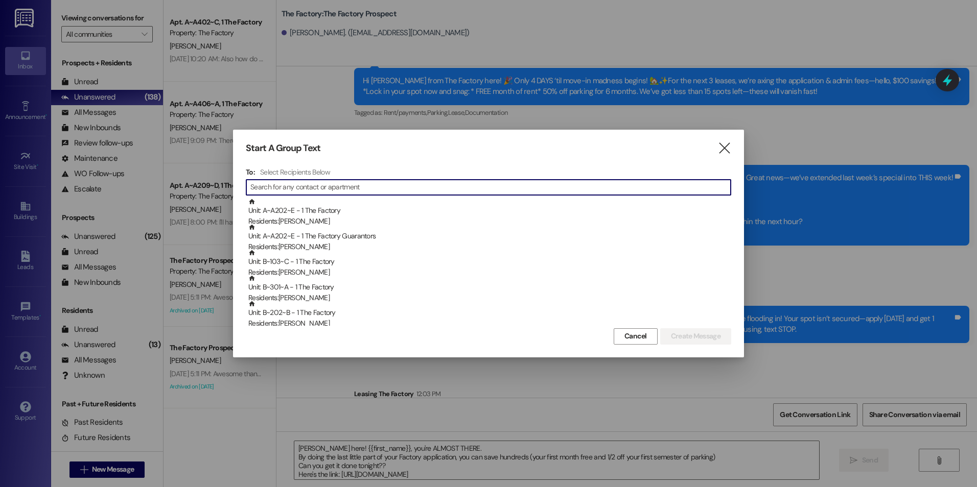
click at [365, 186] on input at bounding box center [490, 187] width 480 height 14
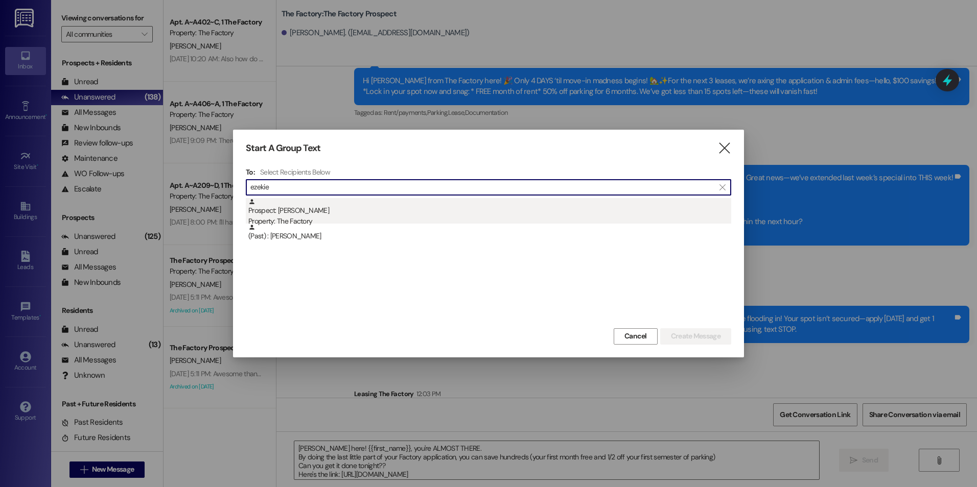
type input "ezekie"
click at [332, 213] on div "Prospect: [PERSON_NAME] Property: The Factory" at bounding box center [489, 212] width 483 height 29
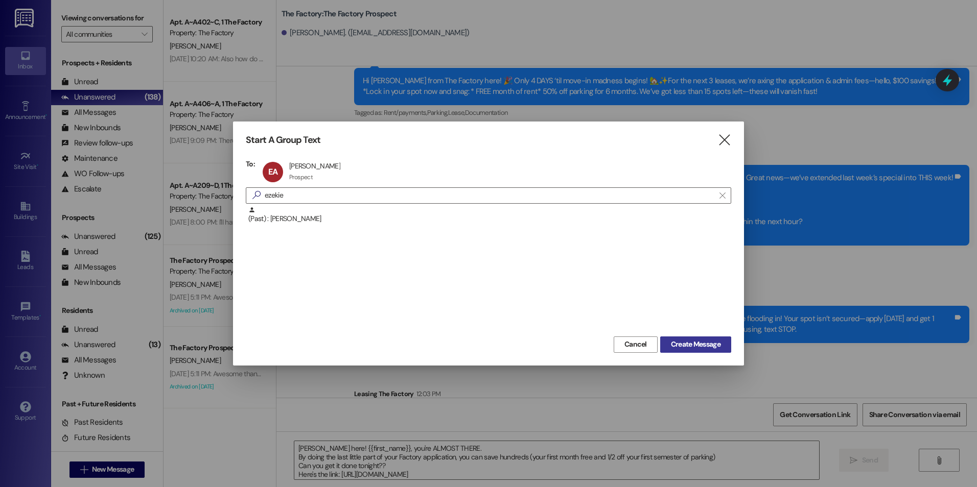
click at [694, 337] on button "Create Message" at bounding box center [695, 345] width 71 height 16
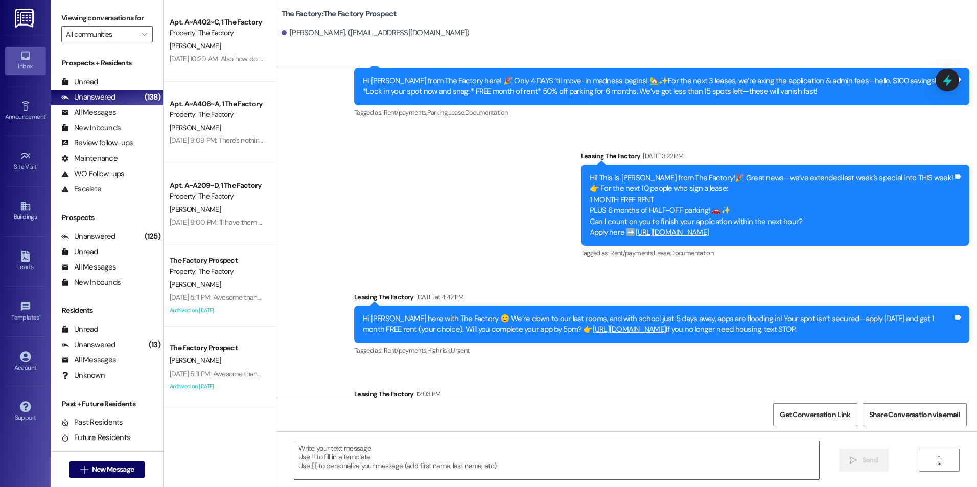
scroll to position [575, 0]
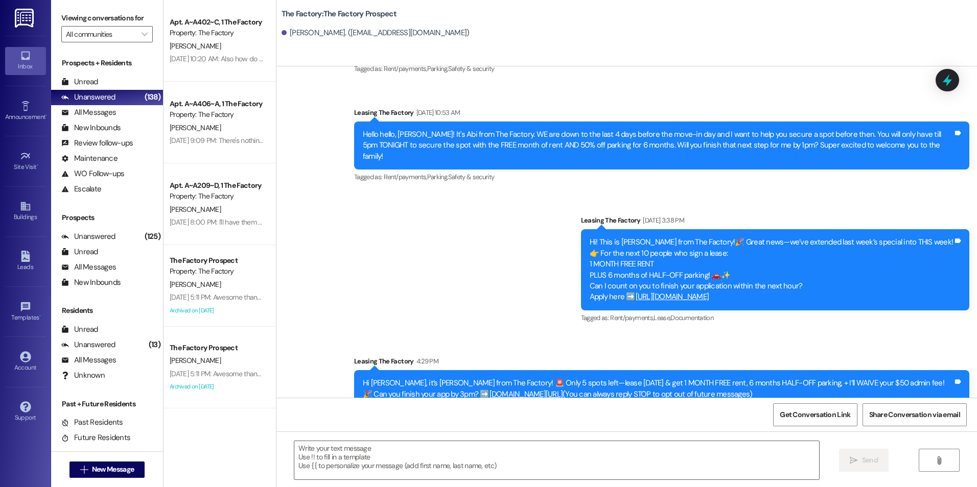
drag, startPoint x: 572, startPoint y: 184, endPoint x: 555, endPoint y: 392, distance: 209.1
click at [508, 457] on textarea at bounding box center [556, 460] width 524 height 38
paste textarea "[PERSON_NAME] here! {{first_name}}, you're ALMOST THERE. By doing the last litt…"
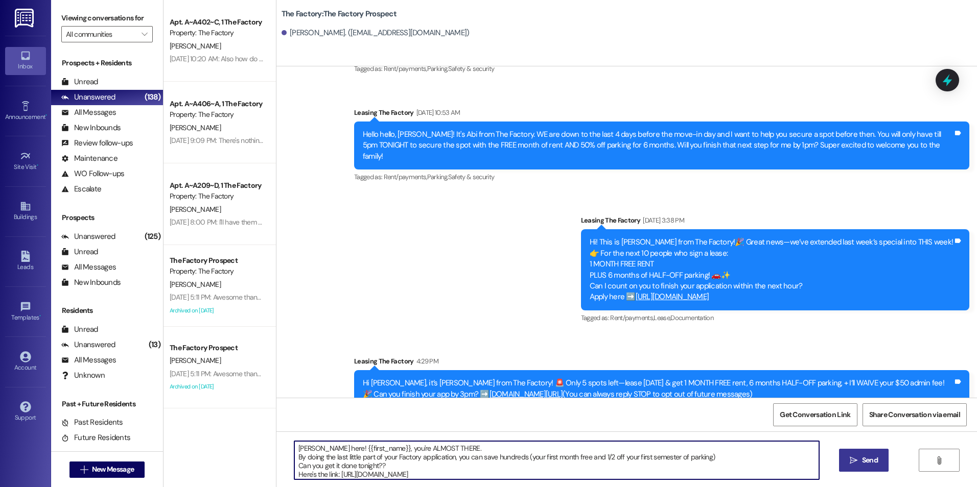
type textarea "[PERSON_NAME] here! {{first_name}}, you're ALMOST THERE. By doing the last litt…"
click at [844, 466] on button " Send" at bounding box center [864, 460] width 50 height 23
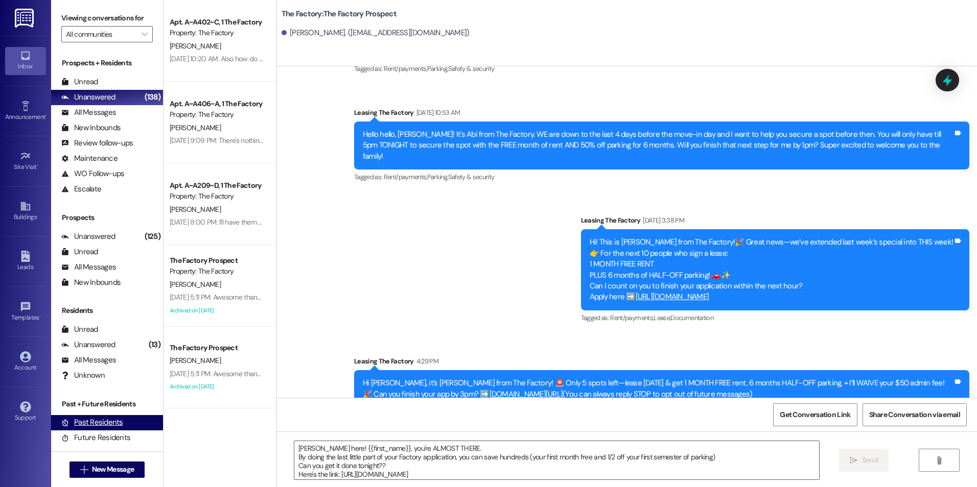
scroll to position [679, 0]
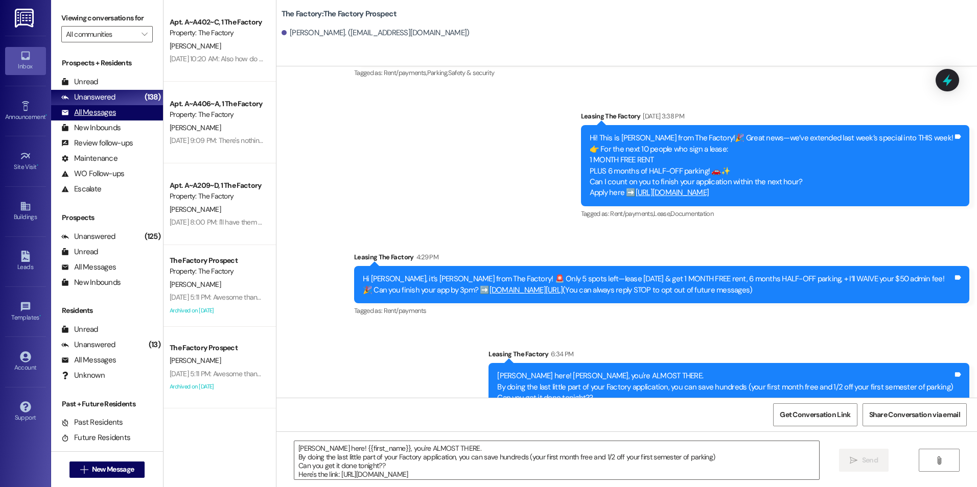
click at [95, 114] on div "All Messages" at bounding box center [88, 112] width 55 height 11
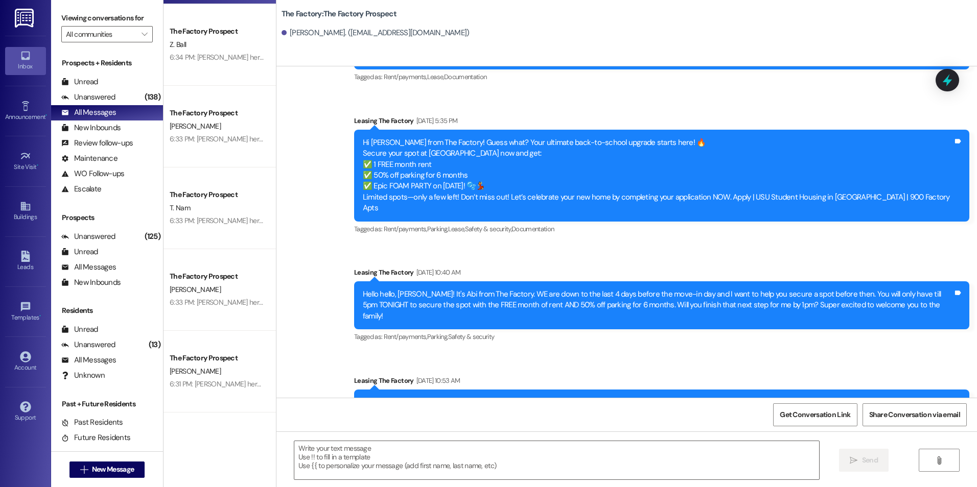
scroll to position [0, 0]
